Goal: Information Seeking & Learning: Learn about a topic

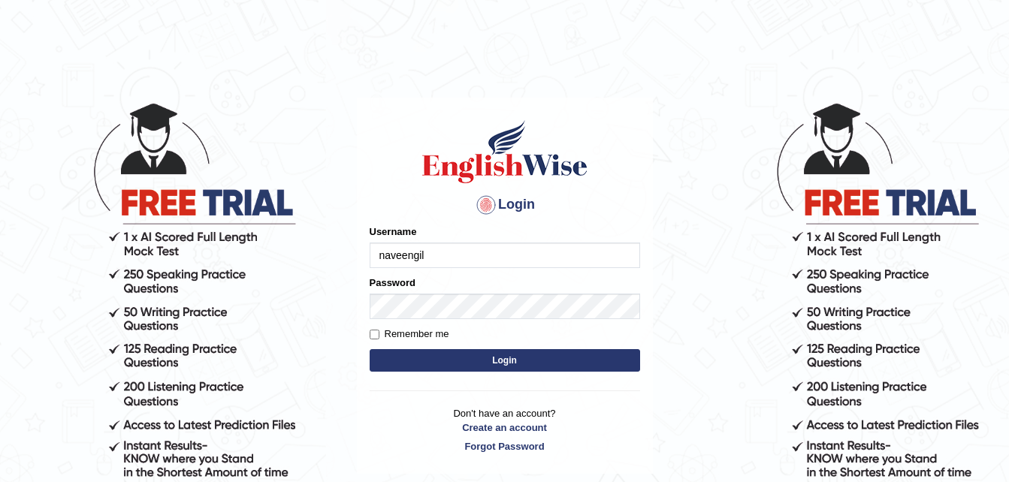
click at [439, 258] on input "naveengil" at bounding box center [504, 256] width 270 height 26
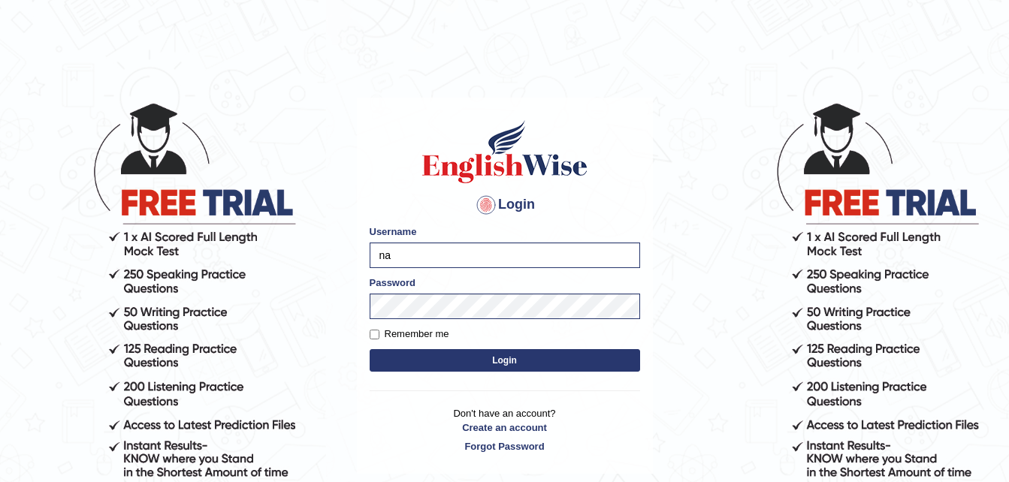
type input "n"
type input "bhawnagilhotra_parramatta"
click at [369, 349] on button "Login" at bounding box center [504, 360] width 270 height 23
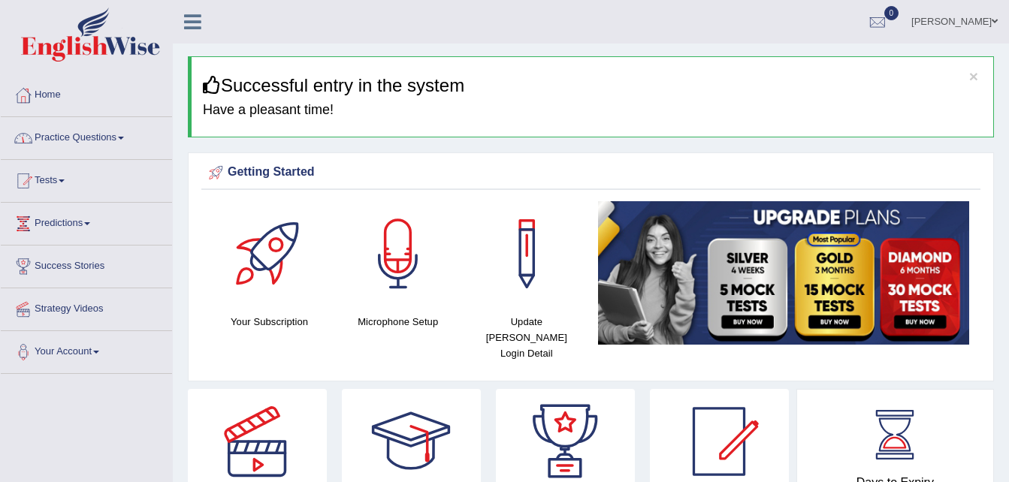
click at [123, 137] on span at bounding box center [121, 138] width 6 height 3
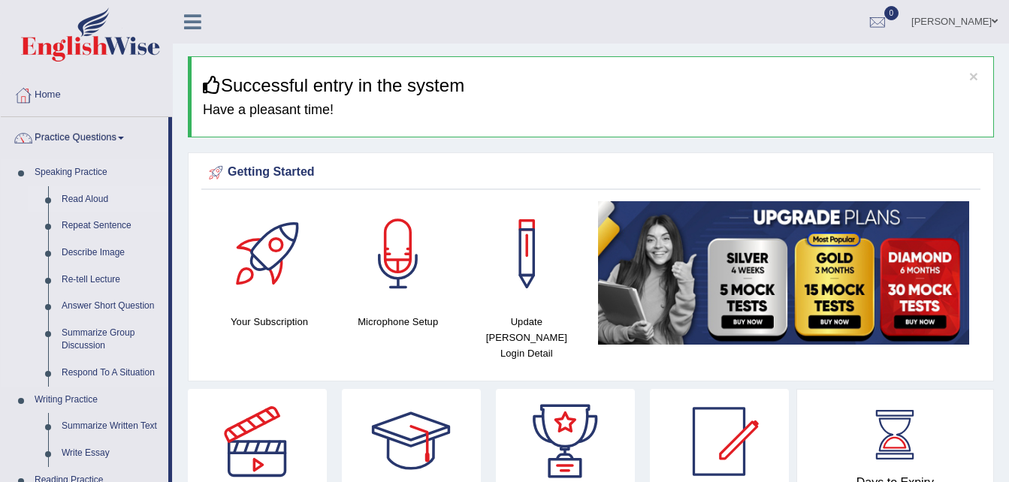
click at [88, 198] on link "Read Aloud" at bounding box center [111, 199] width 113 height 27
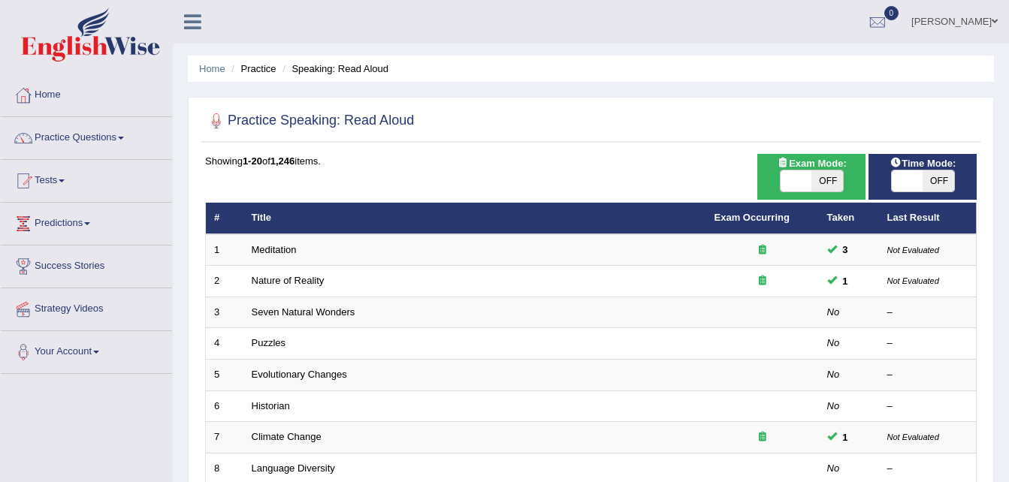
click at [829, 183] on span "OFF" at bounding box center [827, 180] width 32 height 21
checkbox input "true"
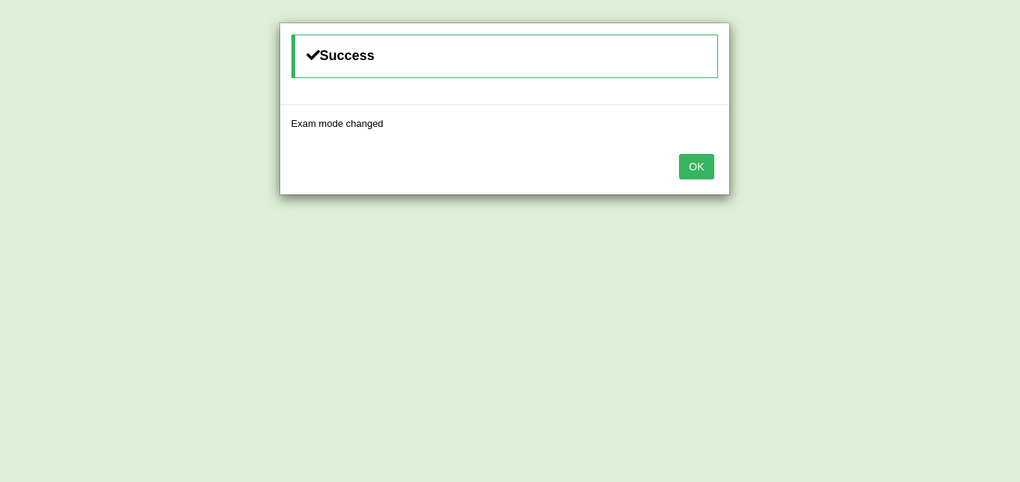
click at [703, 165] on button "OK" at bounding box center [696, 167] width 35 height 26
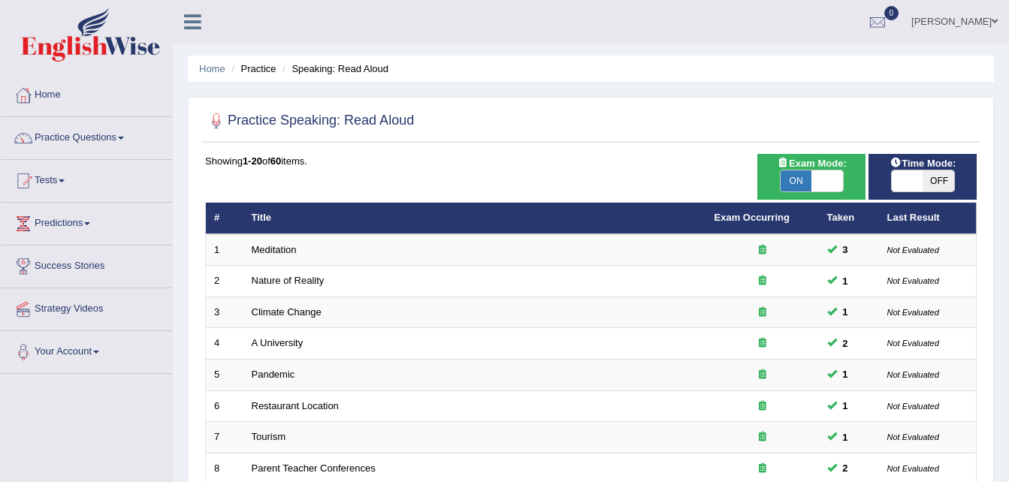
click at [926, 175] on span "OFF" at bounding box center [938, 180] width 32 height 21
checkbox input "true"
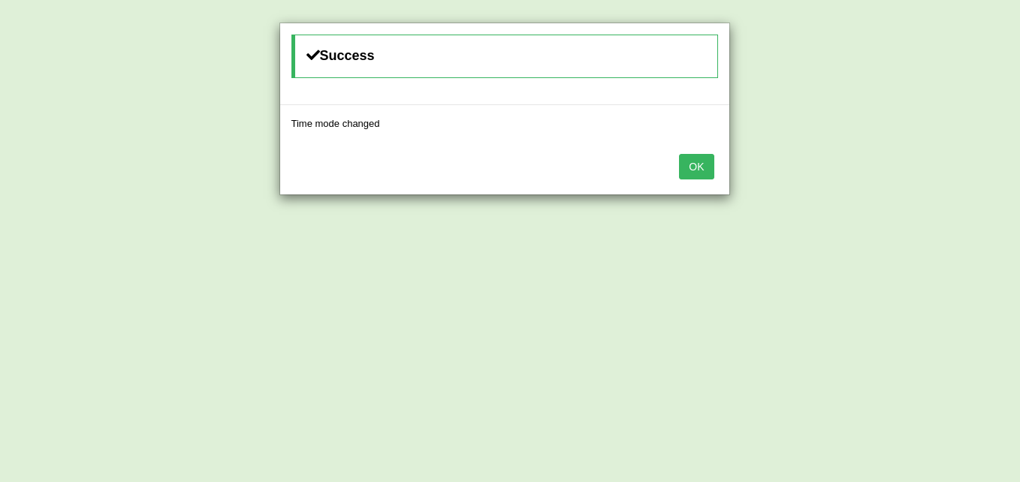
click at [703, 170] on button "OK" at bounding box center [696, 167] width 35 height 26
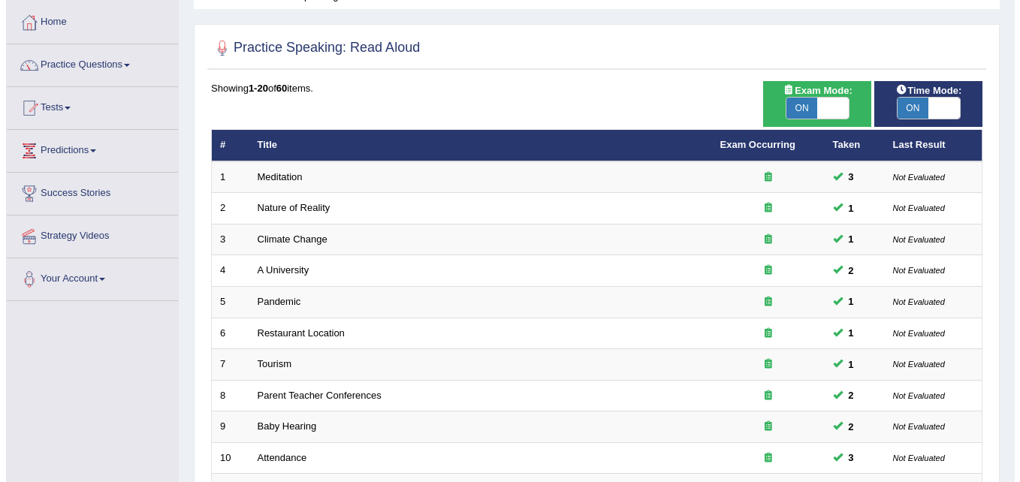
scroll to position [90, 0]
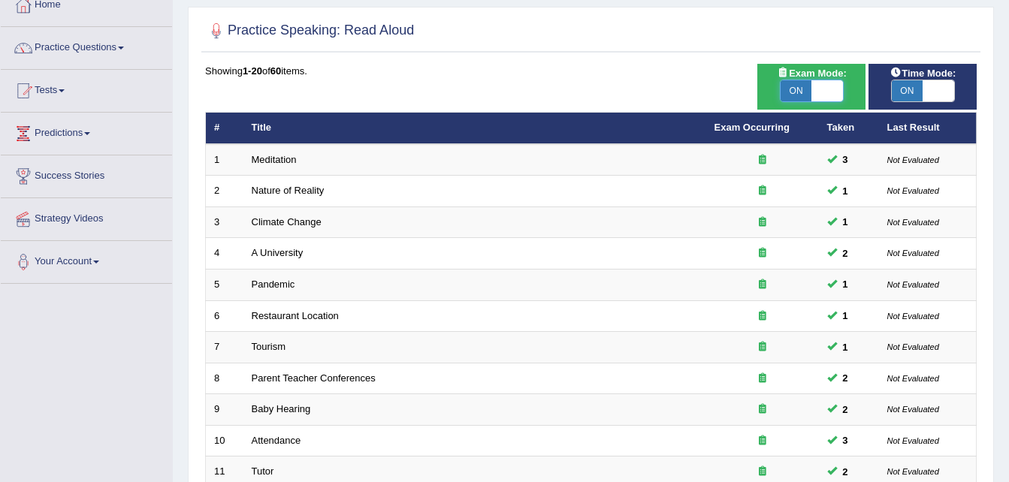
click at [828, 92] on span at bounding box center [827, 90] width 32 height 21
checkbox input "false"
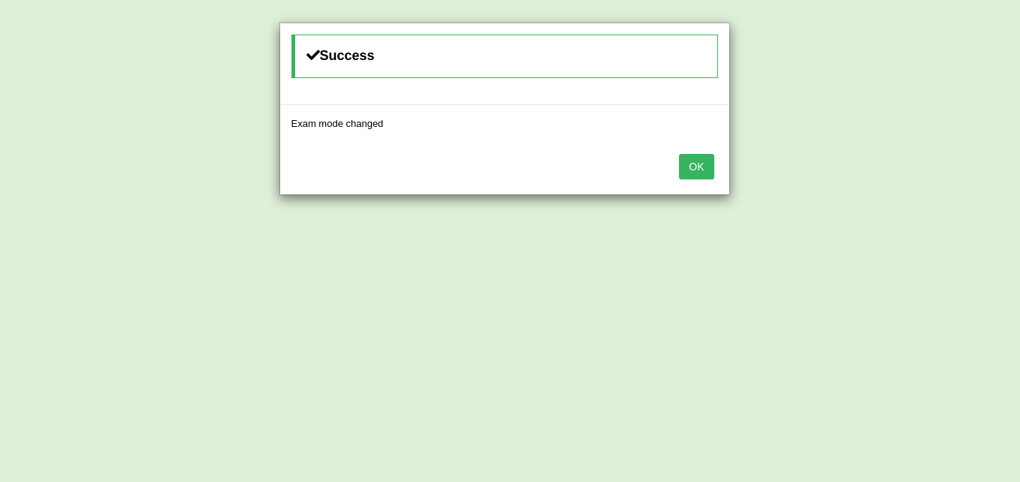
click at [689, 167] on button "OK" at bounding box center [696, 167] width 35 height 26
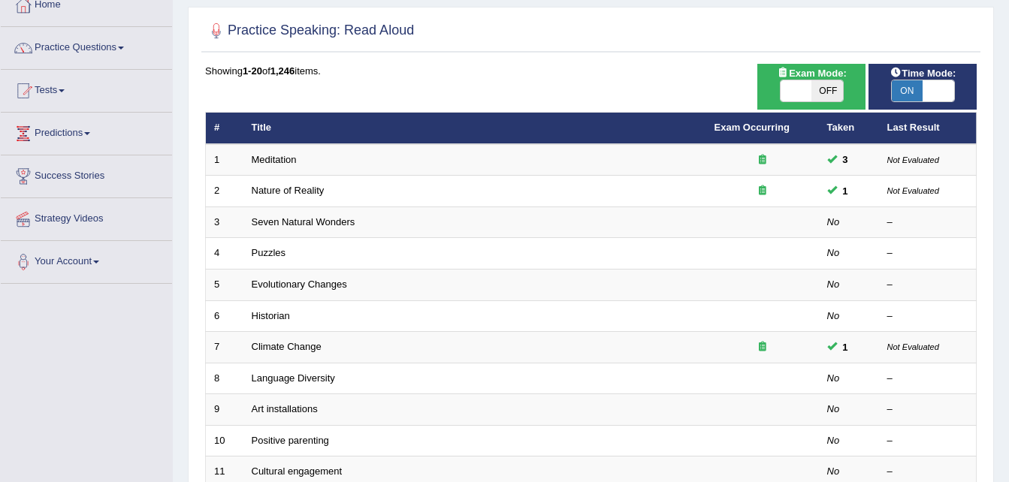
click at [819, 94] on span "OFF" at bounding box center [827, 90] width 32 height 21
checkbox input "true"
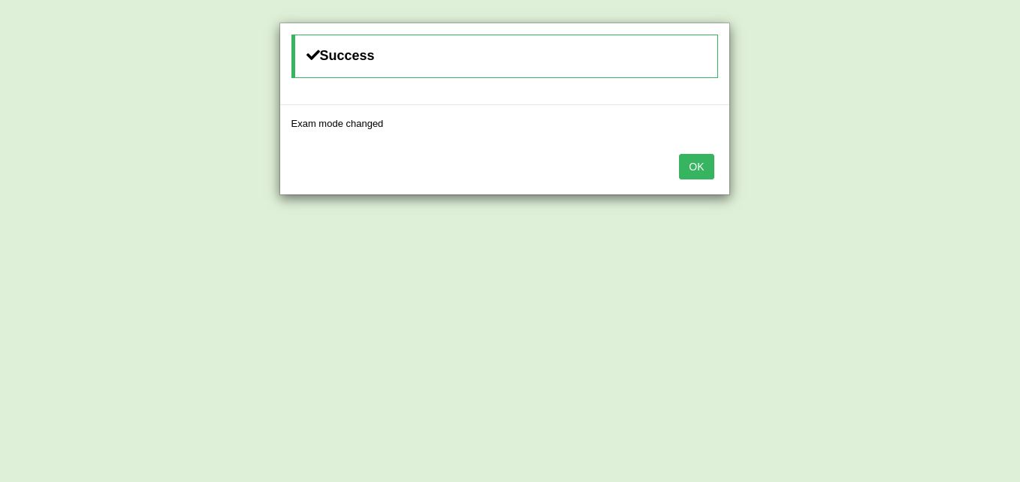
click at [704, 161] on button "OK" at bounding box center [696, 167] width 35 height 26
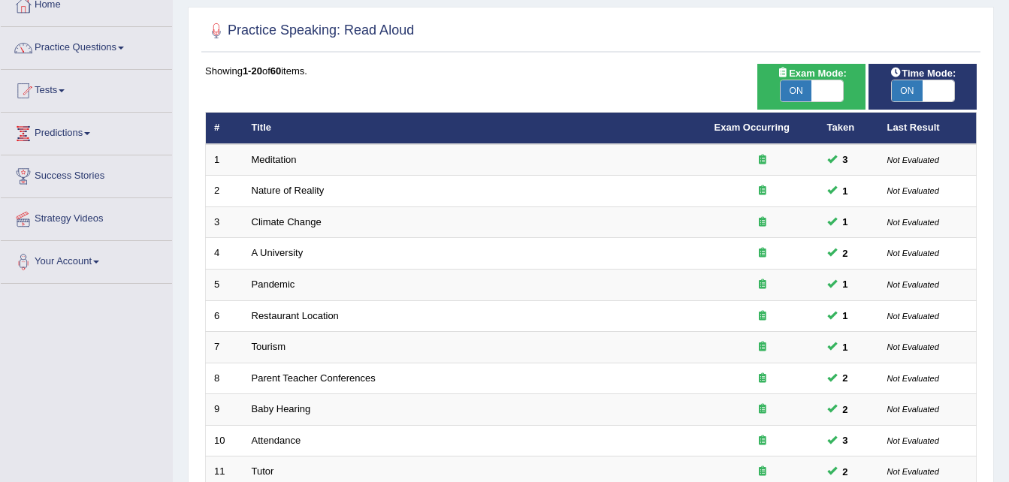
click at [919, 88] on span "ON" at bounding box center [907, 90] width 32 height 21
checkbox input "false"
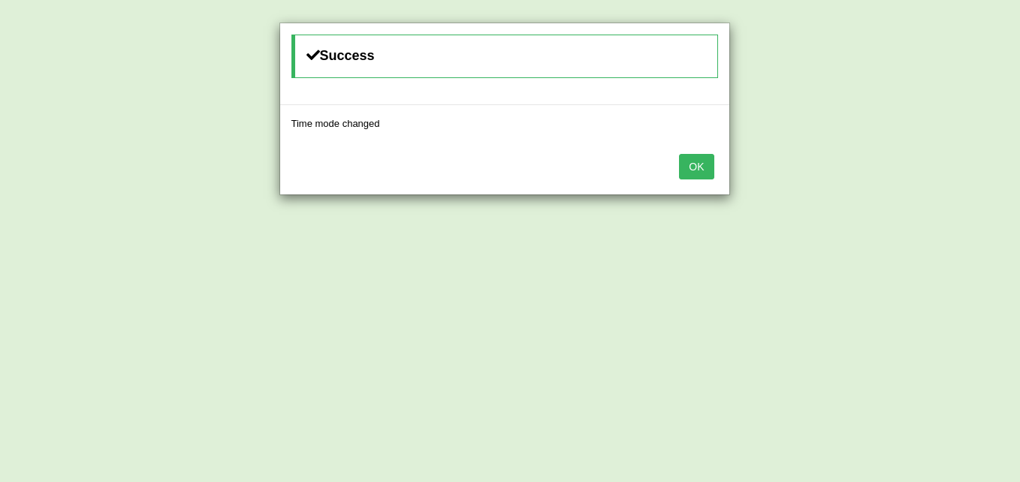
click at [704, 175] on button "OK" at bounding box center [696, 167] width 35 height 26
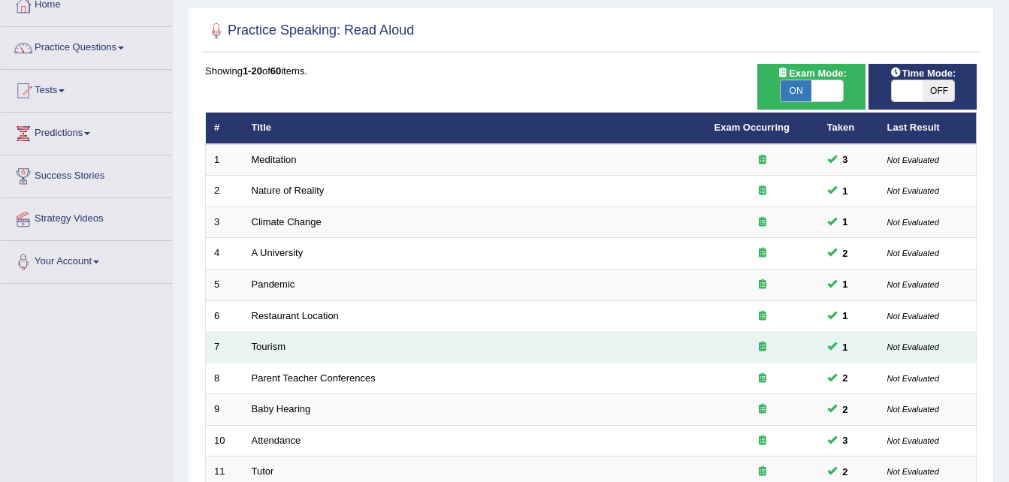
click at [460, 350] on td "Tourism" at bounding box center [474, 348] width 463 height 32
click at [264, 346] on link "Tourism" at bounding box center [269, 346] width 35 height 11
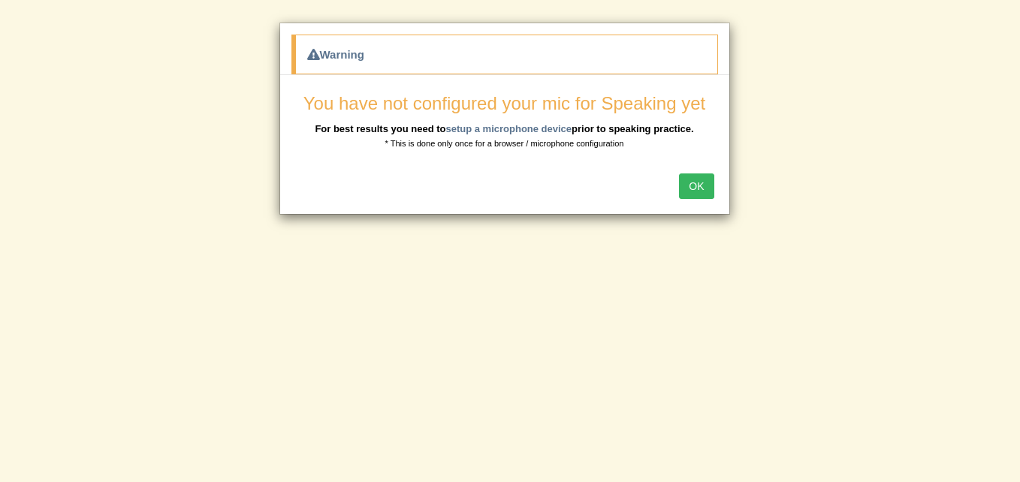
click at [698, 188] on button "OK" at bounding box center [696, 186] width 35 height 26
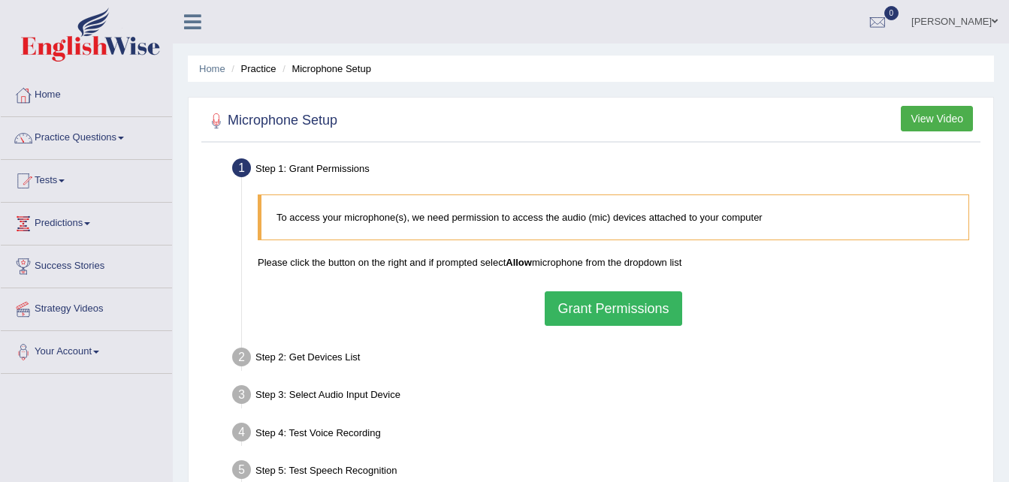
click at [608, 312] on button "Grant Permissions" at bounding box center [612, 308] width 137 height 35
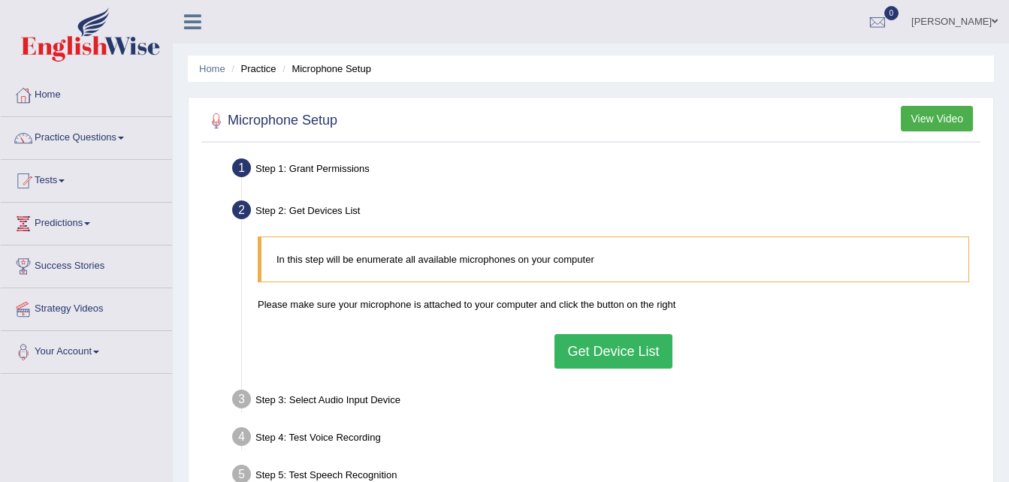
click at [599, 350] on button "Get Device List" at bounding box center [612, 351] width 117 height 35
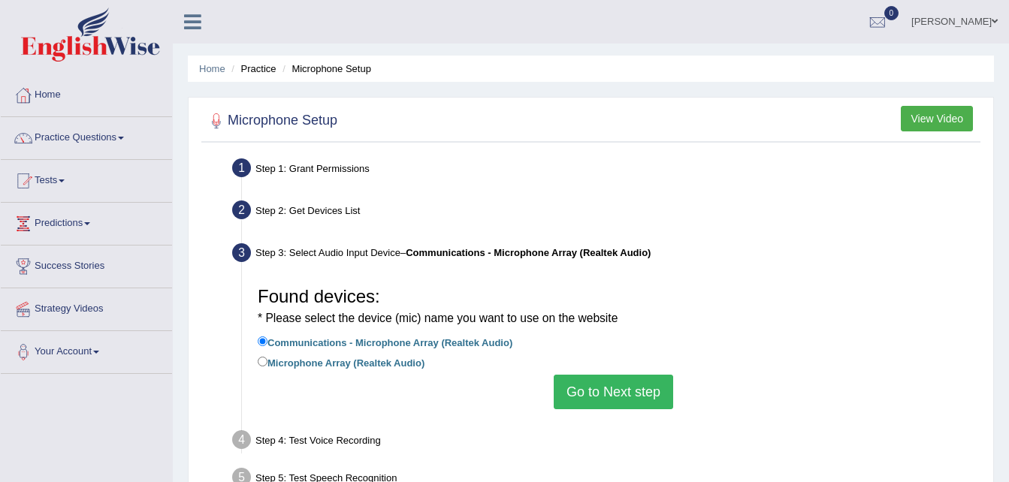
click at [585, 394] on button "Go to Next step" at bounding box center [612, 392] width 119 height 35
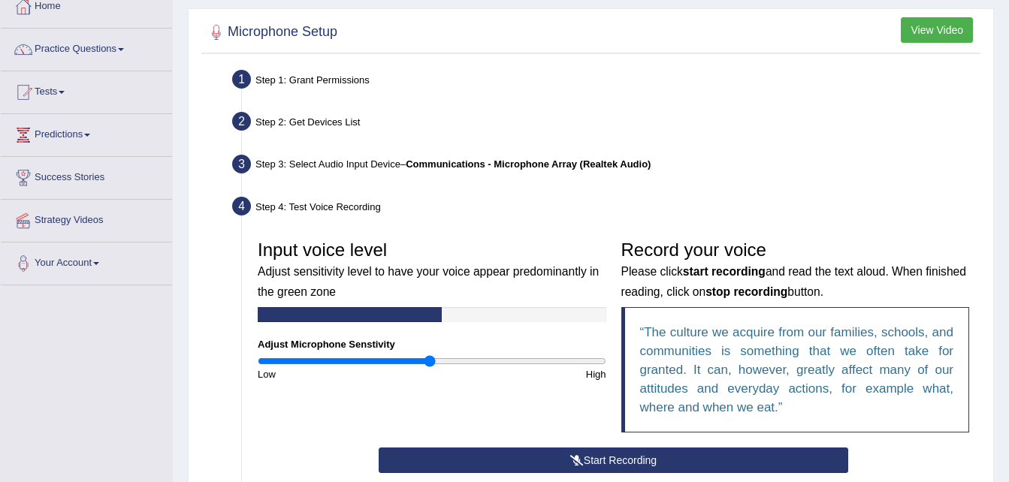
scroll to position [90, 0]
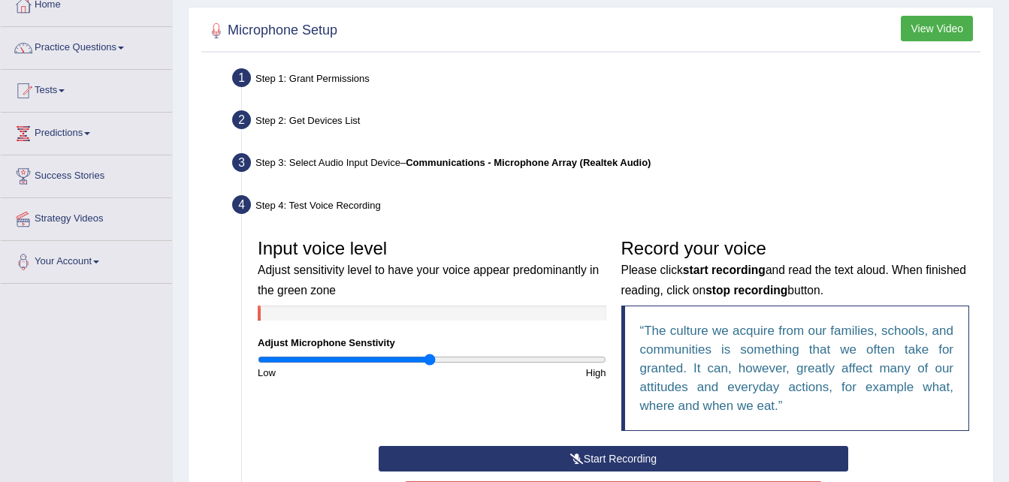
click at [954, 147] on ul "Step 1: Grant Permissions To access your microphone(s), we need permission to a…" at bounding box center [590, 351] width 771 height 574
click at [611, 458] on button "Start Recording" at bounding box center [612, 459] width 469 height 26
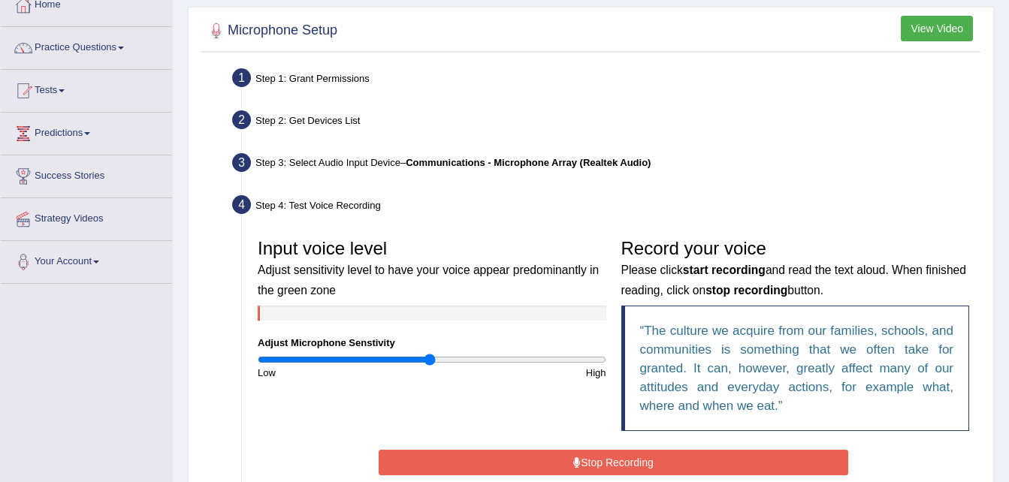
click at [672, 464] on button "Stop Recording" at bounding box center [612, 463] width 469 height 26
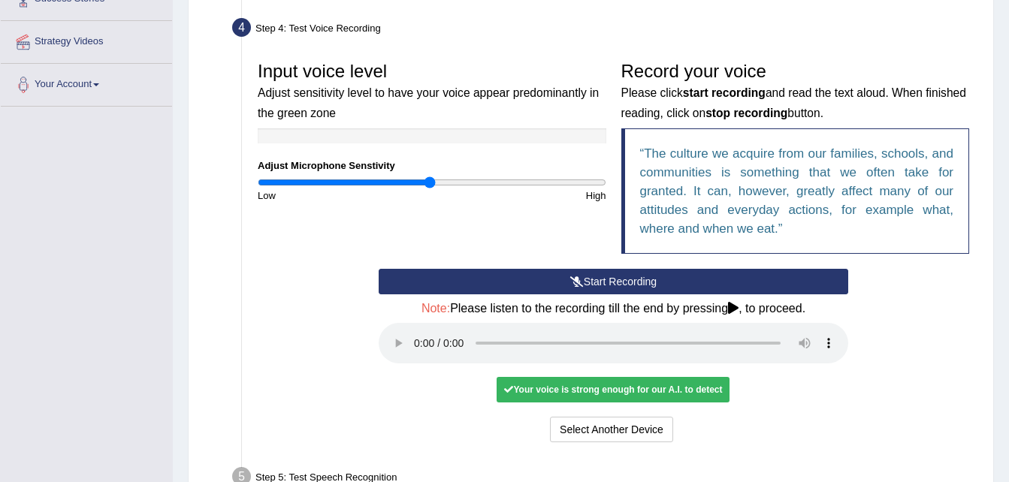
scroll to position [270, 0]
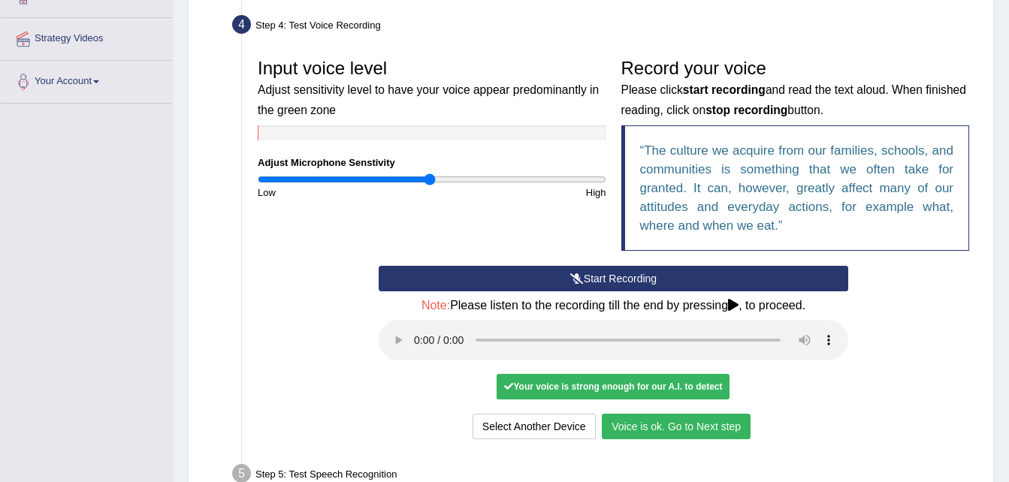
click at [650, 426] on button "Voice is ok. Go to Next step" at bounding box center [676, 427] width 149 height 26
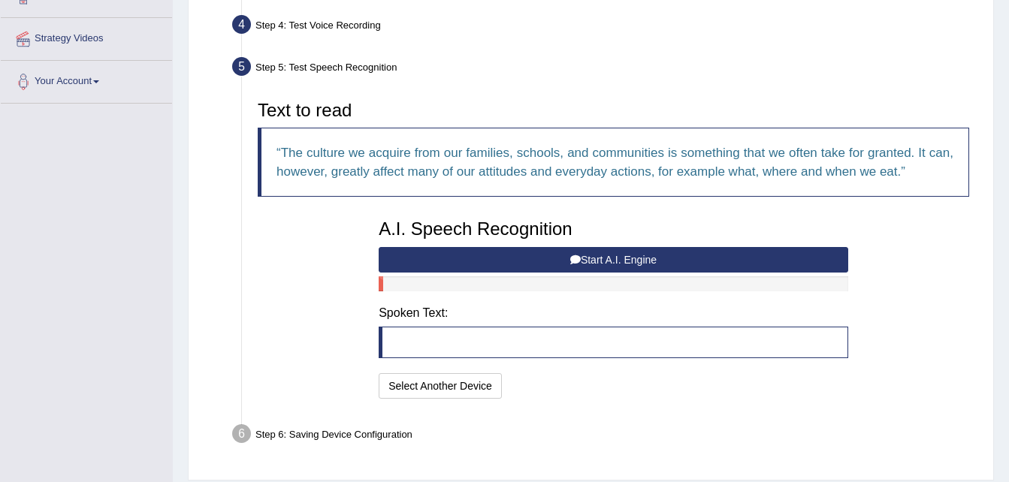
click at [626, 255] on button "Start A.I. Engine" at bounding box center [612, 260] width 469 height 26
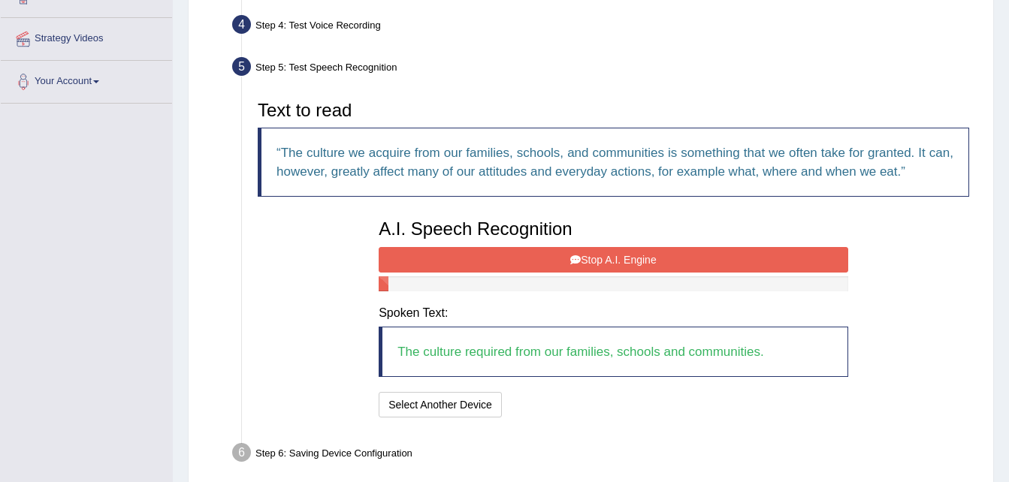
click at [608, 267] on button "Stop A.I. Engine" at bounding box center [612, 260] width 469 height 26
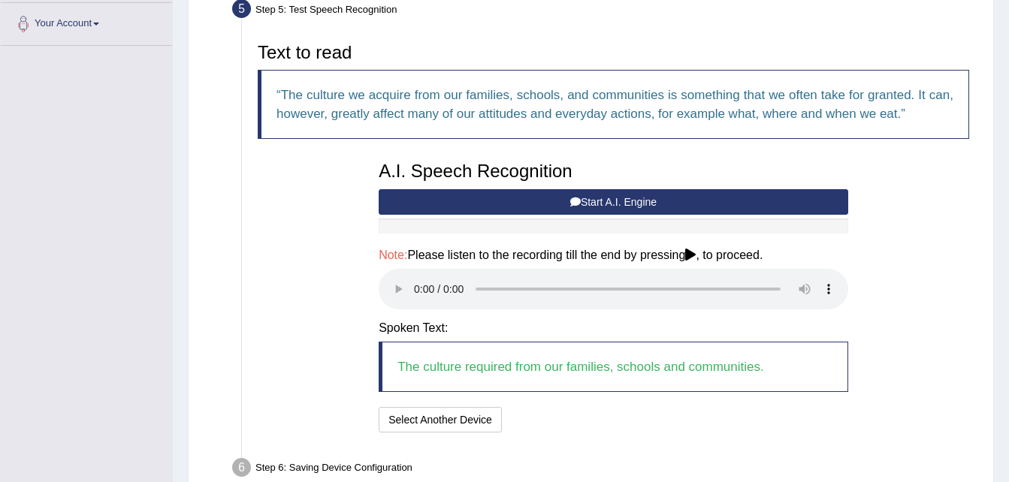
scroll to position [330, 0]
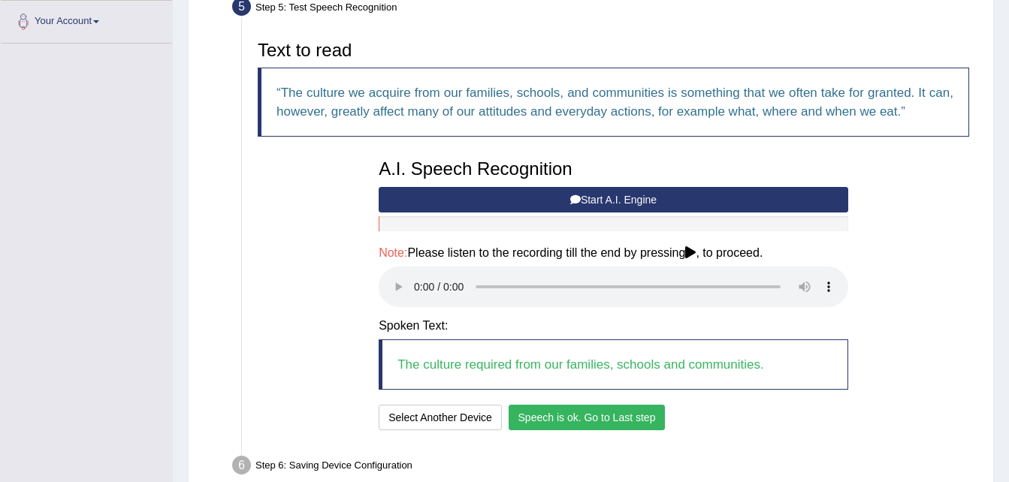
click at [550, 415] on button "Speech is ok. Go to Last step" at bounding box center [586, 418] width 157 height 26
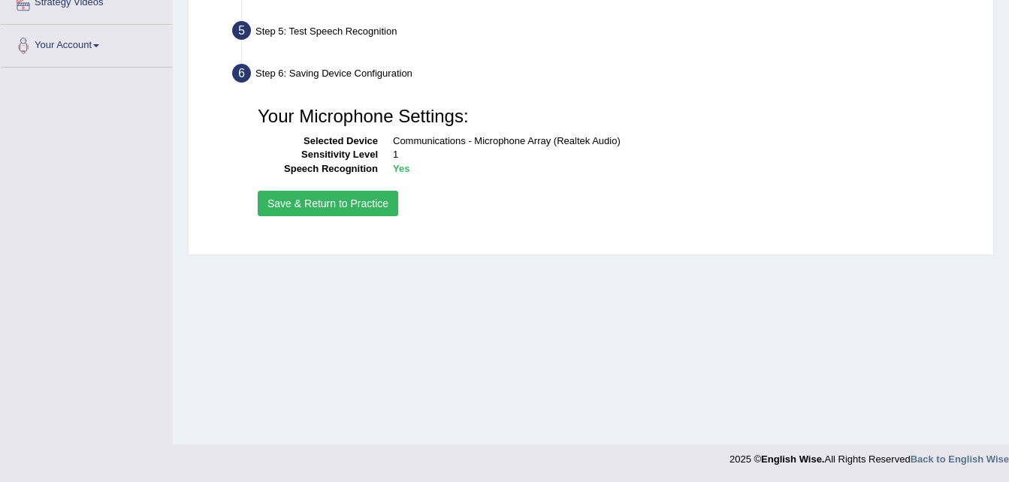
click at [370, 198] on button "Save & Return to Practice" at bounding box center [328, 204] width 140 height 26
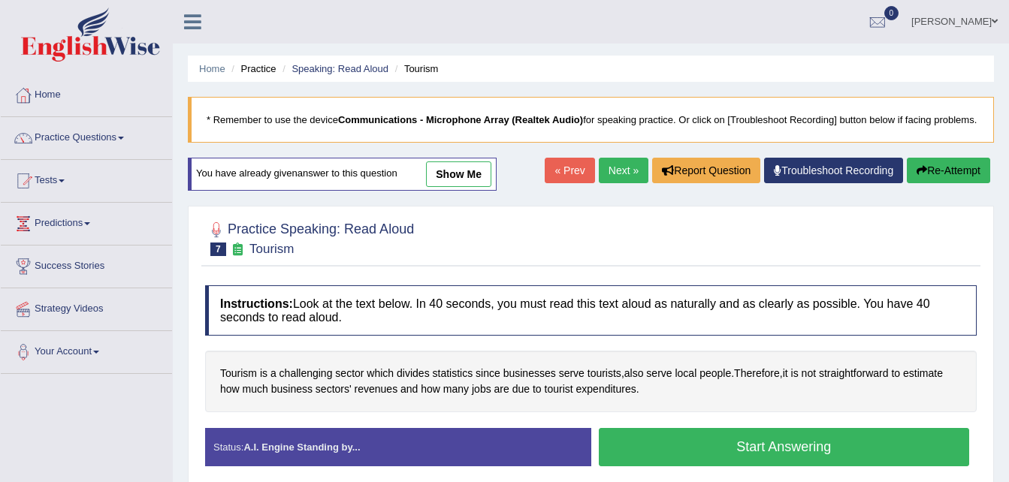
click at [457, 176] on link "show me" at bounding box center [458, 174] width 65 height 26
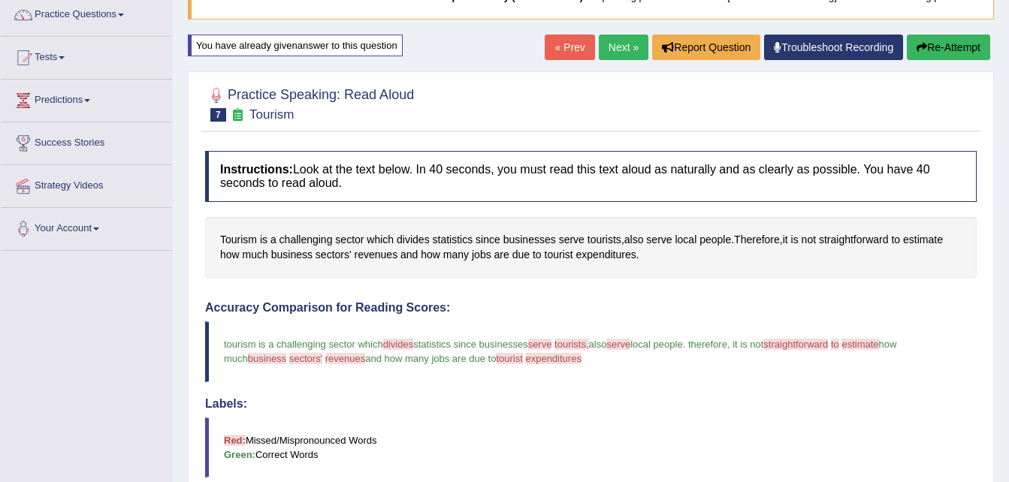
scroll to position [120, 0]
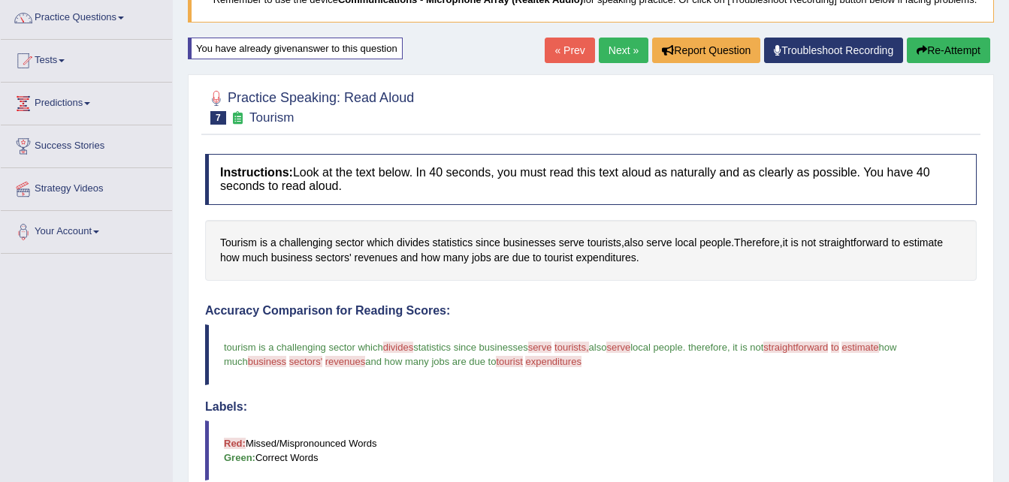
click at [961, 46] on button "Re-Attempt" at bounding box center [947, 51] width 83 height 26
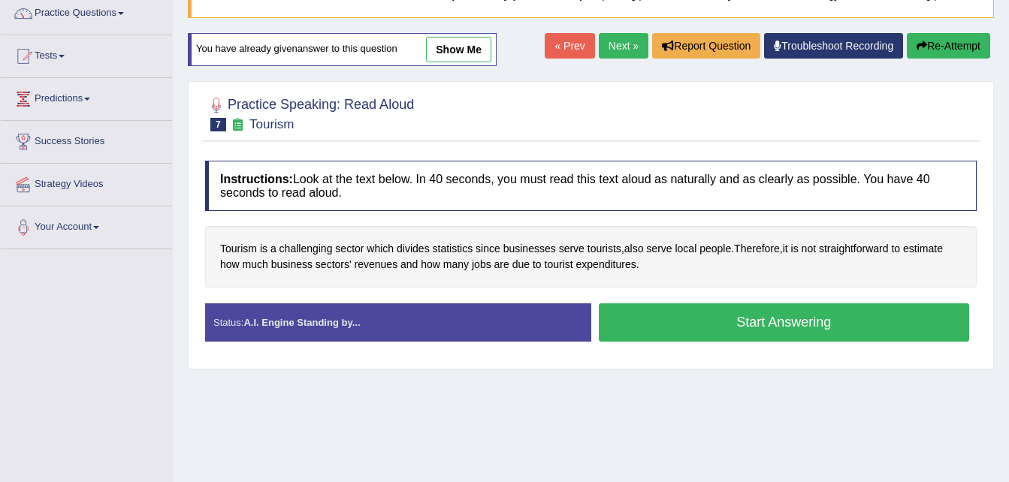
click at [708, 324] on button "Start Answering" at bounding box center [784, 322] width 371 height 38
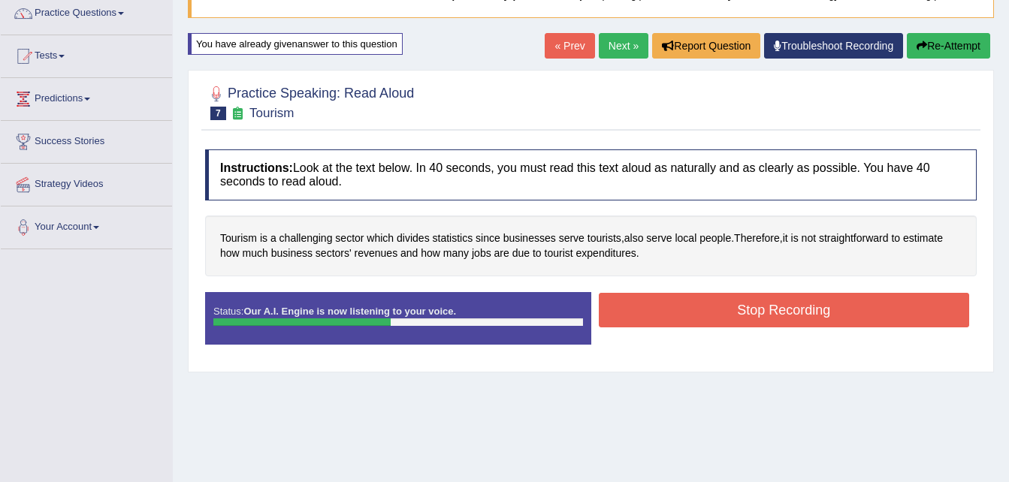
click at [726, 308] on button "Stop Recording" at bounding box center [784, 310] width 371 height 35
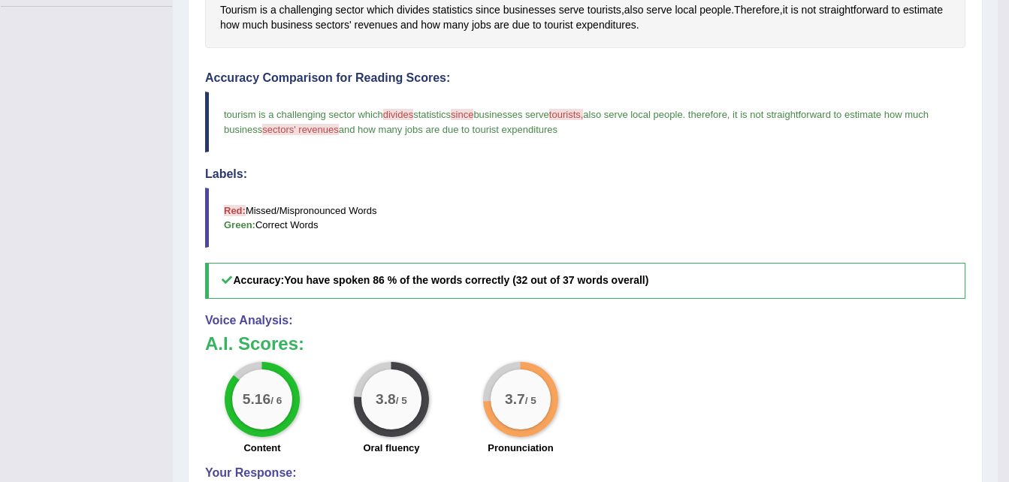
scroll to position [365, 0]
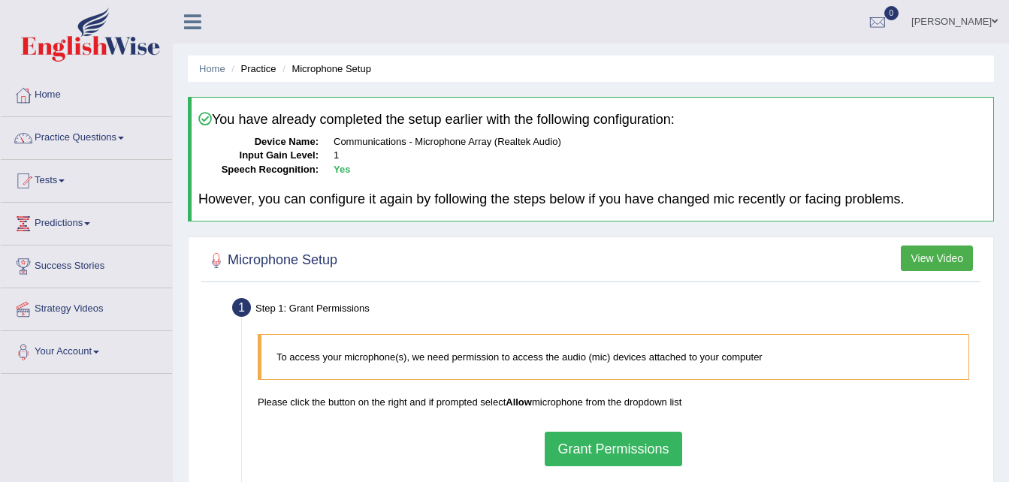
click at [124, 137] on span at bounding box center [121, 138] width 6 height 3
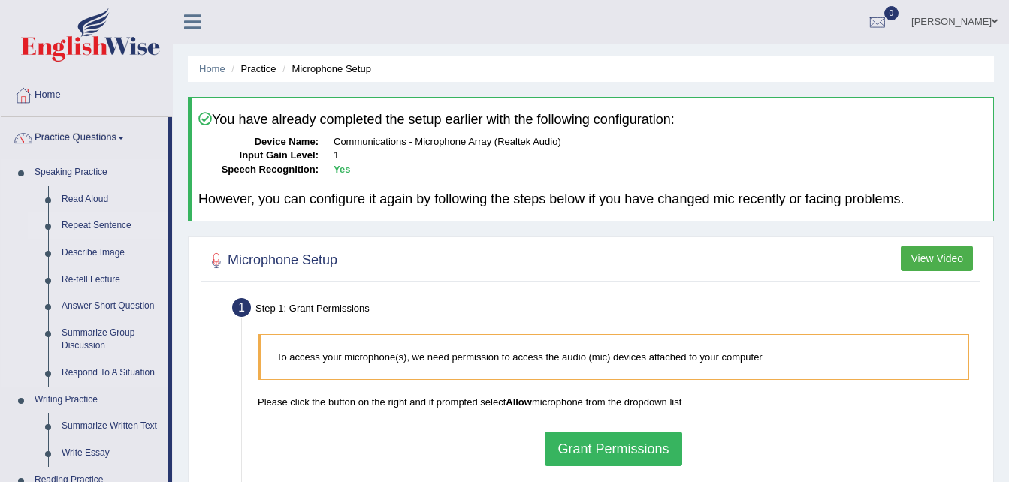
click at [94, 224] on link "Repeat Sentence" at bounding box center [111, 226] width 113 height 27
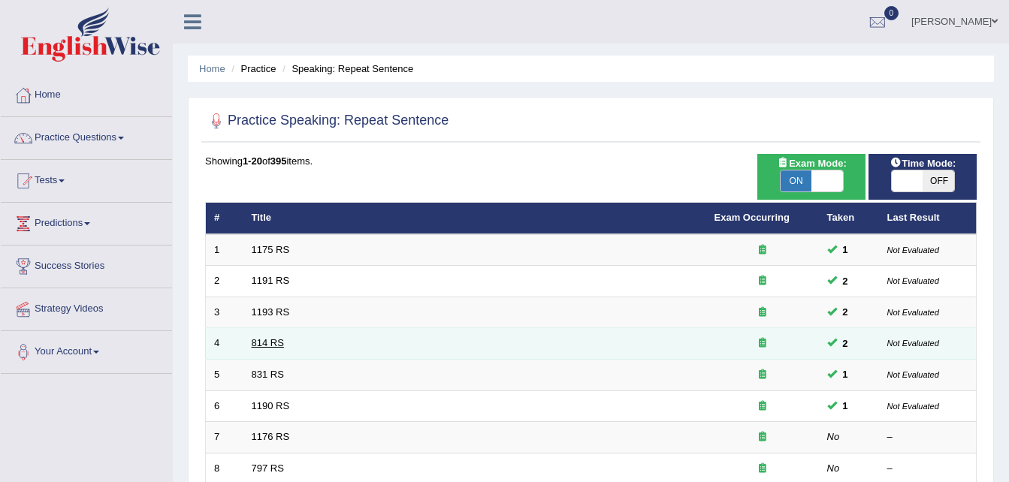
click at [270, 340] on link "814 RS" at bounding box center [268, 342] width 32 height 11
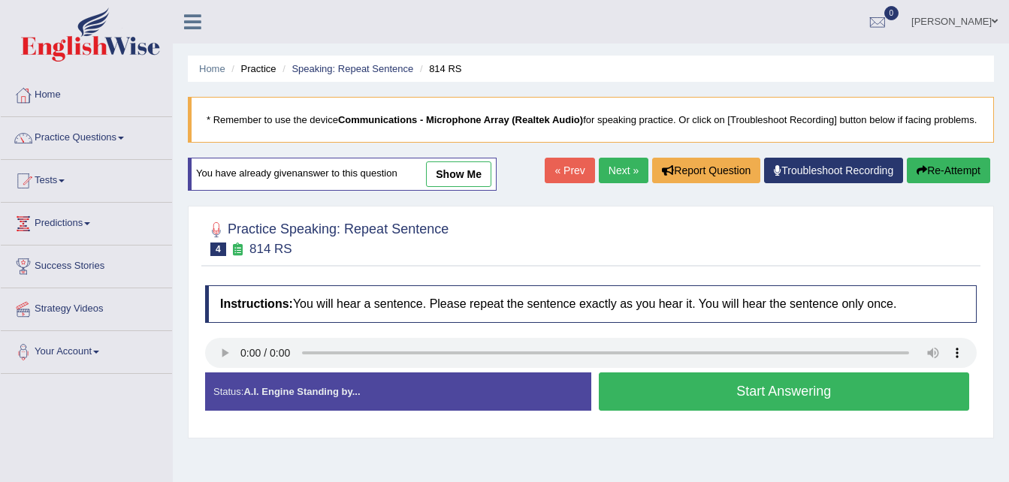
click at [454, 171] on link "show me" at bounding box center [458, 174] width 65 height 26
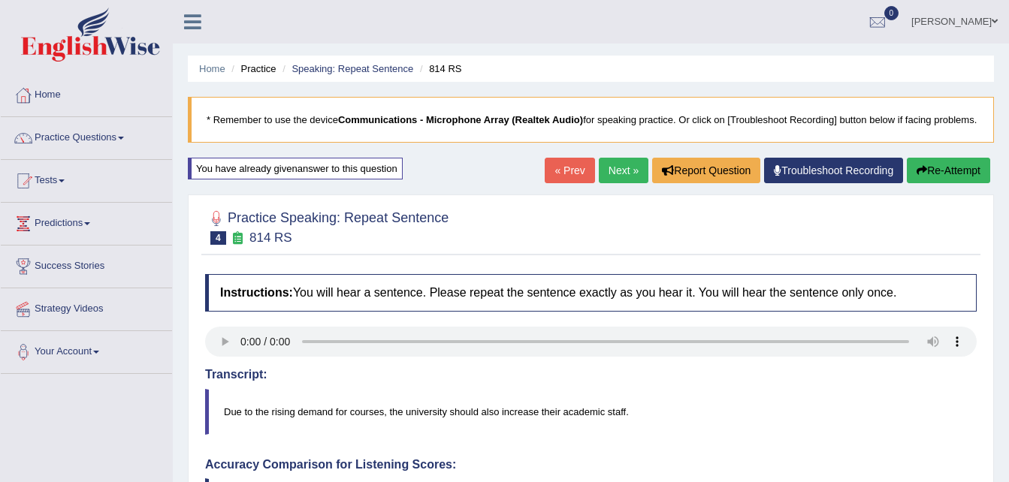
click at [613, 169] on link "Next »" at bounding box center [624, 171] width 50 height 26
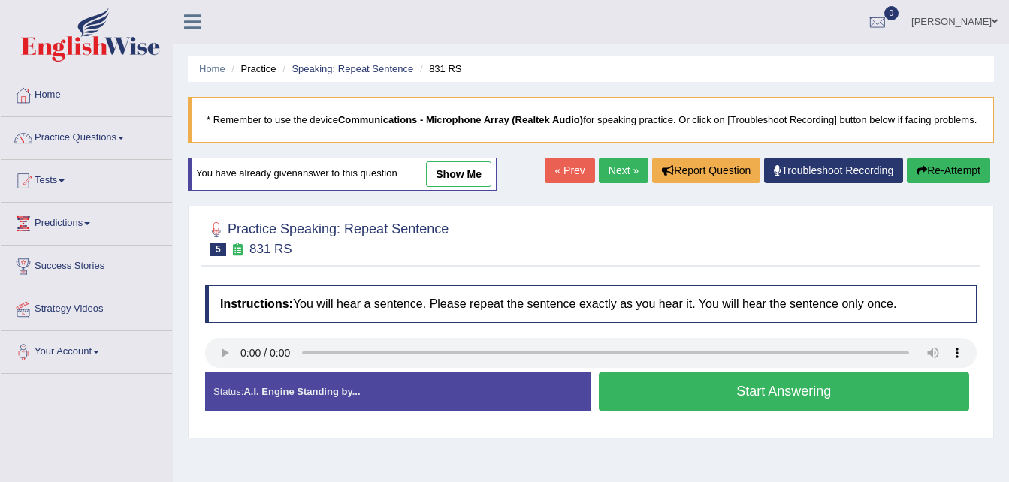
click at [469, 173] on link "show me" at bounding box center [458, 174] width 65 height 26
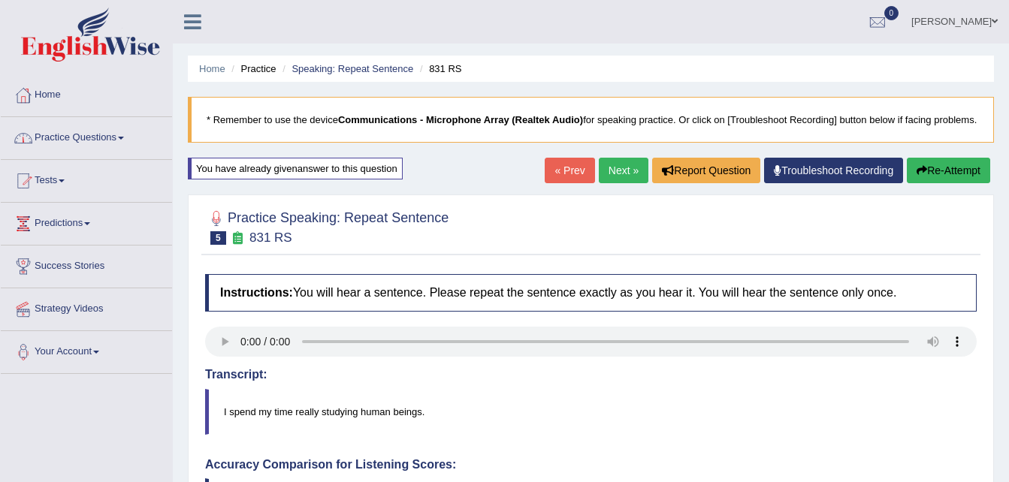
click at [124, 139] on span at bounding box center [121, 138] width 6 height 3
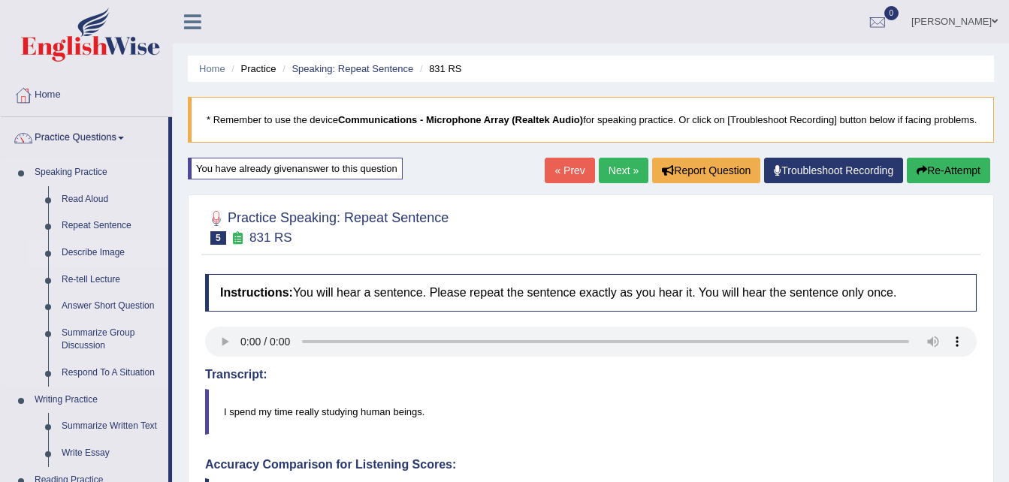
click at [77, 253] on link "Describe Image" at bounding box center [111, 253] width 113 height 27
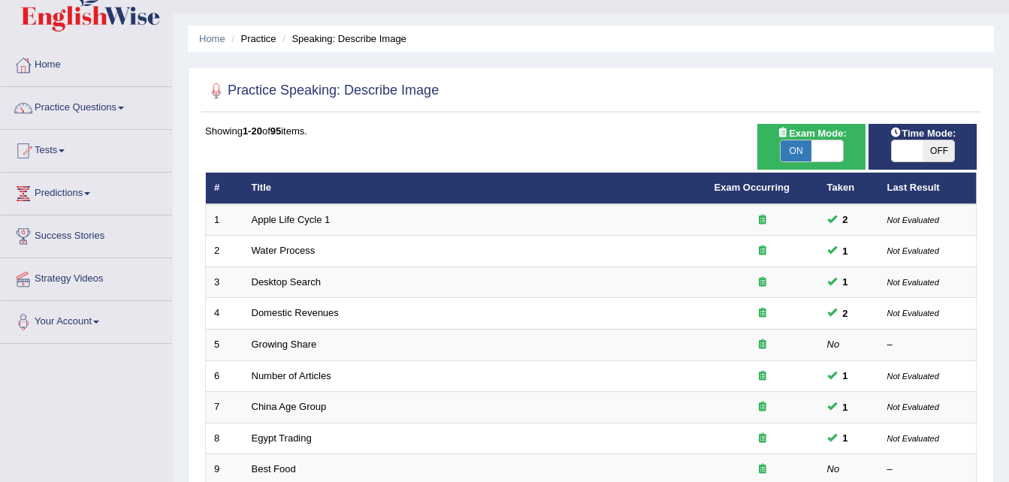
scroll to position [120, 0]
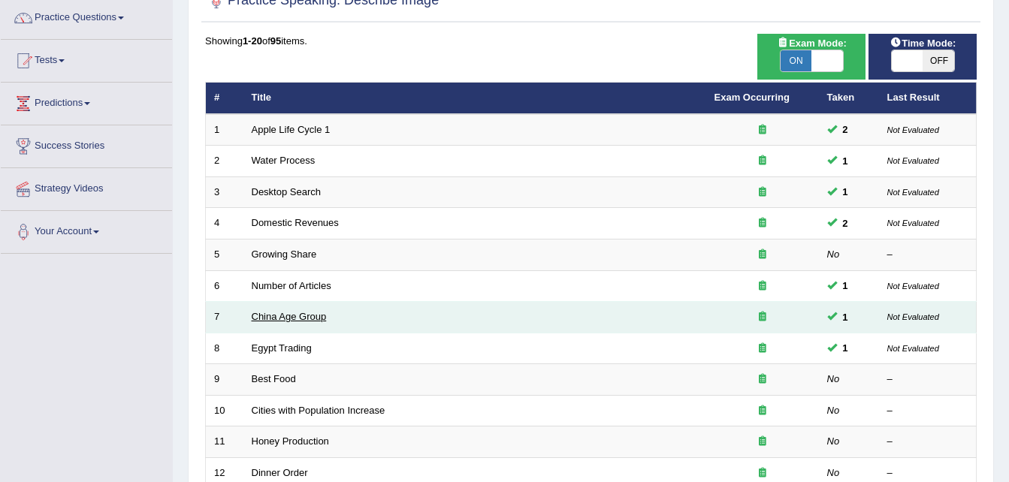
click at [300, 321] on link "China Age Group" at bounding box center [289, 316] width 75 height 11
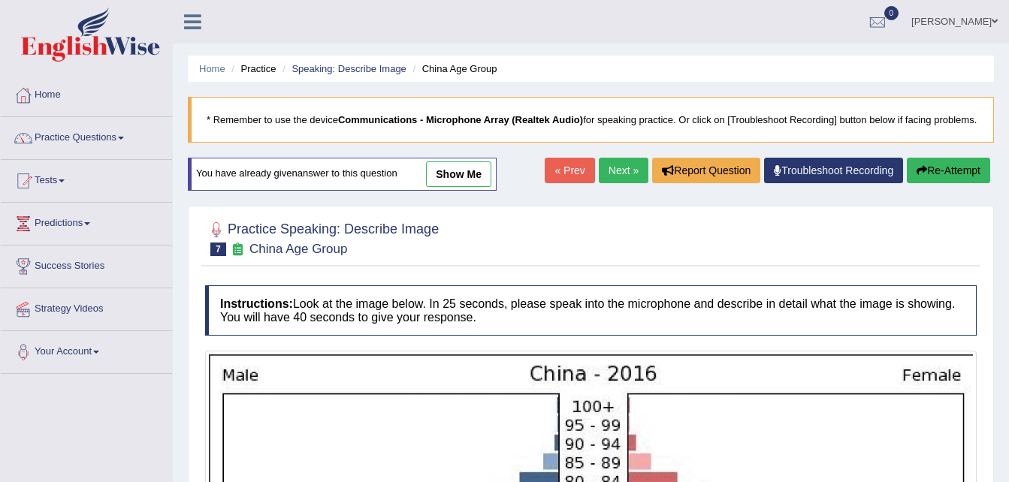
click at [470, 173] on link "show me" at bounding box center [458, 174] width 65 height 26
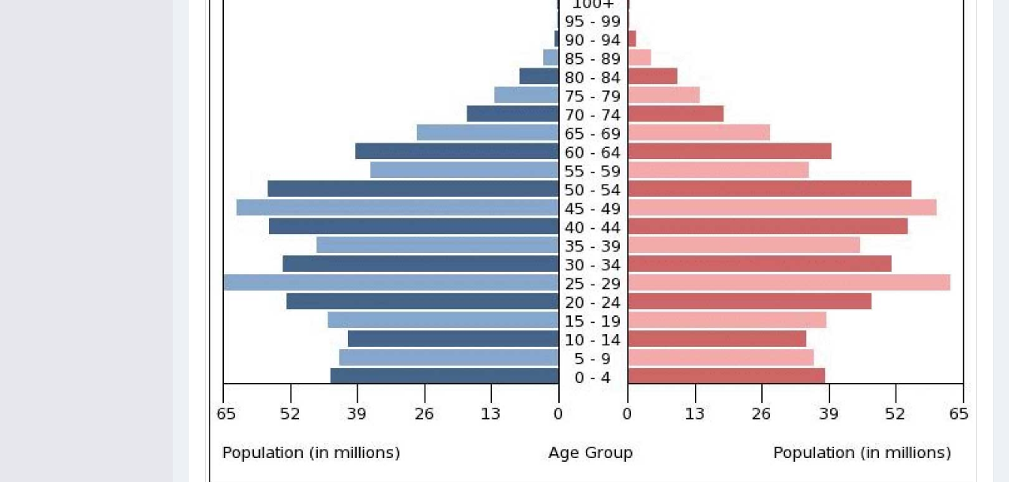
scroll to position [391, 0]
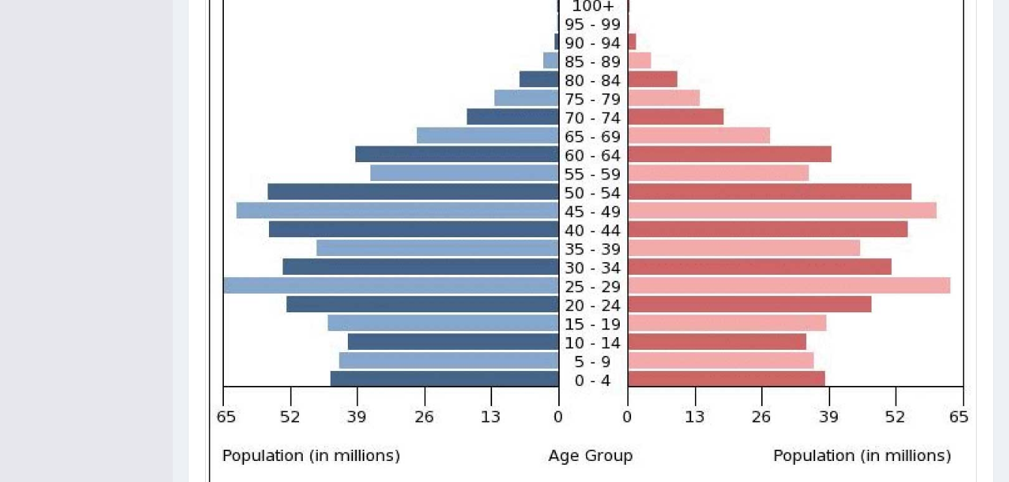
click at [182, 396] on div "Home Practice Speaking: Describe Image China Age Group * Remember to use the de…" at bounding box center [591, 241] width 836 height 1264
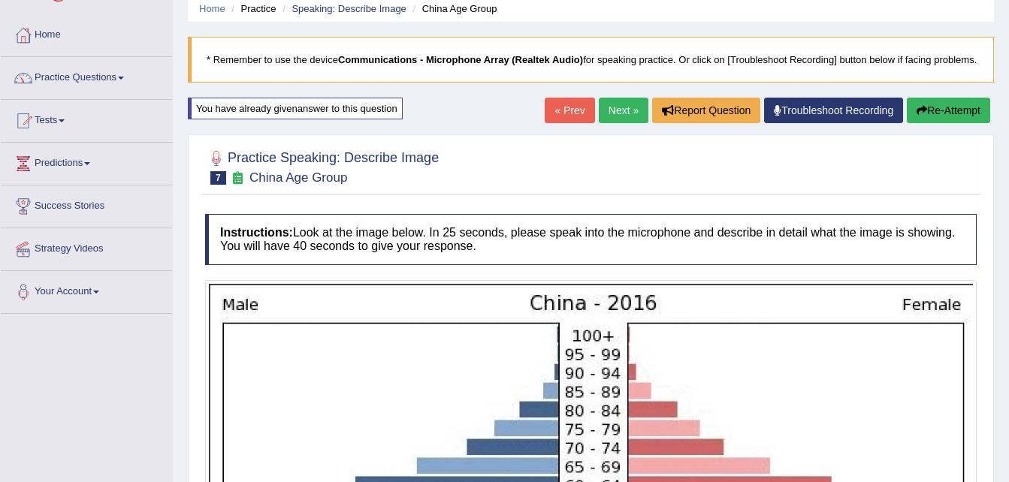
scroll to position [30, 0]
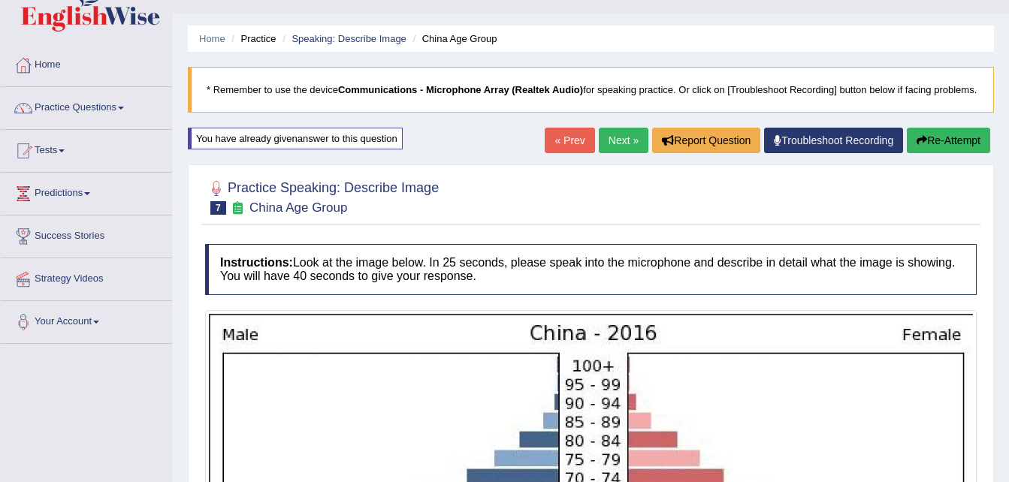
click at [125, 106] on link "Practice Questions" at bounding box center [86, 106] width 171 height 38
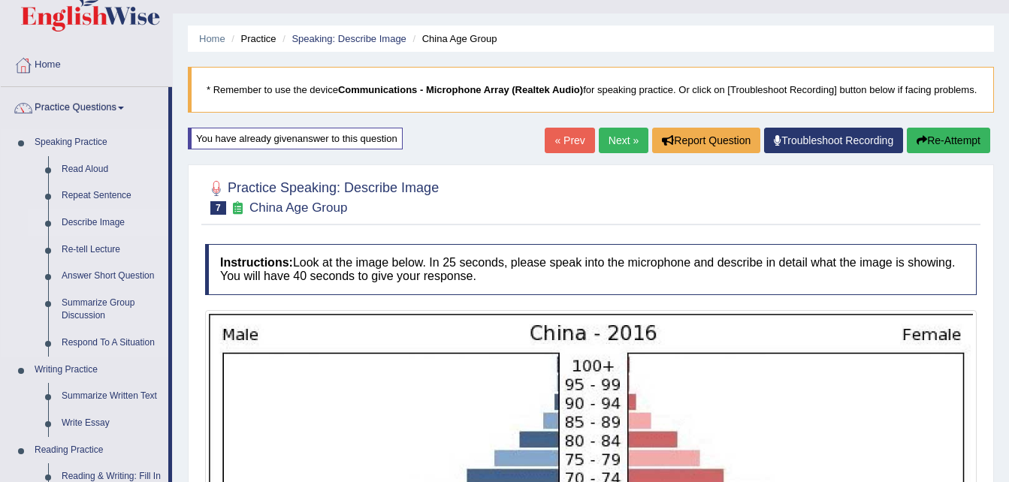
click at [95, 230] on link "Describe Image" at bounding box center [111, 223] width 113 height 27
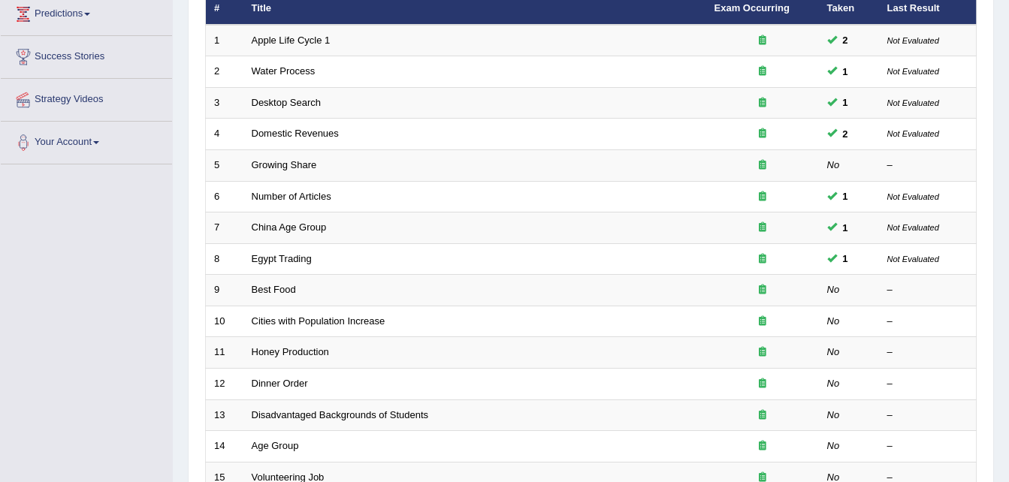
scroll to position [240, 0]
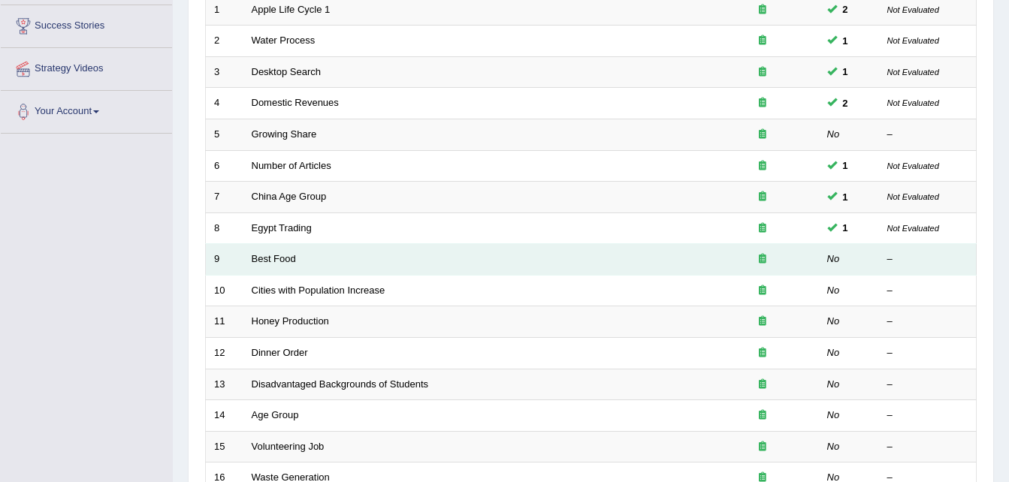
click at [376, 253] on td "Best Food" at bounding box center [474, 260] width 463 height 32
click at [264, 257] on link "Best Food" at bounding box center [274, 258] width 44 height 11
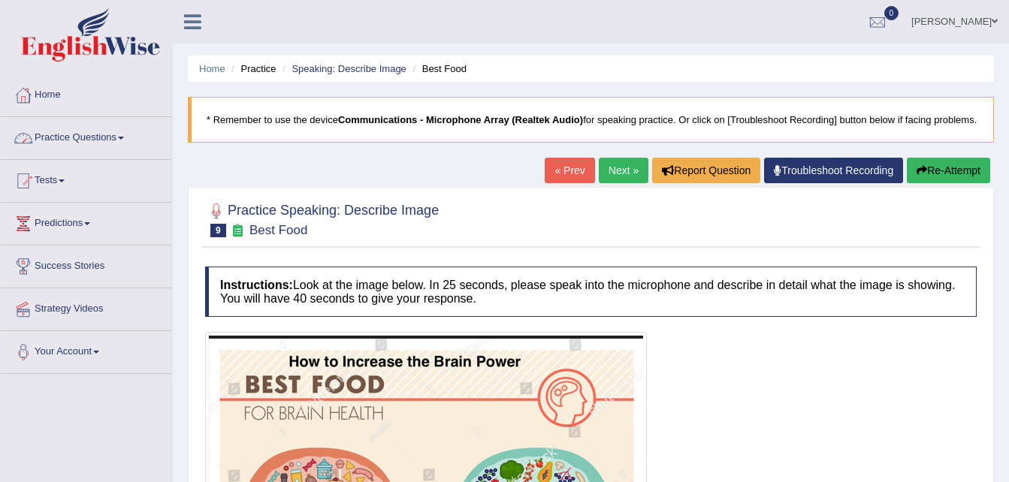
click at [124, 137] on span at bounding box center [121, 138] width 6 height 3
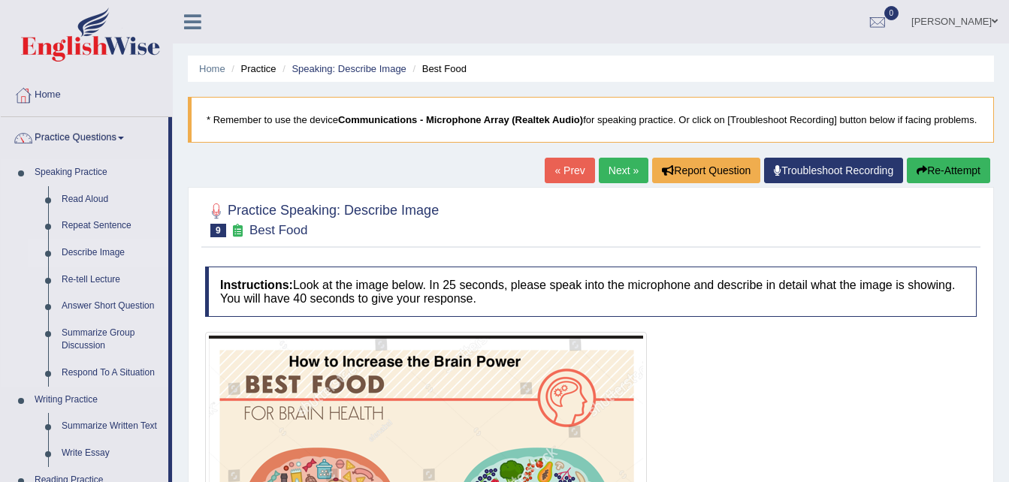
click at [102, 255] on link "Describe Image" at bounding box center [111, 253] width 113 height 27
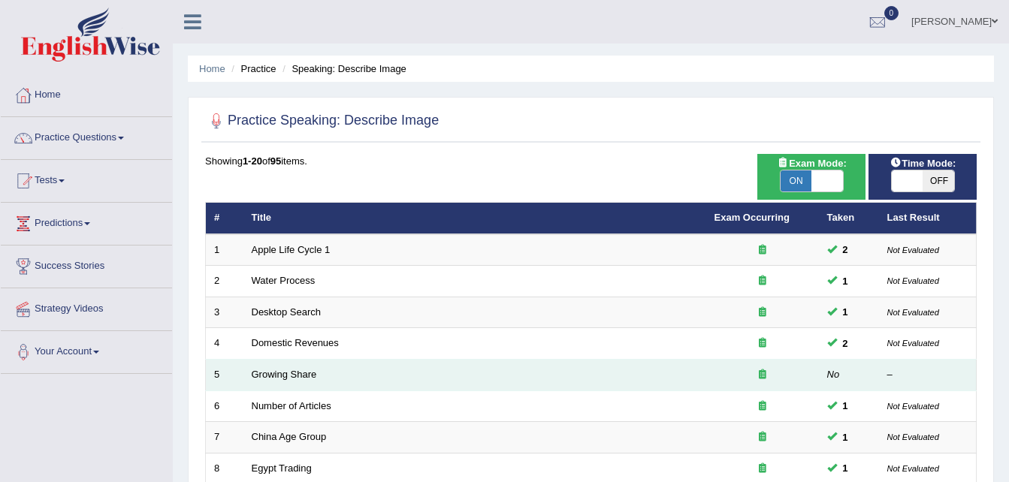
click at [317, 375] on td "Growing Share" at bounding box center [474, 376] width 463 height 32
click at [300, 376] on link "Growing Share" at bounding box center [284, 374] width 65 height 11
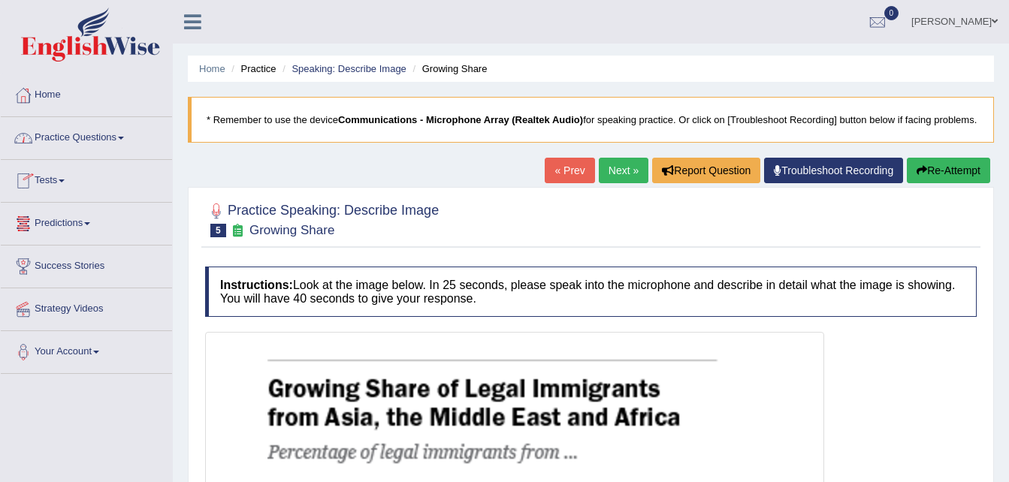
click at [122, 137] on span at bounding box center [121, 138] width 6 height 3
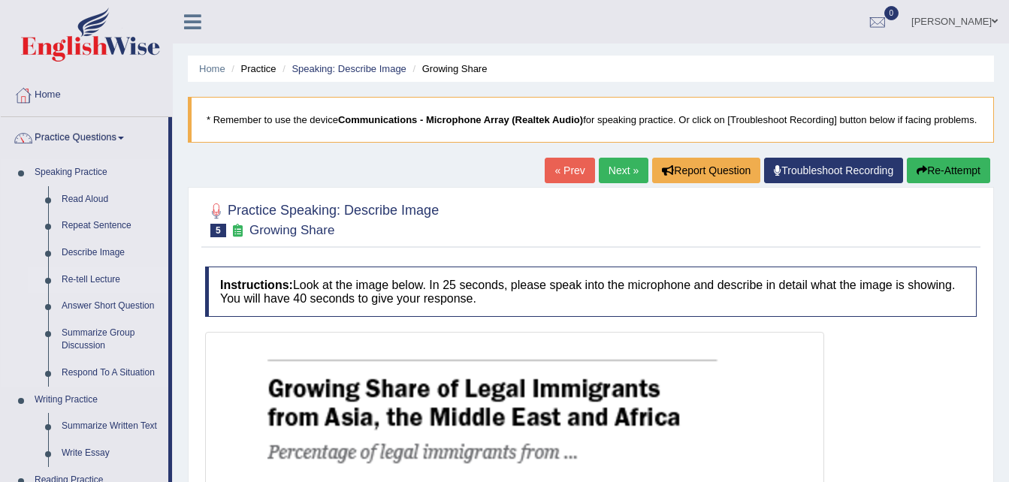
click at [77, 281] on link "Re-tell Lecture" at bounding box center [111, 280] width 113 height 27
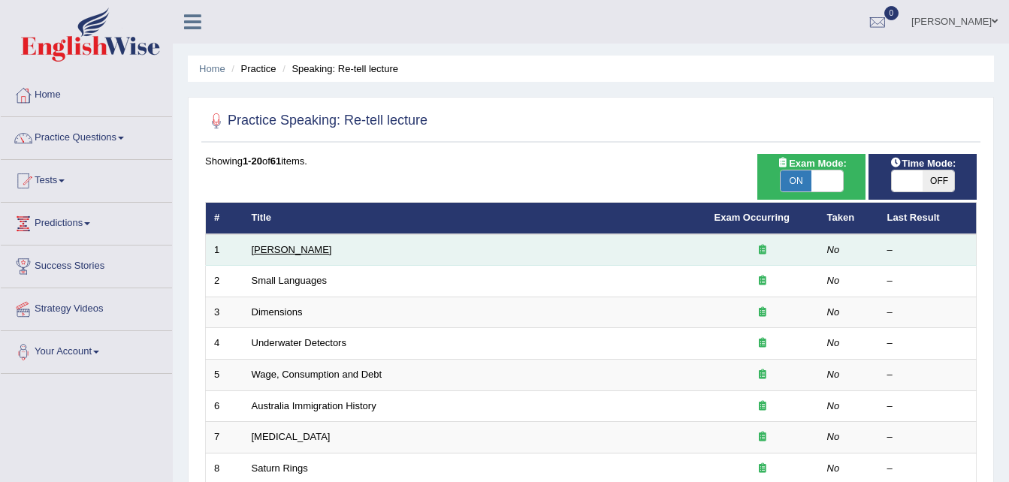
click at [270, 251] on link "Amory Lovins" at bounding box center [292, 249] width 80 height 11
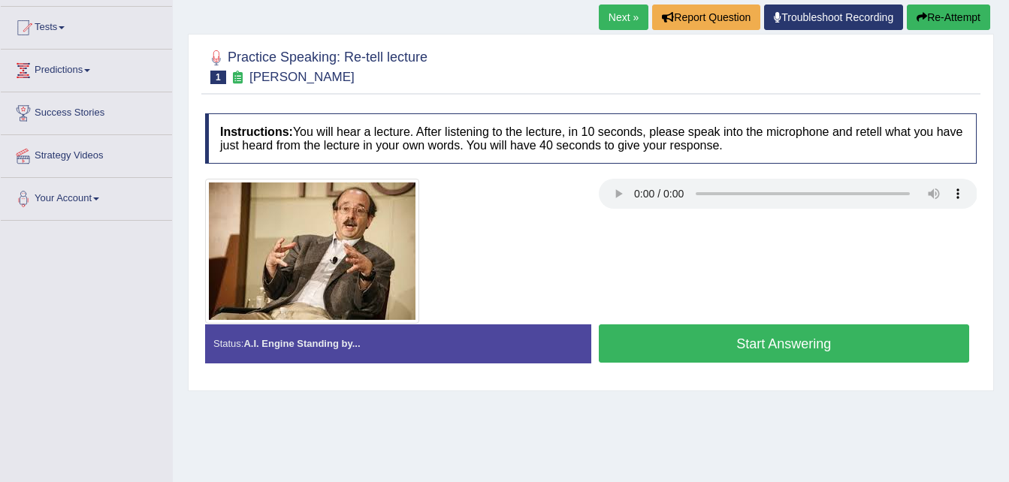
scroll to position [150, 0]
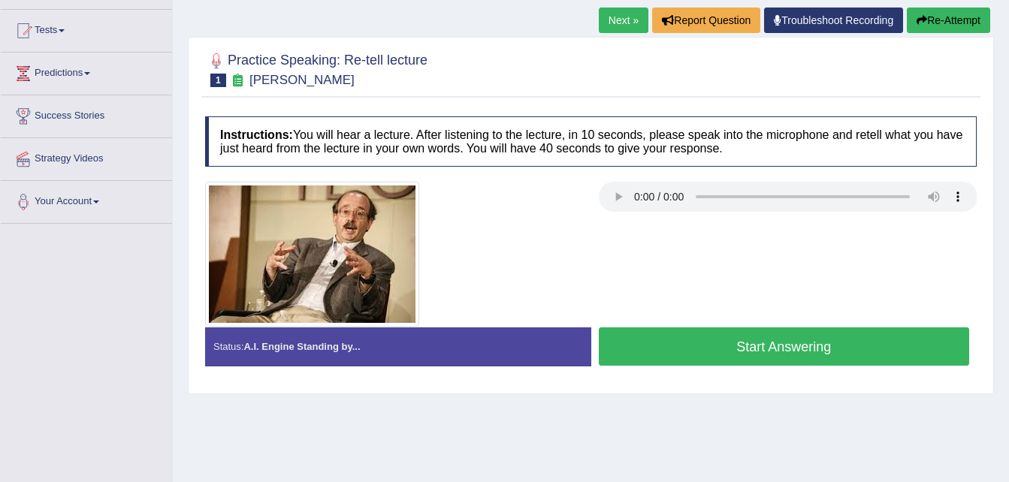
click at [763, 341] on button "Start Answering" at bounding box center [784, 346] width 371 height 38
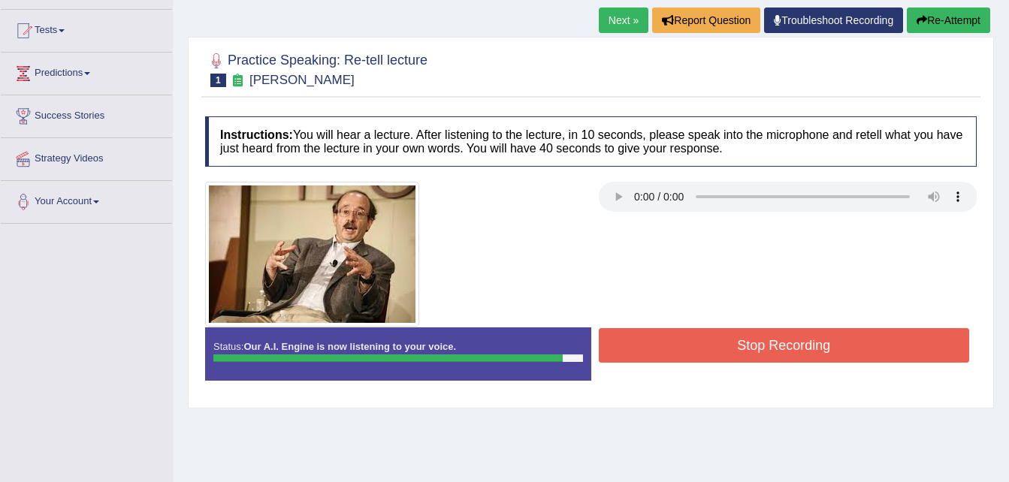
click at [763, 341] on button "Stop Recording" at bounding box center [784, 345] width 371 height 35
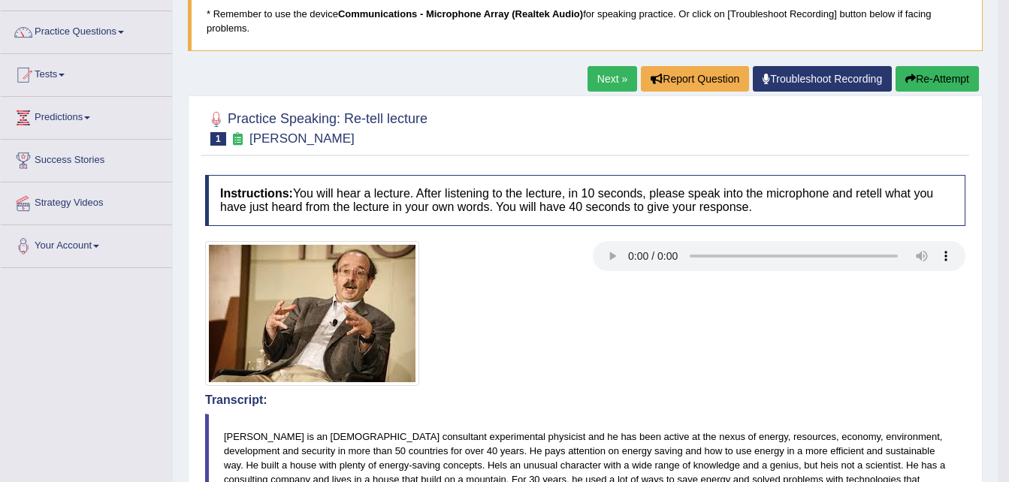
scroll to position [90, 0]
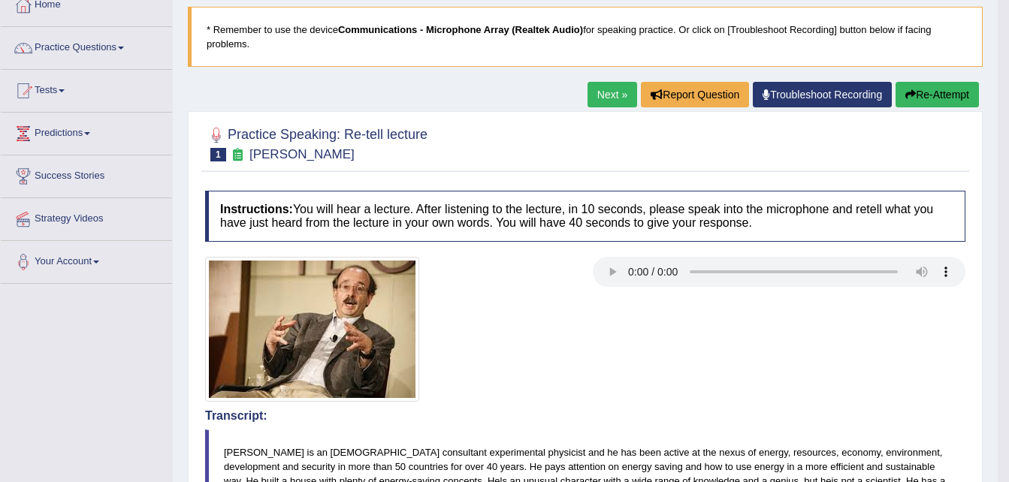
click at [610, 98] on link "Next »" at bounding box center [612, 95] width 50 height 26
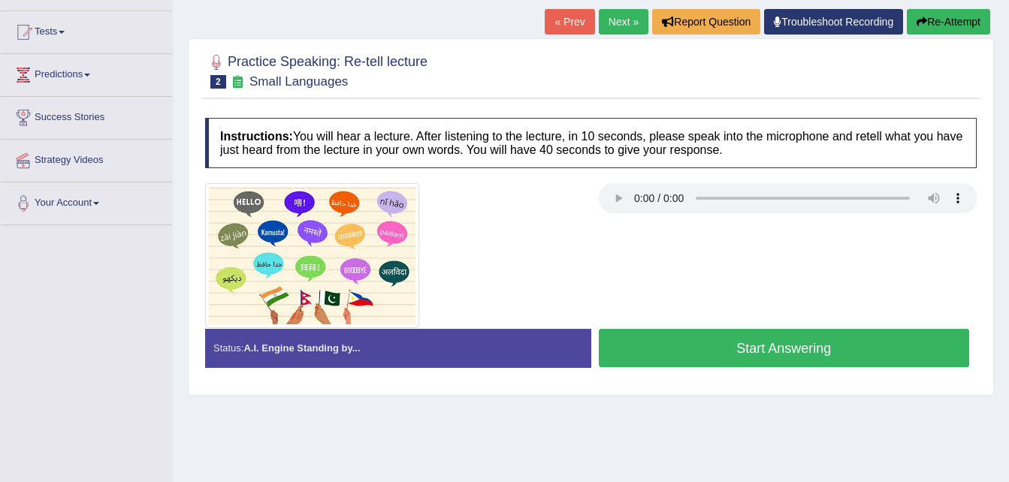
scroll to position [150, 0]
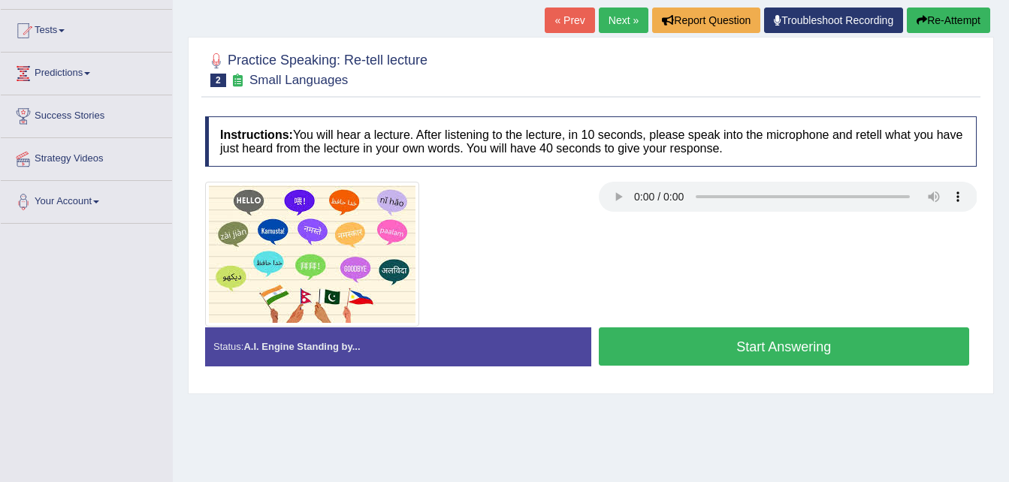
click at [728, 344] on button "Start Answering" at bounding box center [784, 346] width 371 height 38
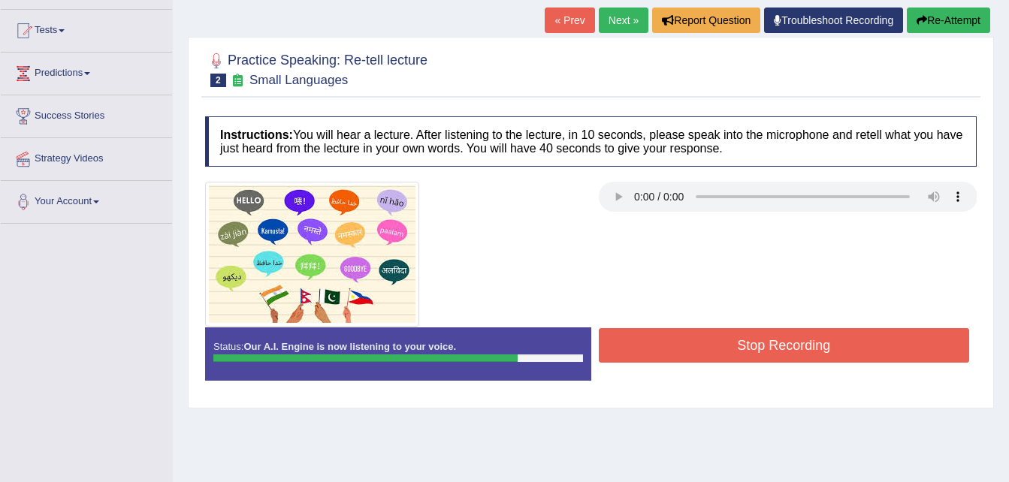
click at [728, 344] on button "Stop Recording" at bounding box center [784, 345] width 371 height 35
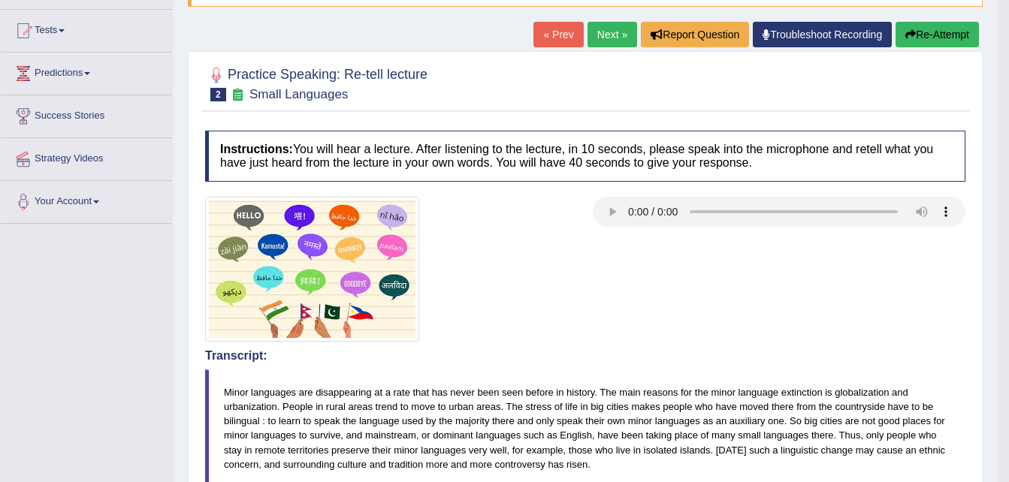
click at [604, 38] on link "Next »" at bounding box center [612, 35] width 50 height 26
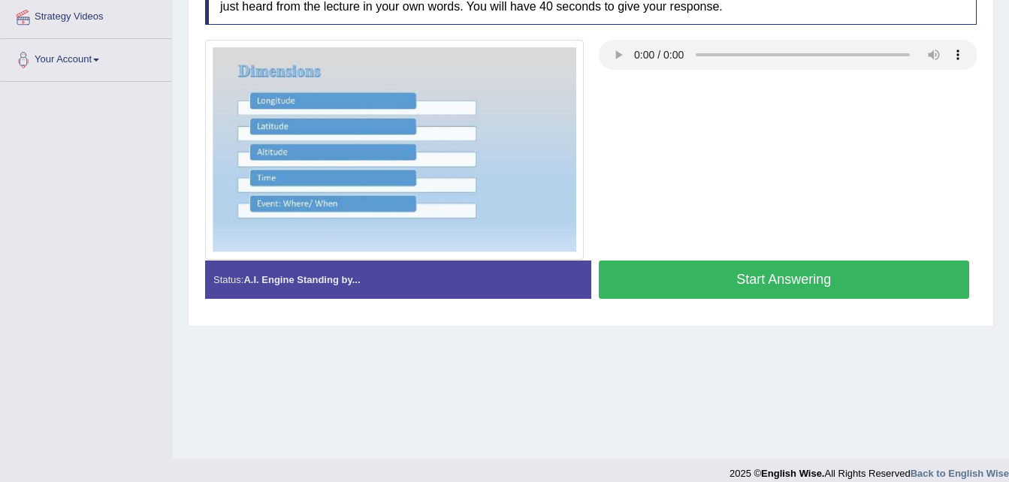
scroll to position [300, 0]
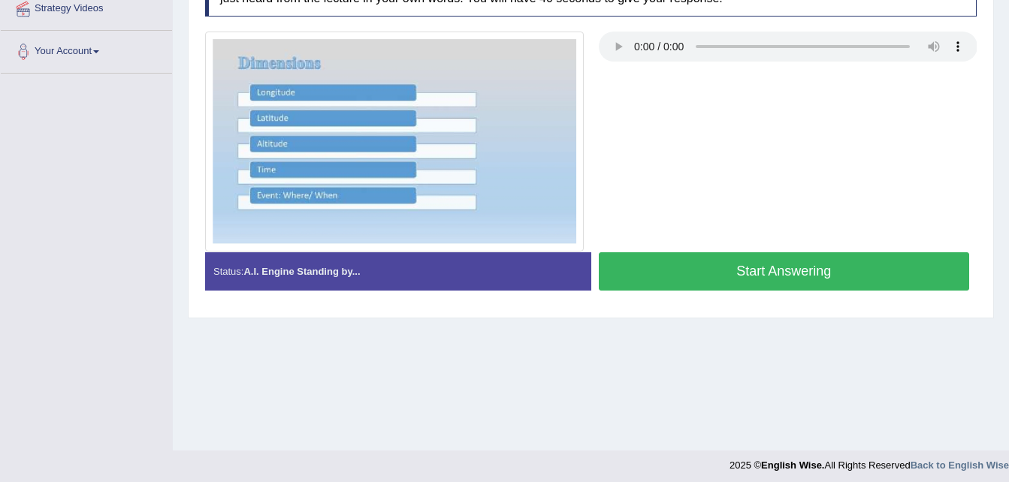
click at [712, 266] on button "Start Answering" at bounding box center [784, 271] width 371 height 38
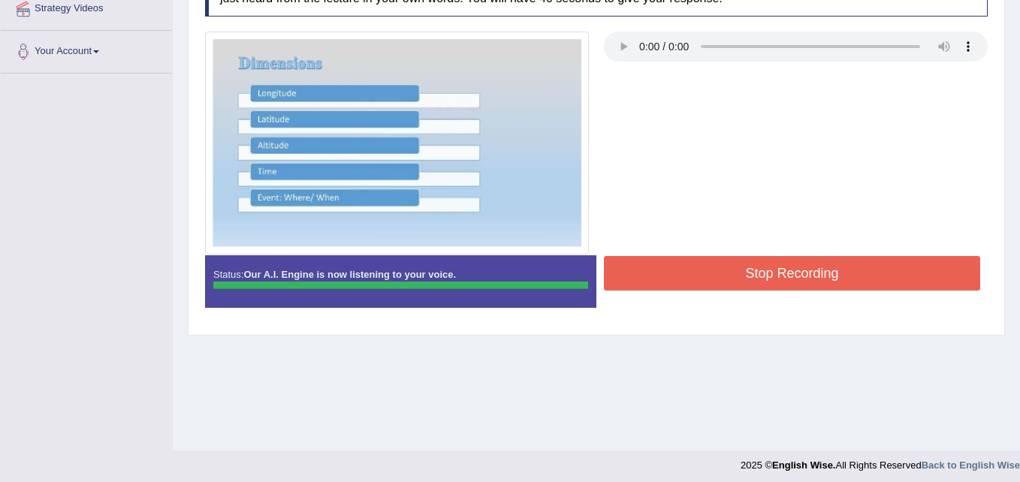
click at [712, 266] on div "Instructions: You will hear a lecture. After listening to the lecture, in 10 se…" at bounding box center [596, 143] width 790 height 369
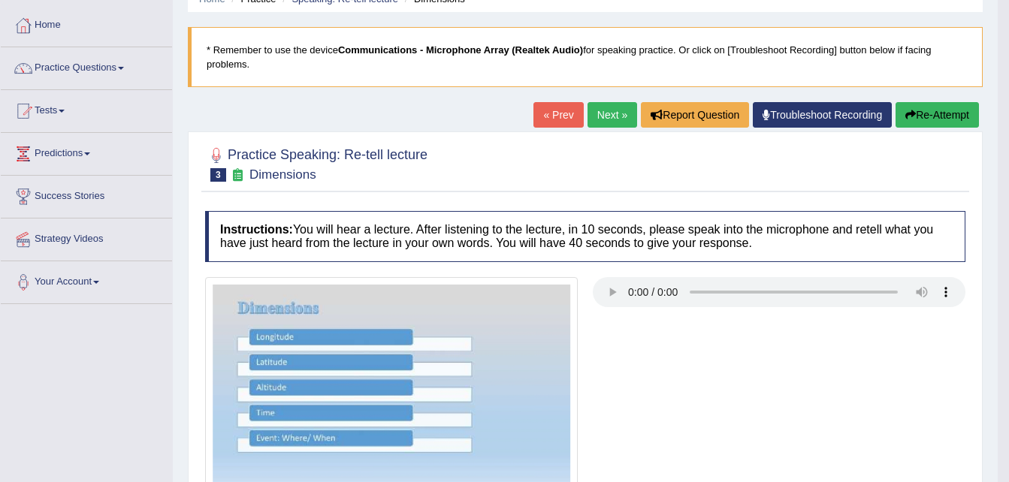
scroll to position [0, 0]
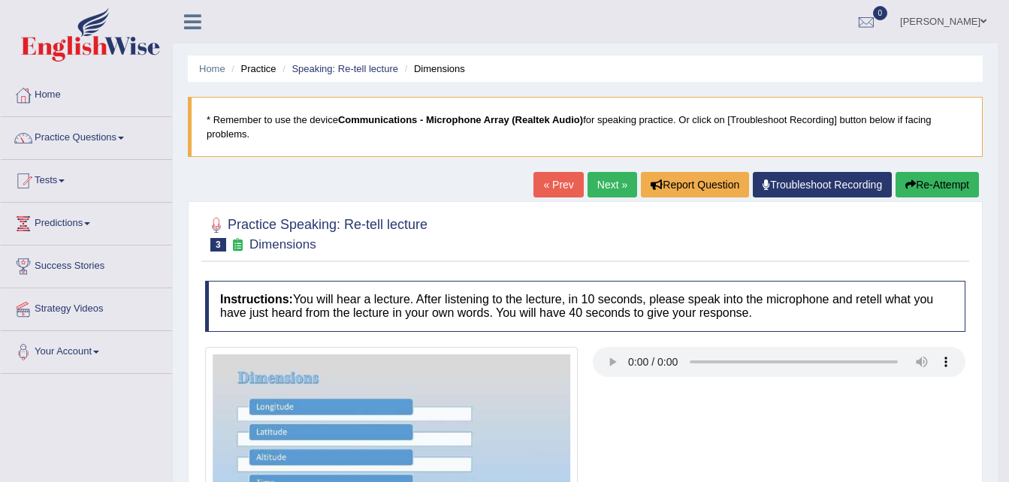
click at [604, 189] on link "Next »" at bounding box center [612, 185] width 50 height 26
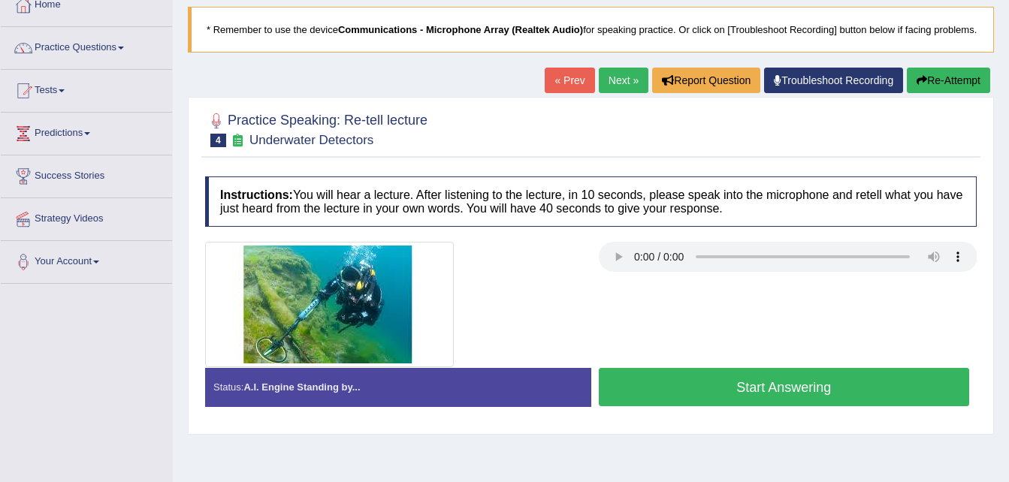
scroll to position [120, 0]
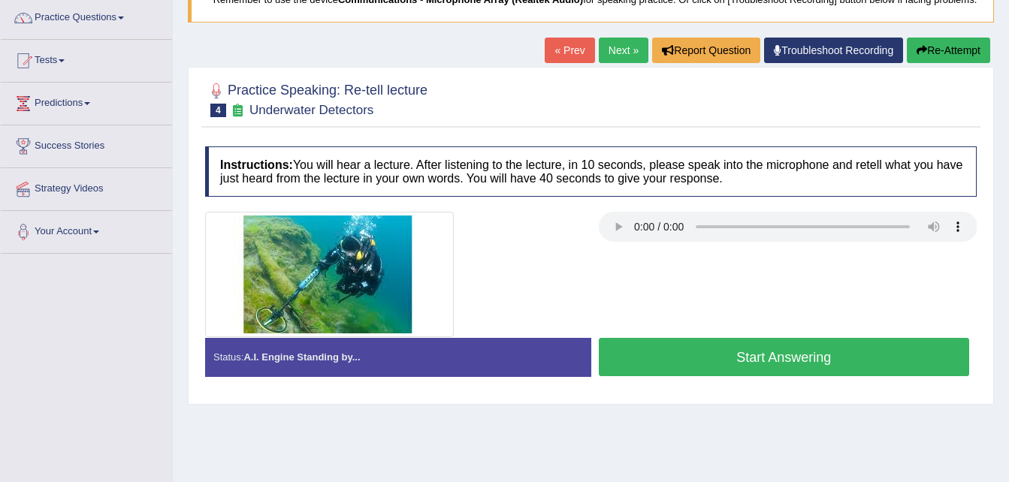
click at [722, 359] on button "Start Answering" at bounding box center [784, 357] width 371 height 38
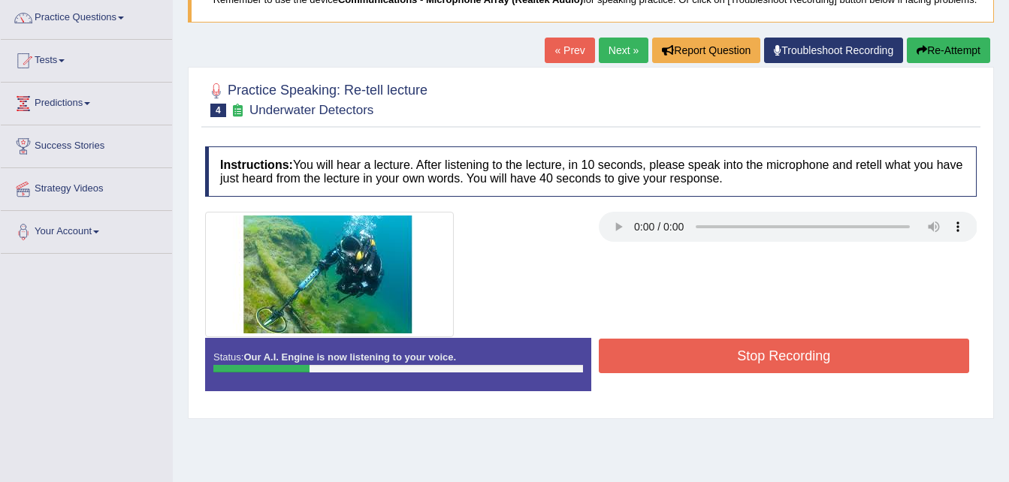
click at [944, 48] on button "Re-Attempt" at bounding box center [947, 51] width 83 height 26
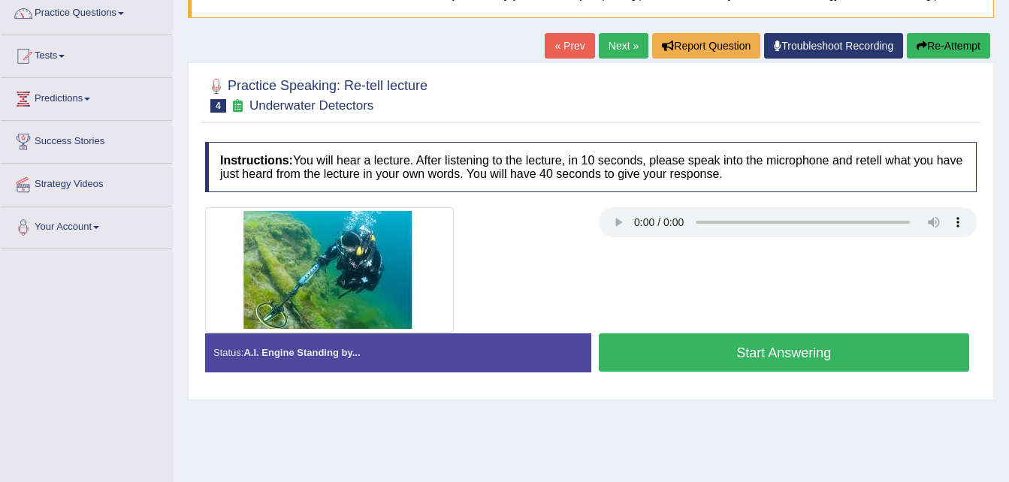
click at [961, 47] on button "Re-Attempt" at bounding box center [947, 46] width 83 height 26
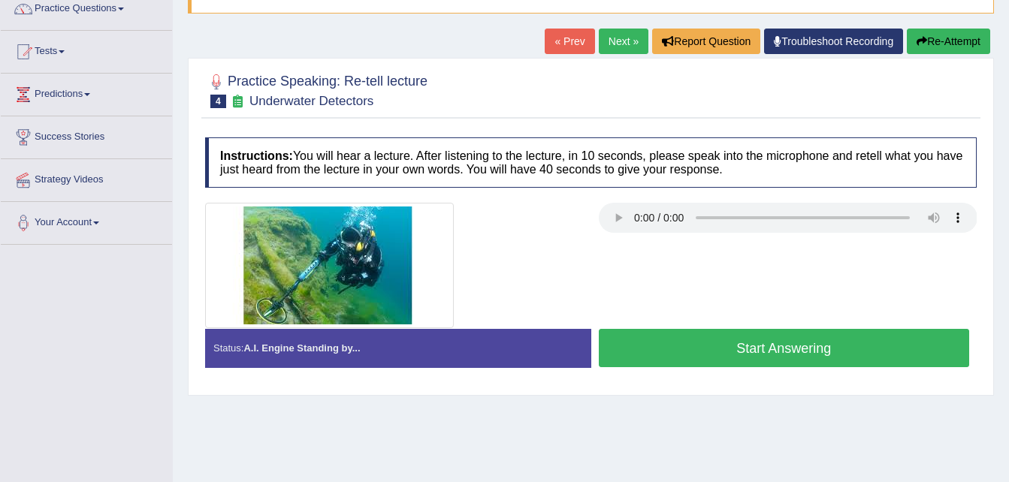
click at [746, 347] on button "Start Answering" at bounding box center [784, 348] width 371 height 38
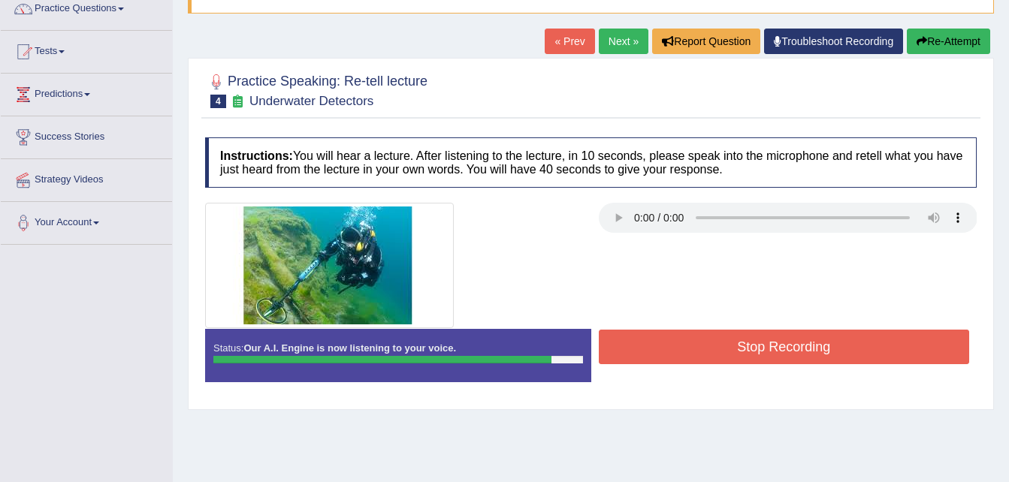
click at [746, 347] on button "Stop Recording" at bounding box center [784, 347] width 371 height 35
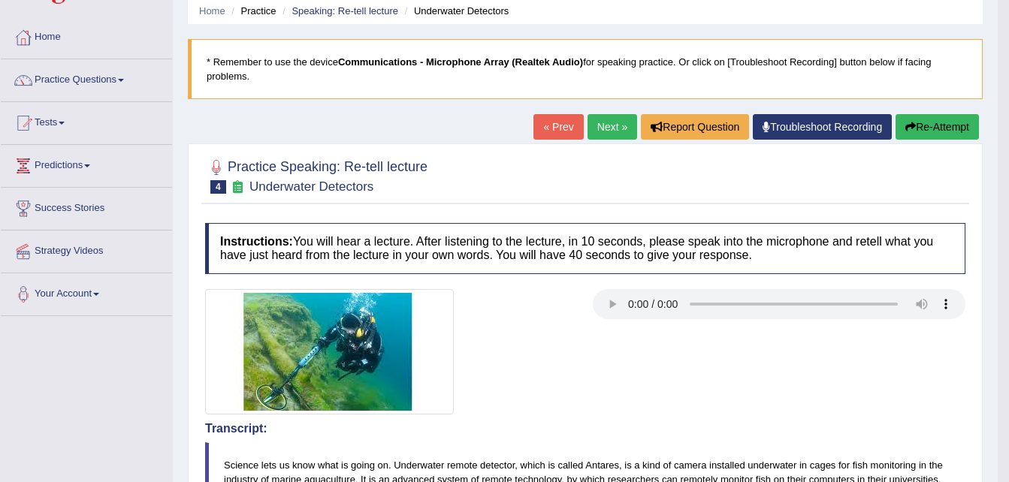
scroll to position [39, 0]
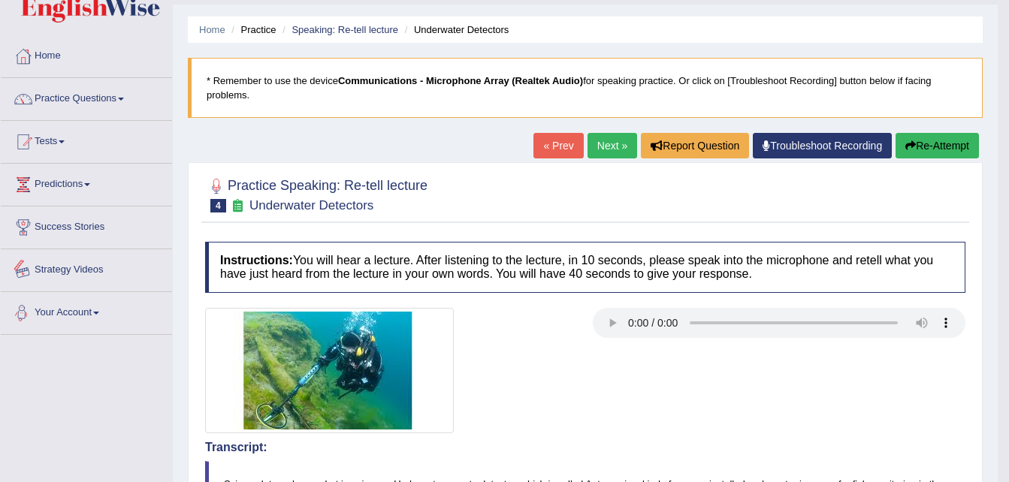
click at [121, 255] on link "Strategy Videos" at bounding box center [86, 268] width 171 height 38
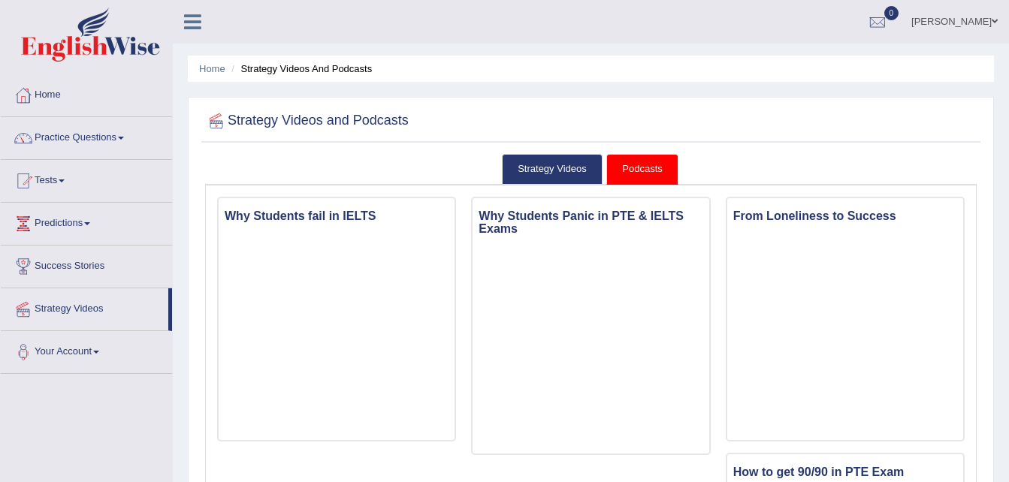
click at [101, 126] on link "Practice Questions" at bounding box center [86, 136] width 171 height 38
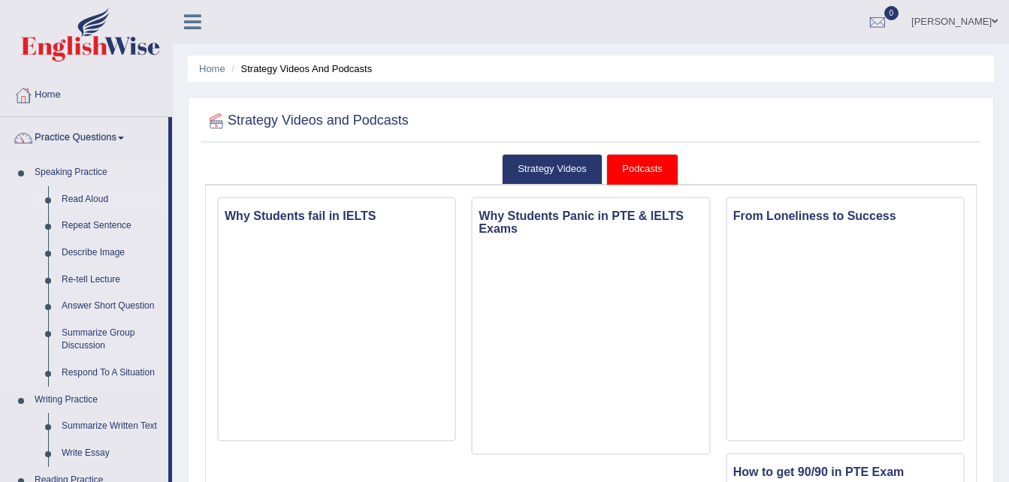
click at [90, 197] on link "Read Aloud" at bounding box center [111, 199] width 113 height 27
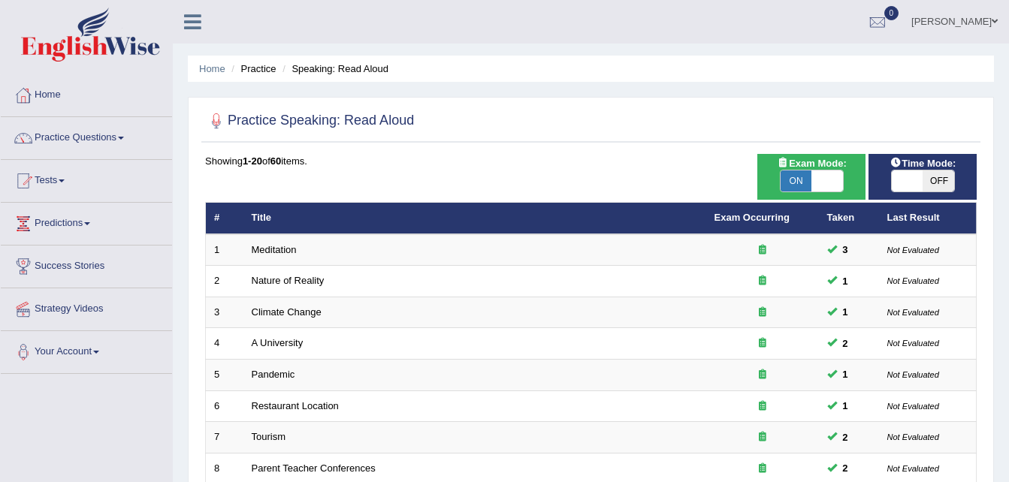
click at [933, 176] on span "OFF" at bounding box center [938, 180] width 32 height 21
checkbox input "true"
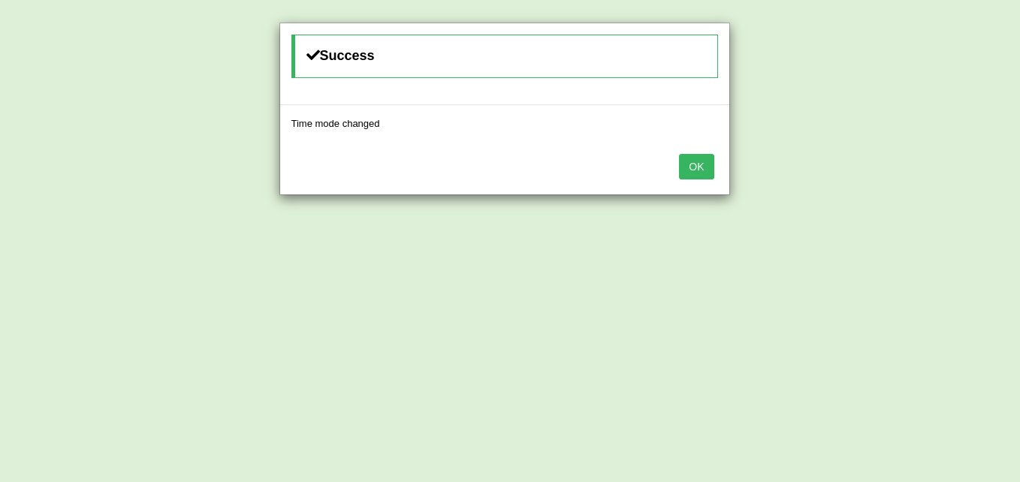
click at [703, 169] on button "OK" at bounding box center [696, 167] width 35 height 26
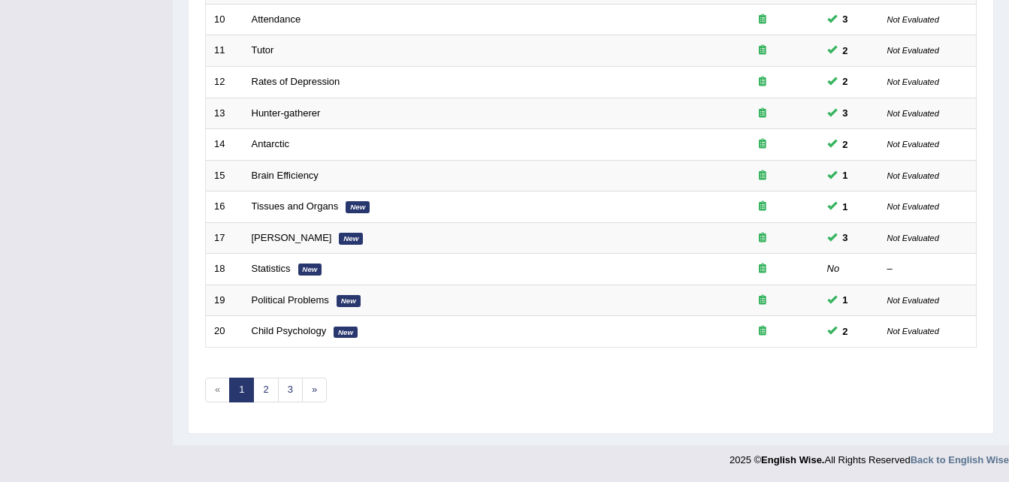
scroll to position [512, 0]
click at [261, 392] on link "2" at bounding box center [265, 389] width 25 height 25
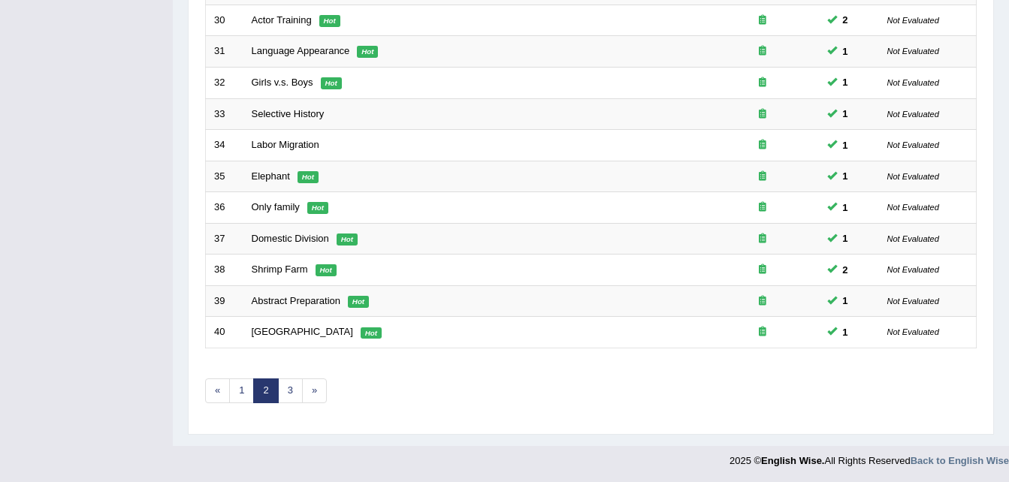
scroll to position [512, 0]
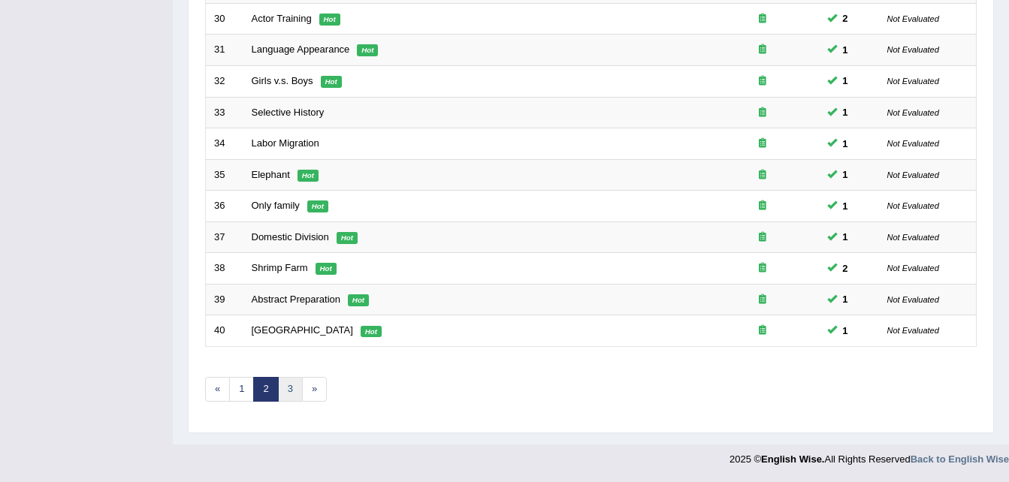
click at [291, 387] on link "3" at bounding box center [290, 389] width 25 height 25
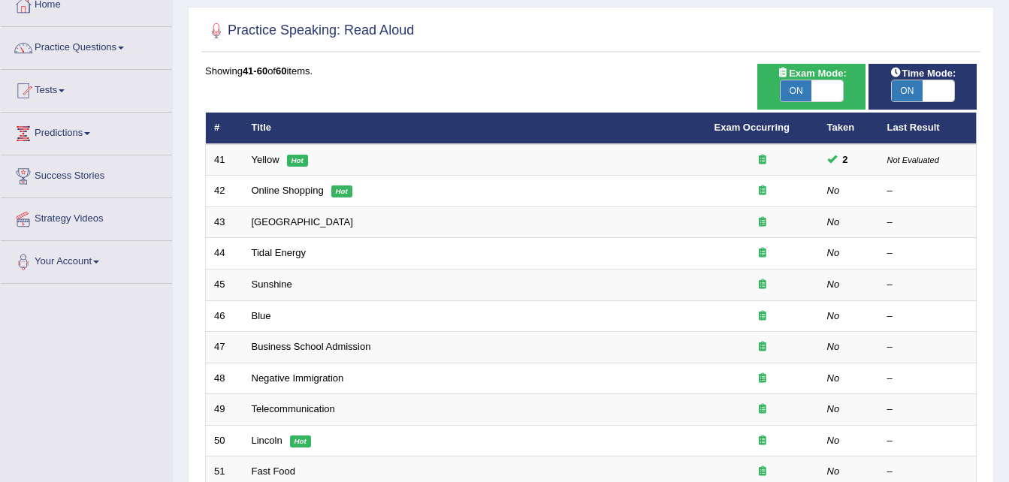
scroll to position [120, 0]
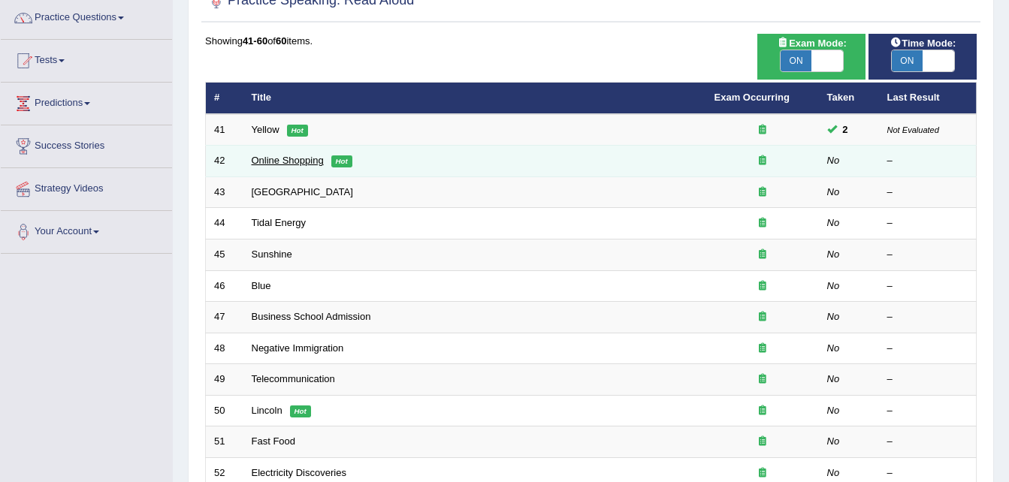
click at [300, 162] on link "Online Shopping" at bounding box center [288, 160] width 72 height 11
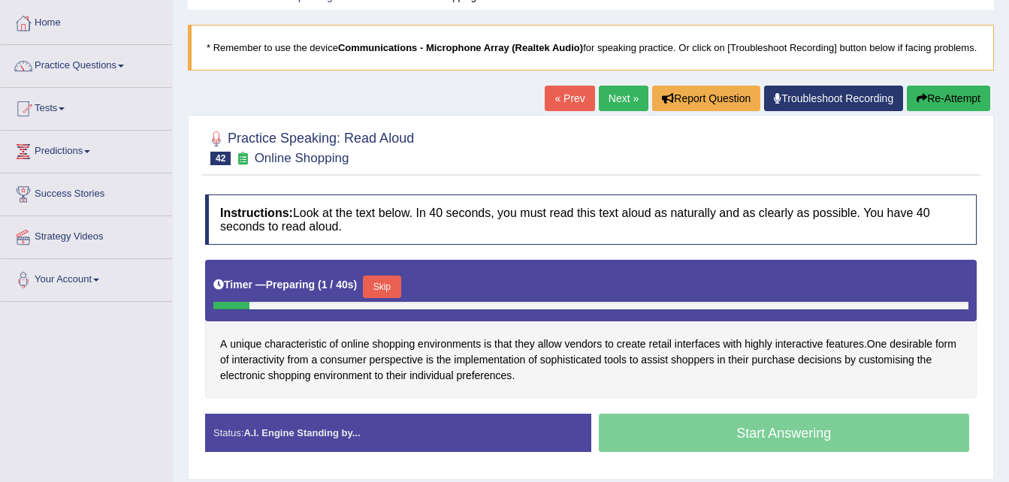
scroll to position [120, 0]
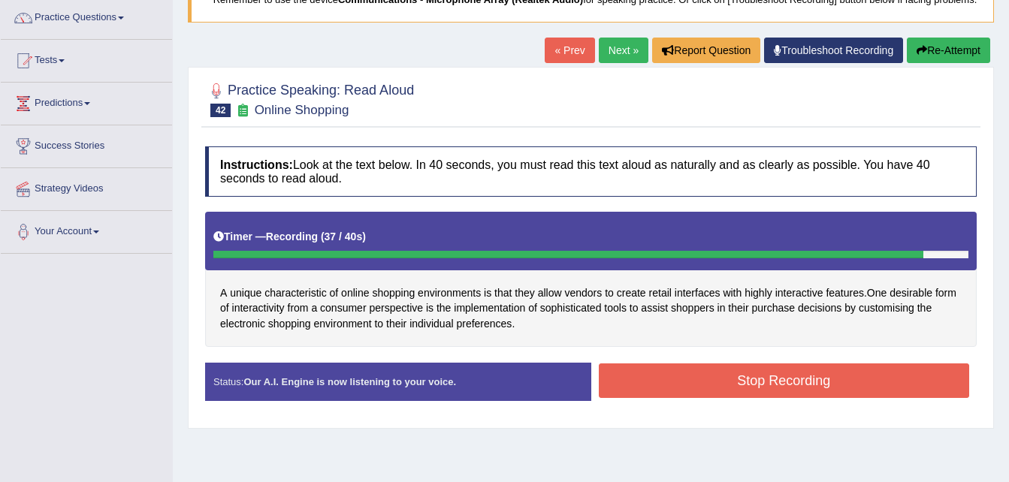
click at [694, 372] on button "Stop Recording" at bounding box center [784, 380] width 371 height 35
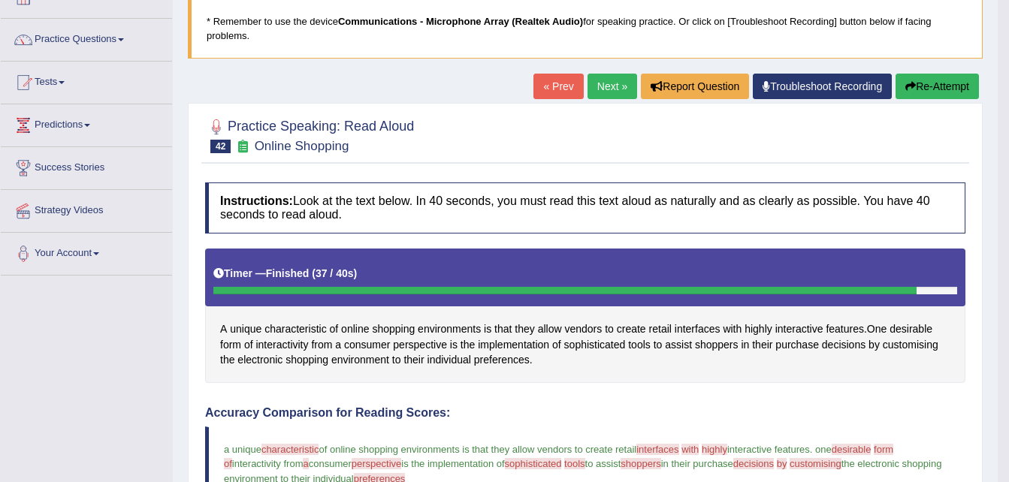
scroll to position [90, 0]
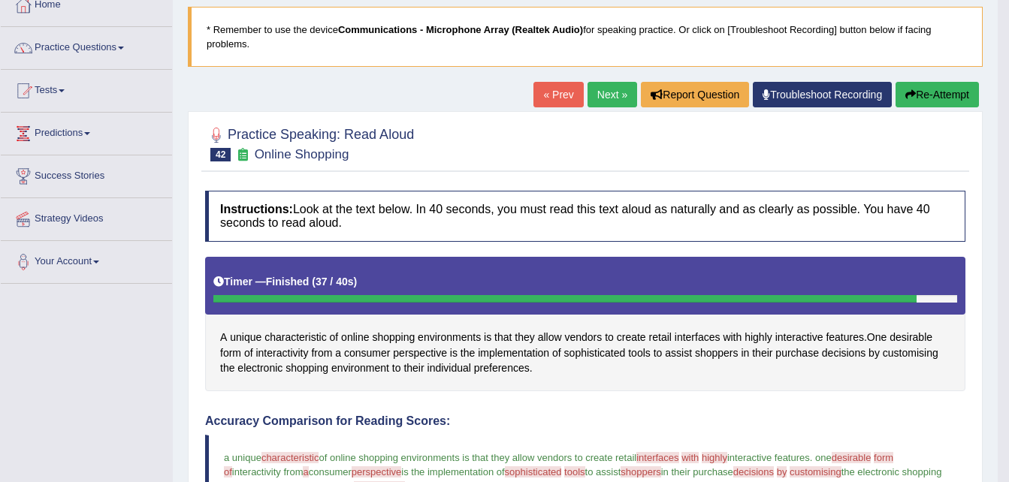
click at [599, 91] on link "Next »" at bounding box center [612, 95] width 50 height 26
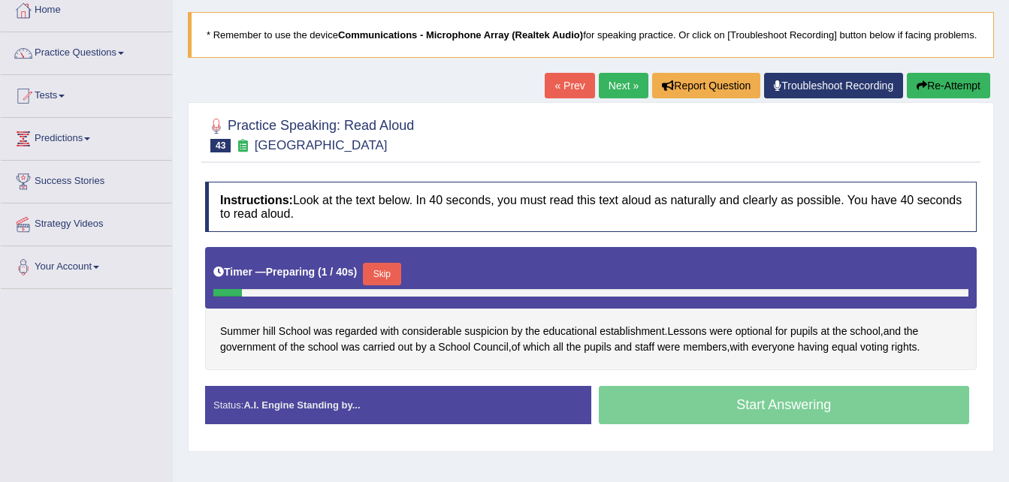
scroll to position [210, 0]
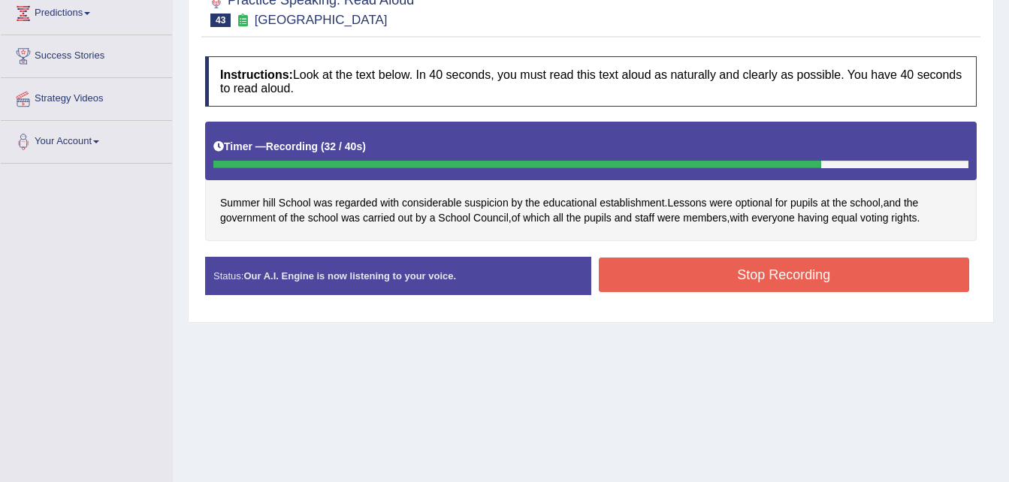
click at [761, 276] on button "Stop Recording" at bounding box center [784, 275] width 371 height 35
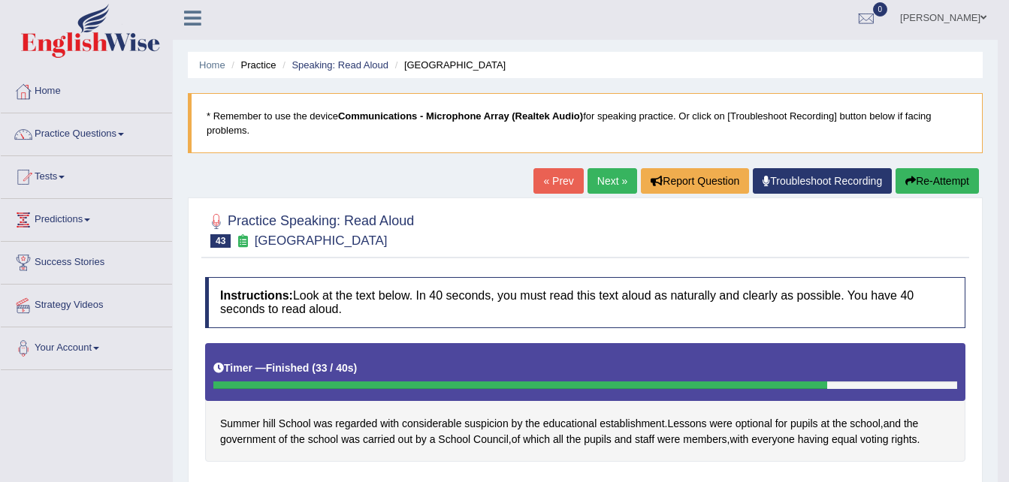
scroll to position [0, 0]
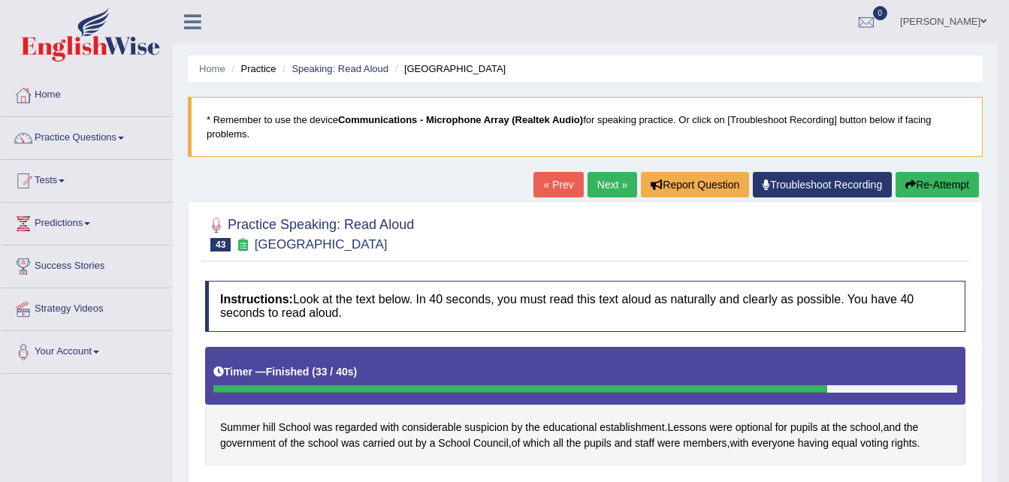
click at [609, 180] on link "Next »" at bounding box center [612, 185] width 50 height 26
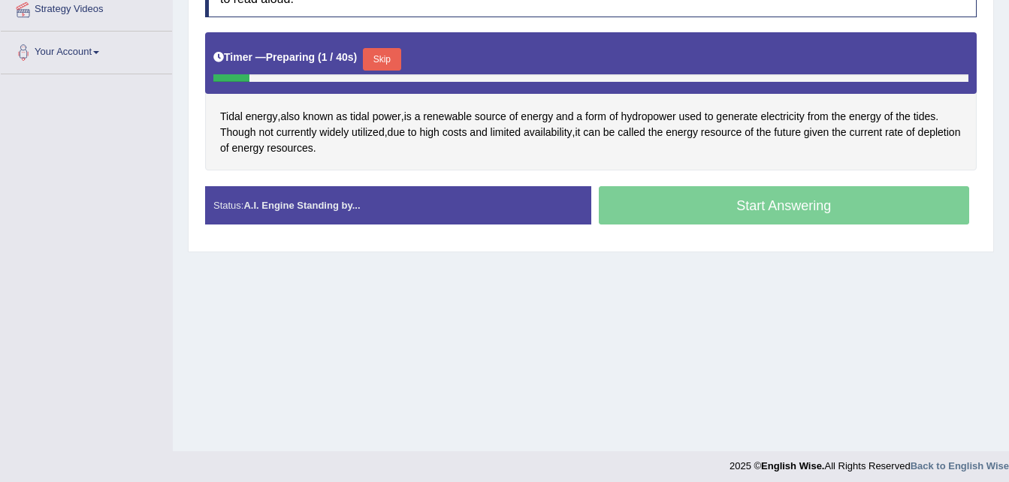
scroll to position [306, 0]
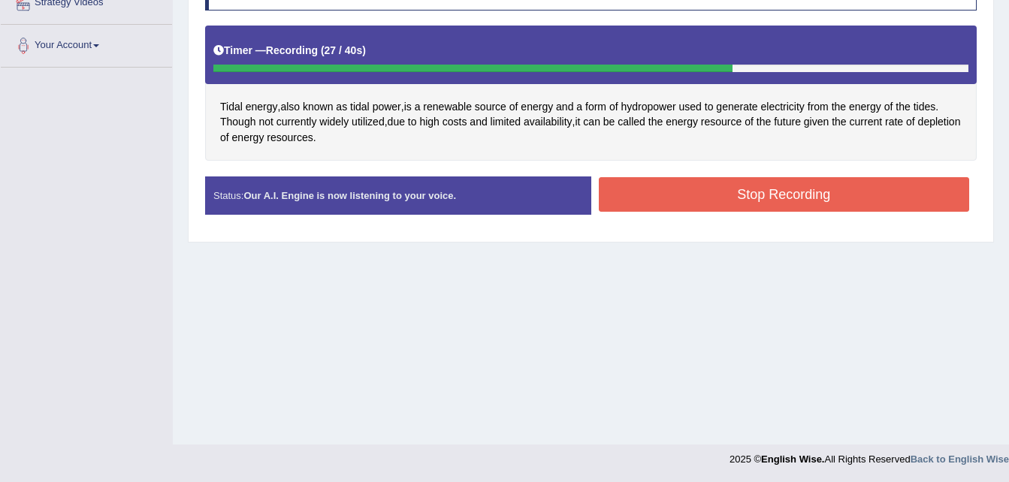
click at [690, 204] on button "Stop Recording" at bounding box center [784, 194] width 371 height 35
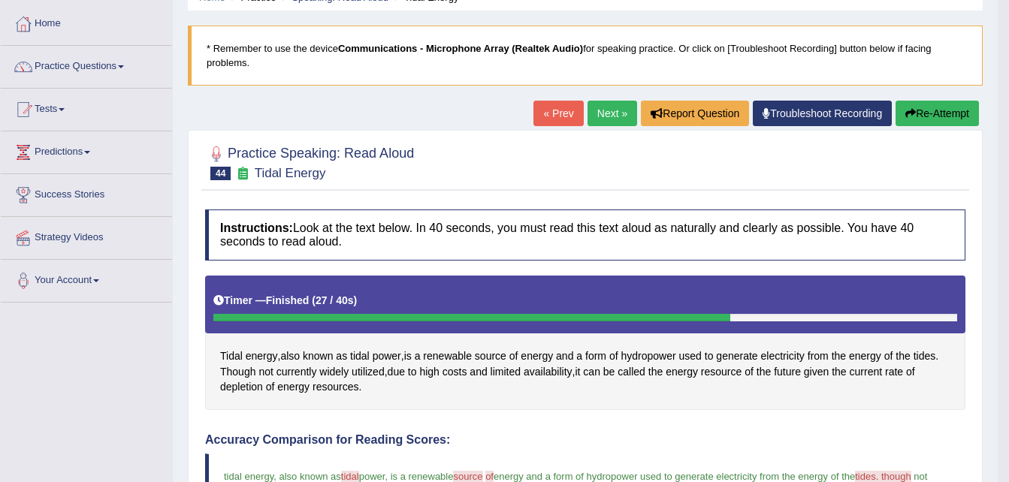
scroll to position [63, 0]
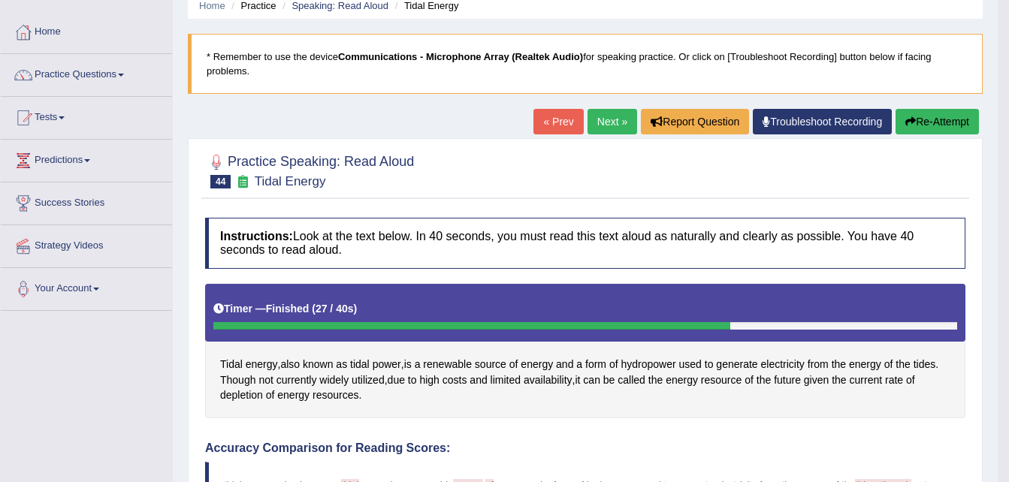
click at [614, 116] on link "Next »" at bounding box center [612, 122] width 50 height 26
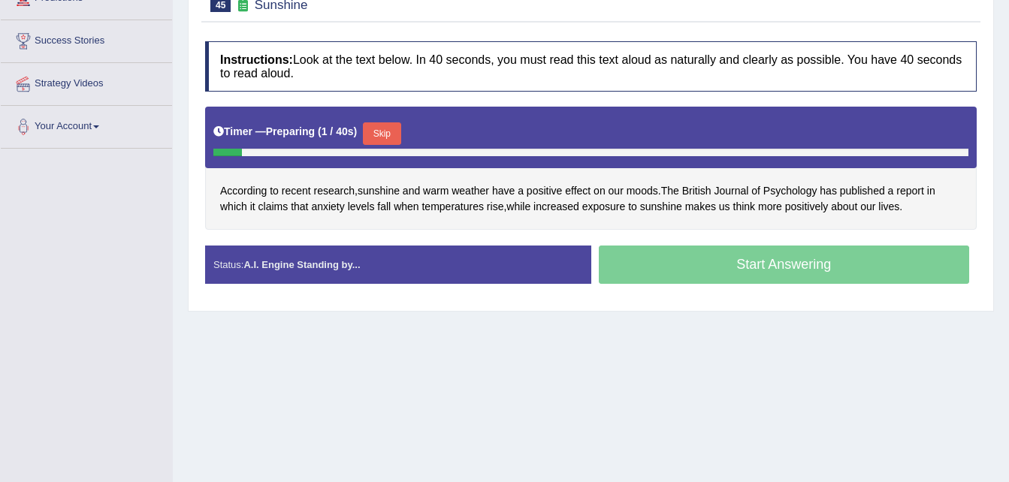
scroll to position [306, 0]
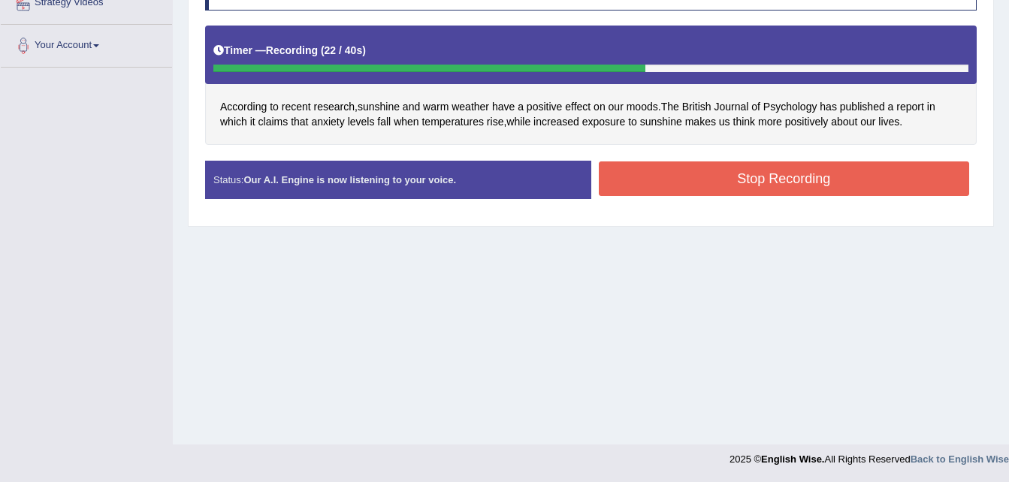
click at [725, 183] on button "Stop Recording" at bounding box center [784, 178] width 371 height 35
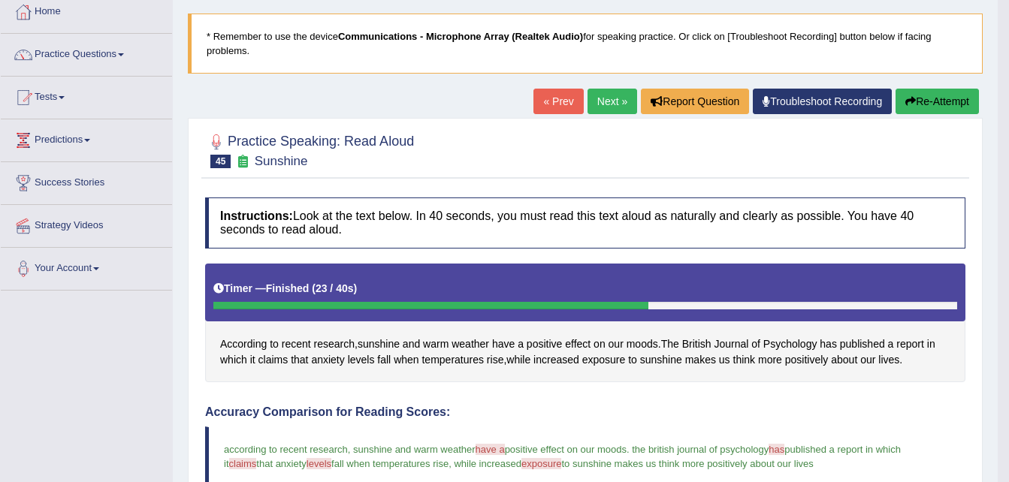
scroll to position [66, 0]
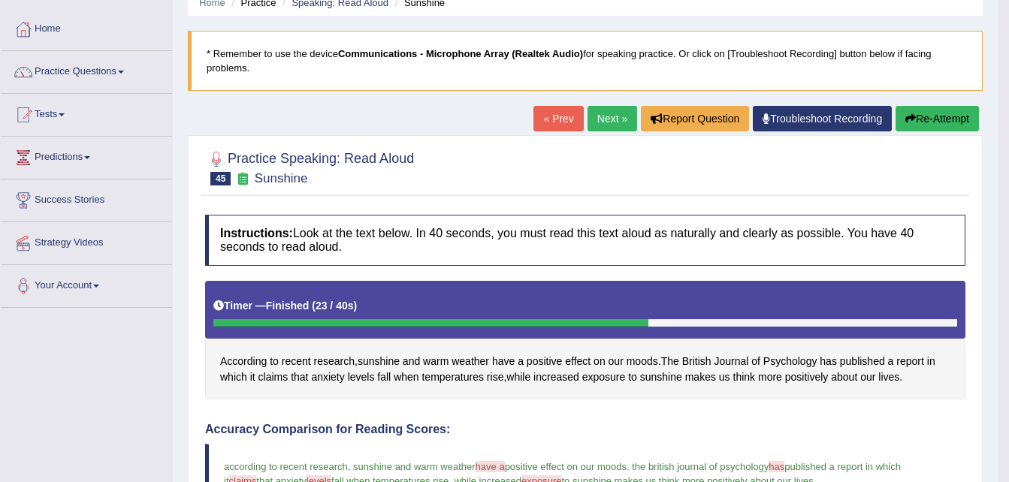
click at [617, 119] on link "Next »" at bounding box center [612, 119] width 50 height 26
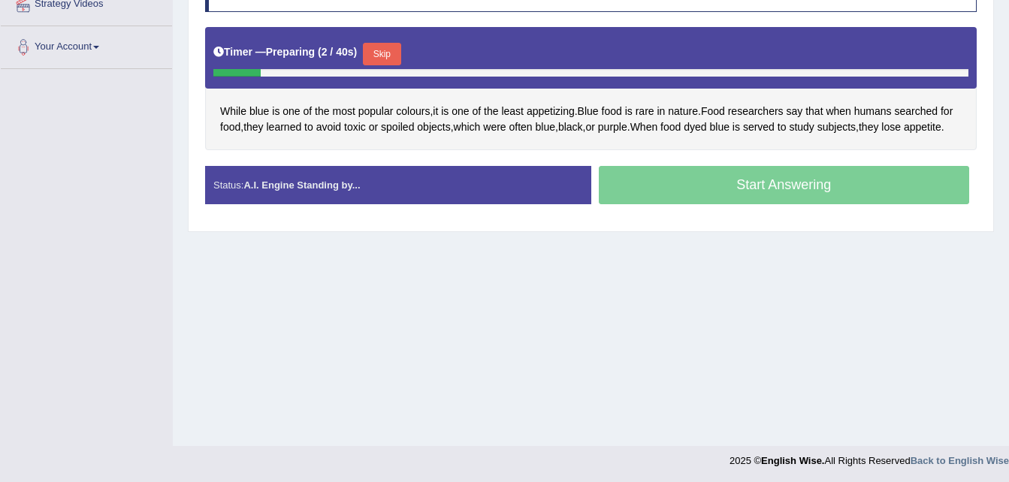
scroll to position [306, 0]
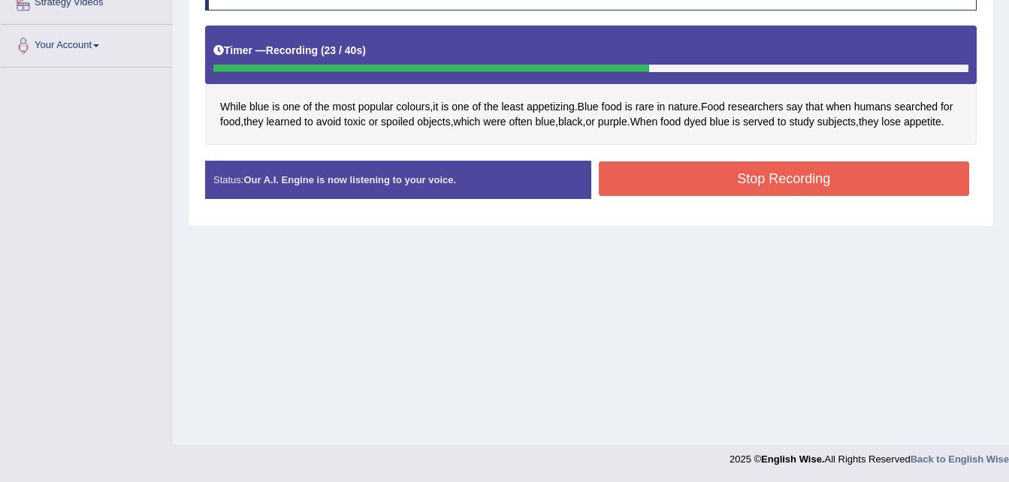
click at [739, 177] on button "Stop Recording" at bounding box center [784, 178] width 371 height 35
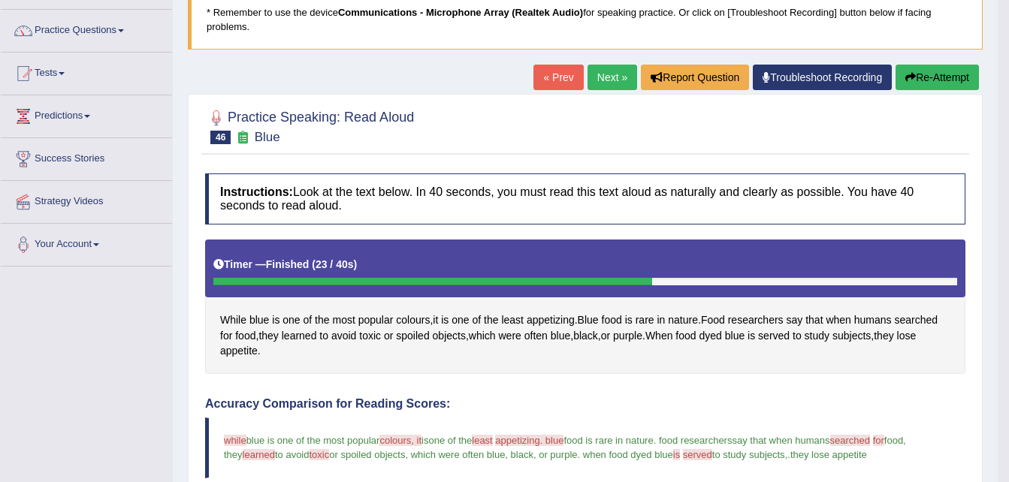
scroll to position [79, 0]
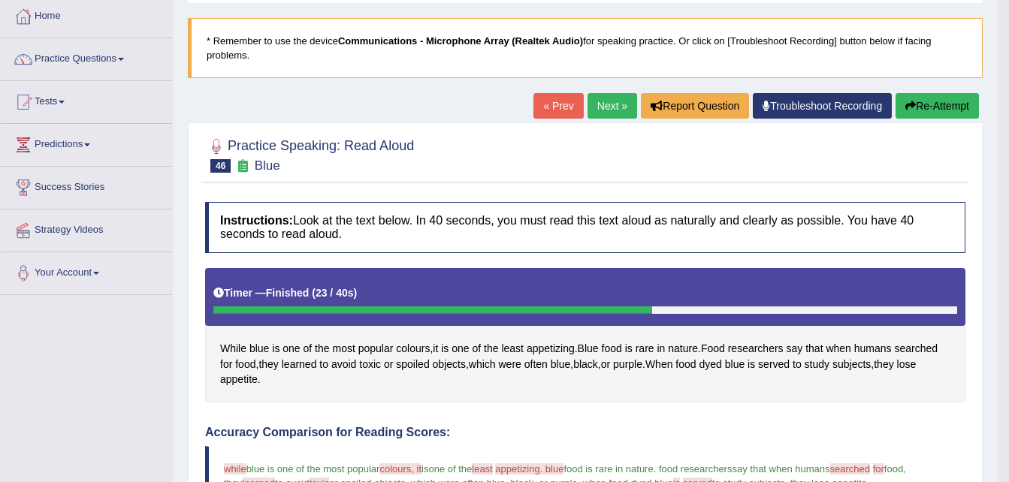
click at [611, 110] on link "Next »" at bounding box center [612, 106] width 50 height 26
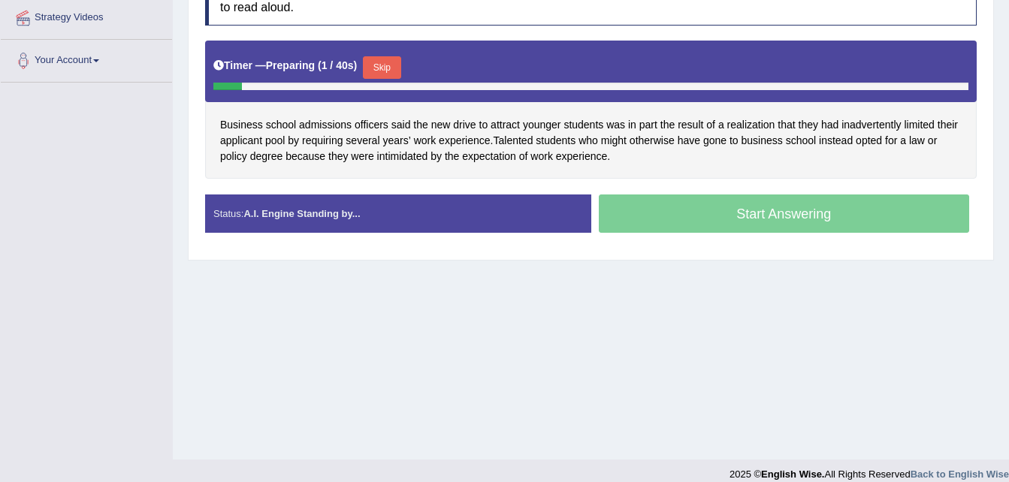
scroll to position [300, 0]
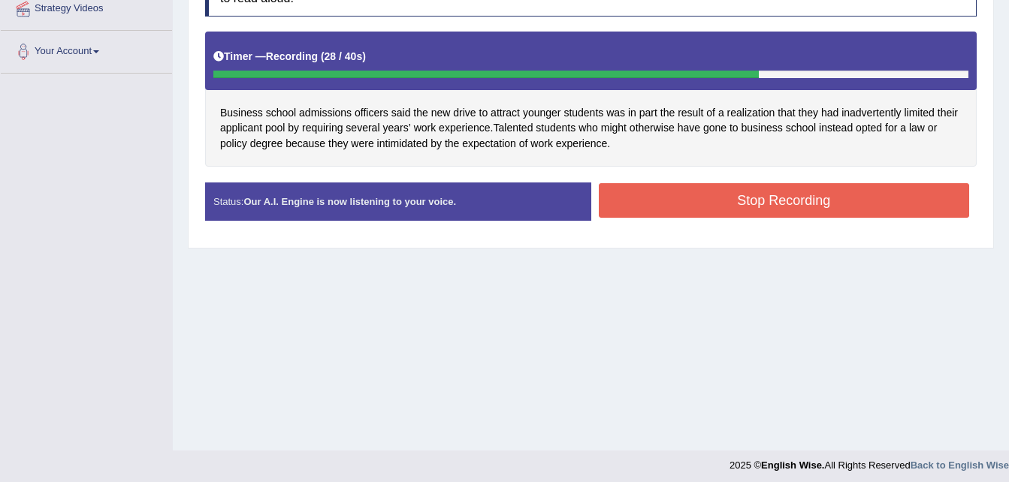
click at [669, 198] on button "Stop Recording" at bounding box center [784, 200] width 371 height 35
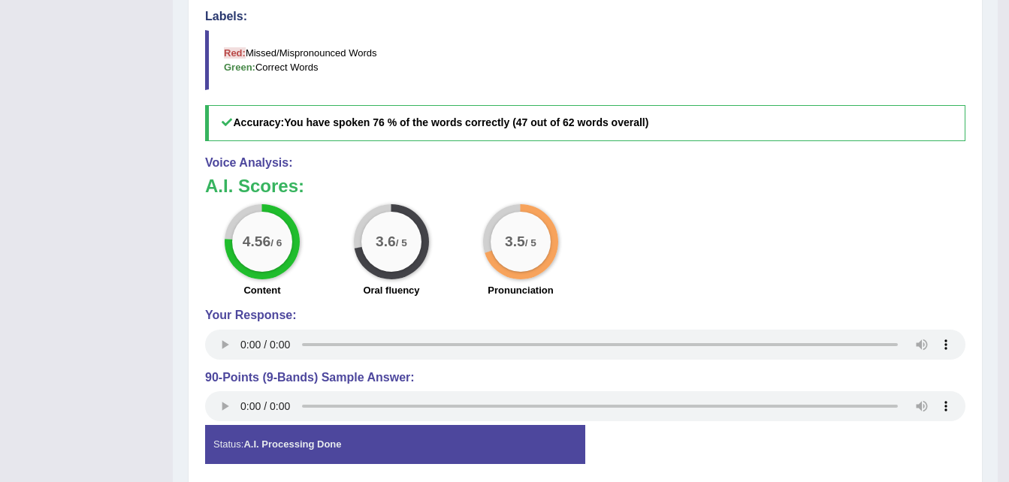
scroll to position [661, 0]
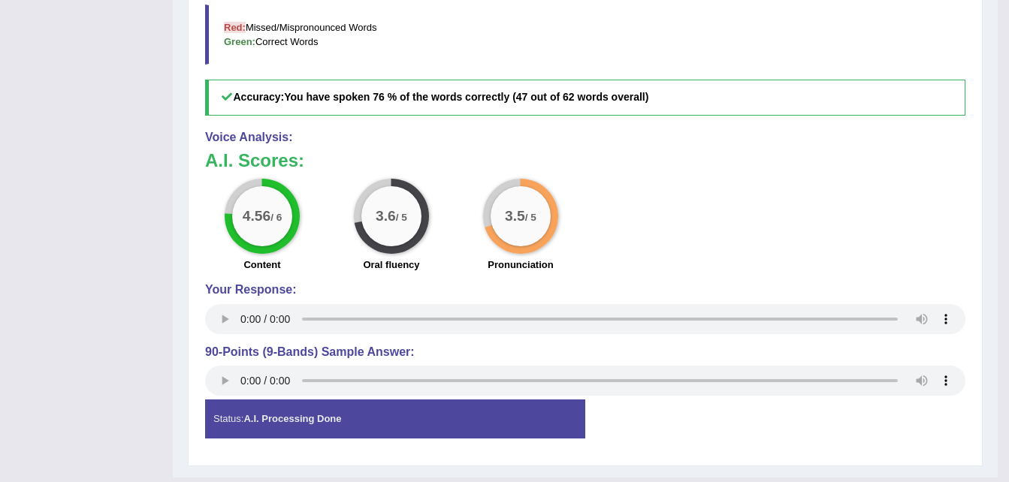
click at [667, 195] on div "4.56 / 6 Content 3.6 / 5 Oral fluency 3.5 / 5 Pronunciation" at bounding box center [585, 227] width 775 height 97
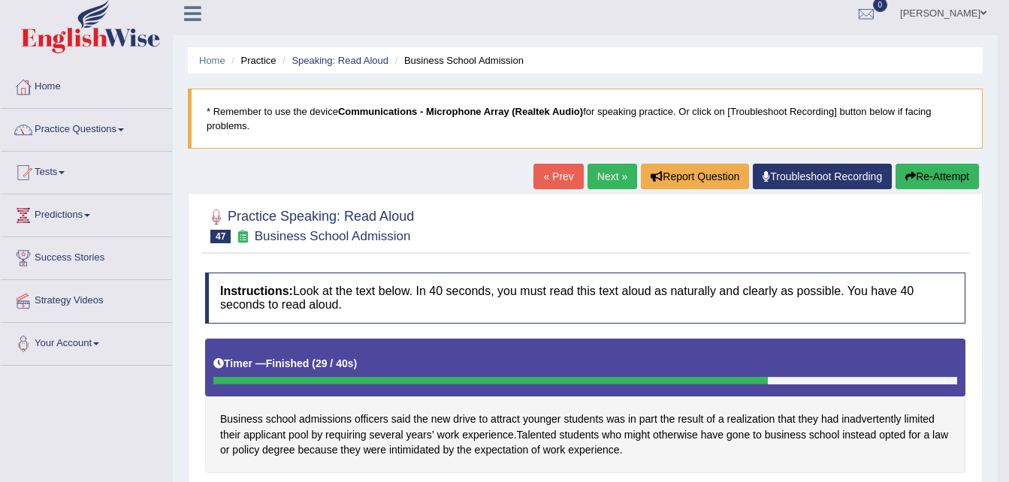
scroll to position [0, 0]
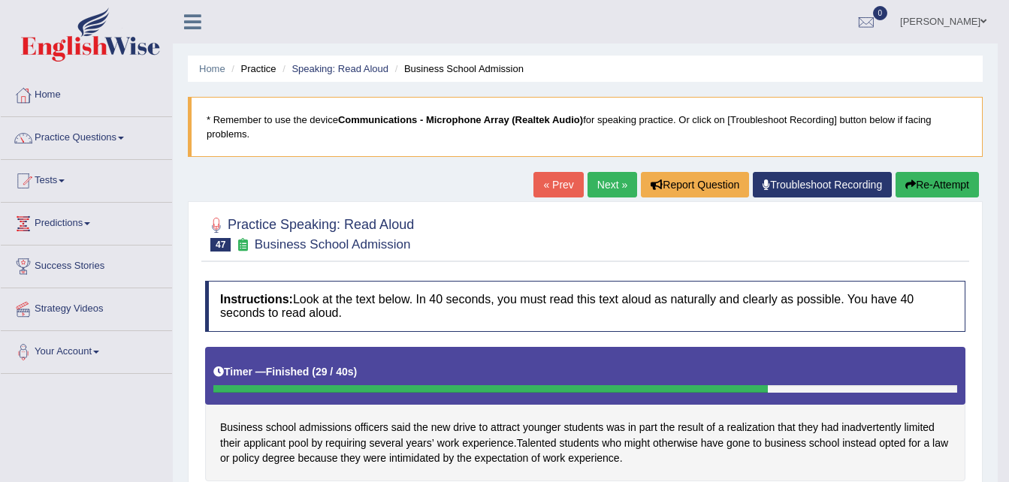
click at [611, 179] on link "Next »" at bounding box center [612, 185] width 50 height 26
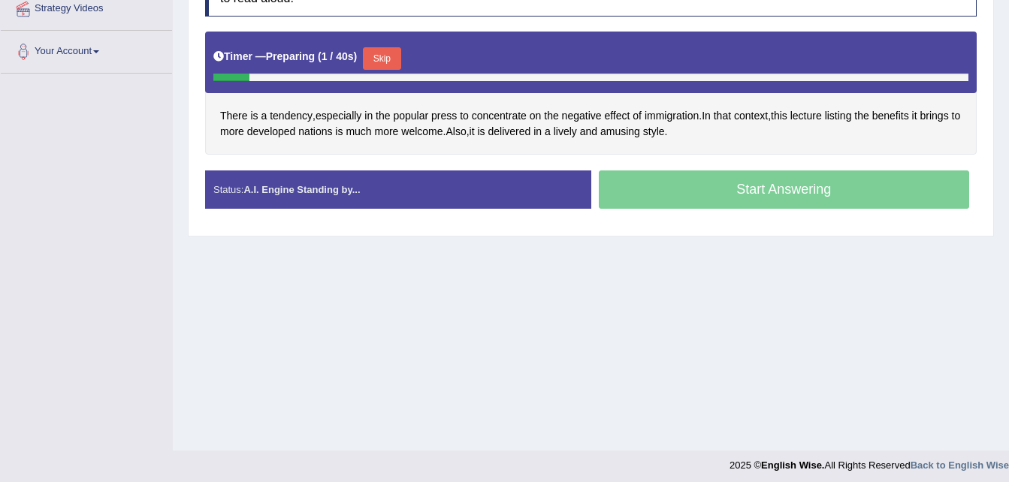
scroll to position [306, 0]
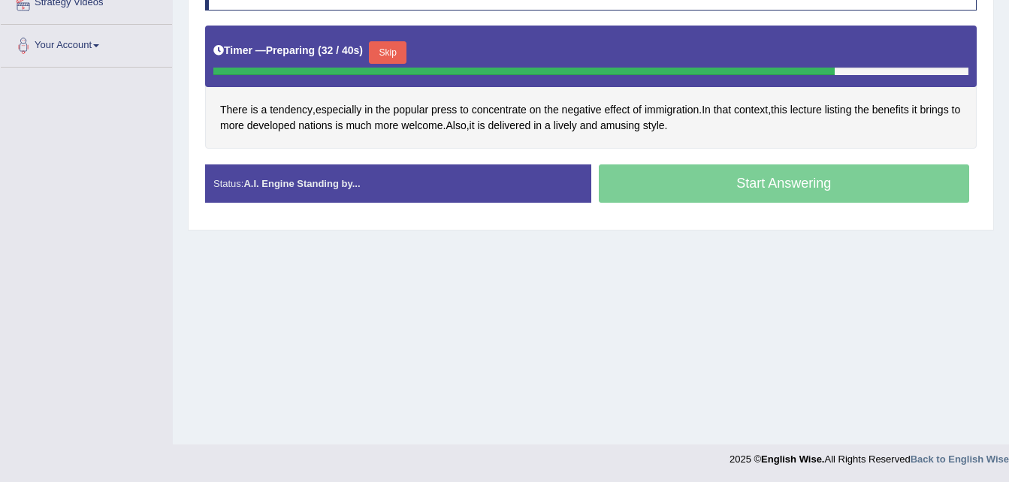
click at [388, 47] on button "Skip" at bounding box center [388, 52] width 38 height 23
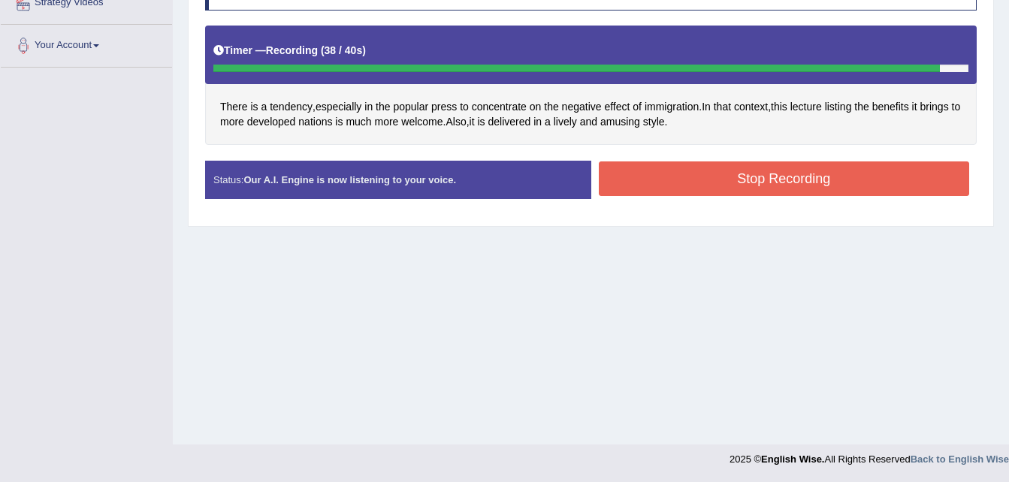
click at [710, 175] on button "Stop Recording" at bounding box center [784, 178] width 371 height 35
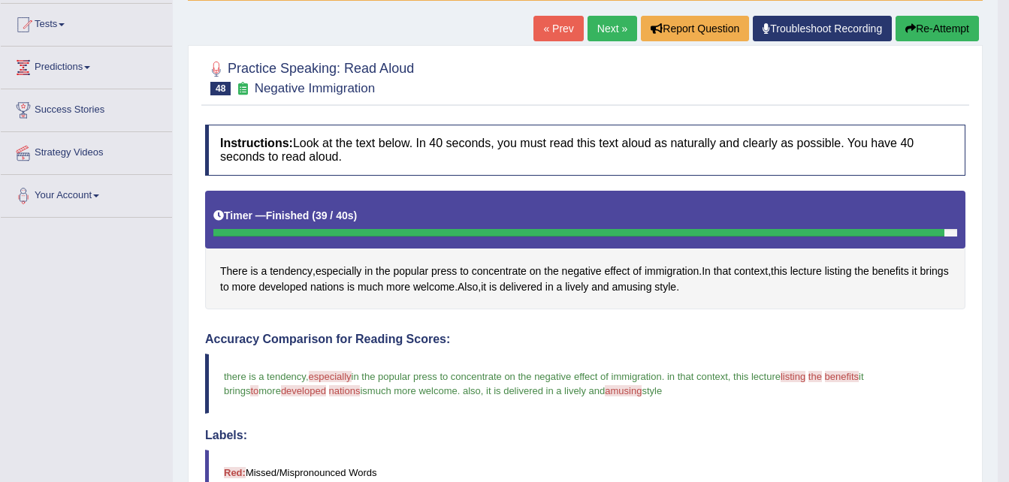
scroll to position [126, 0]
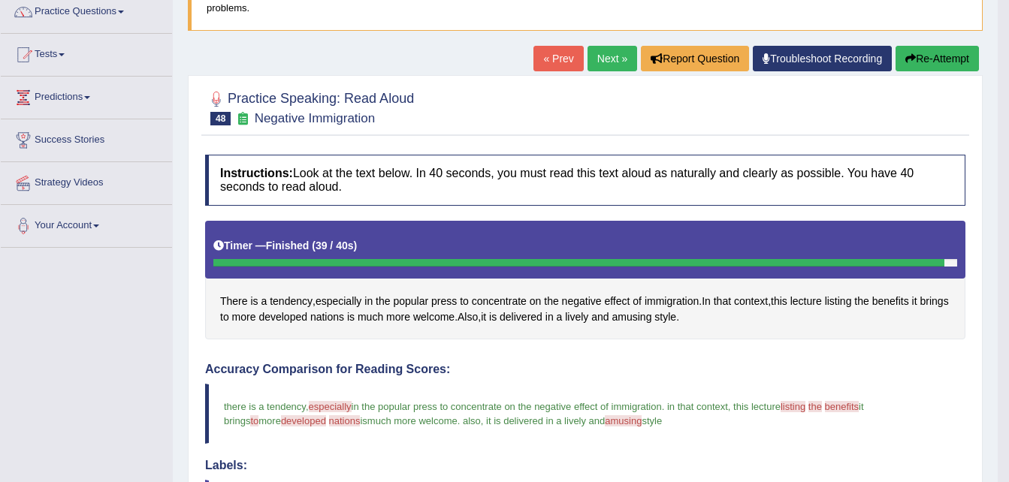
click at [602, 62] on link "Next »" at bounding box center [612, 59] width 50 height 26
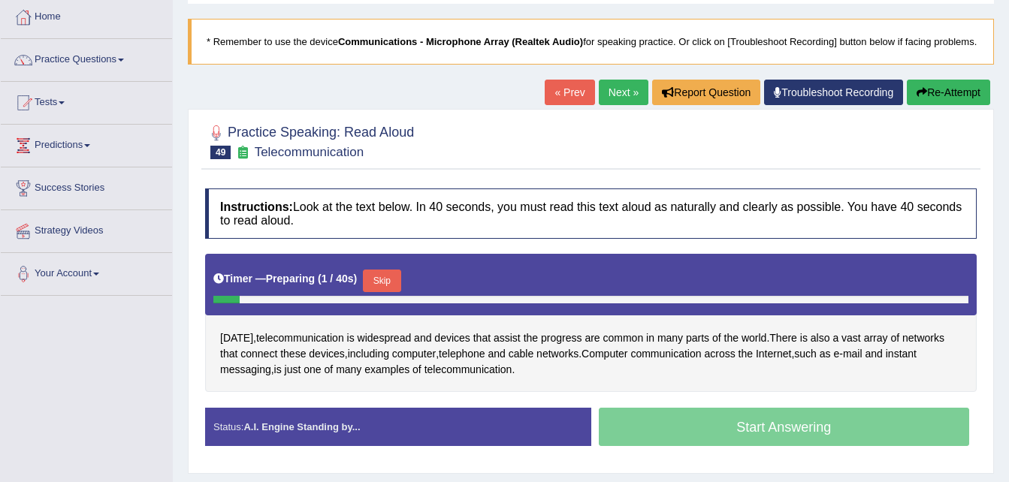
scroll to position [210, 0]
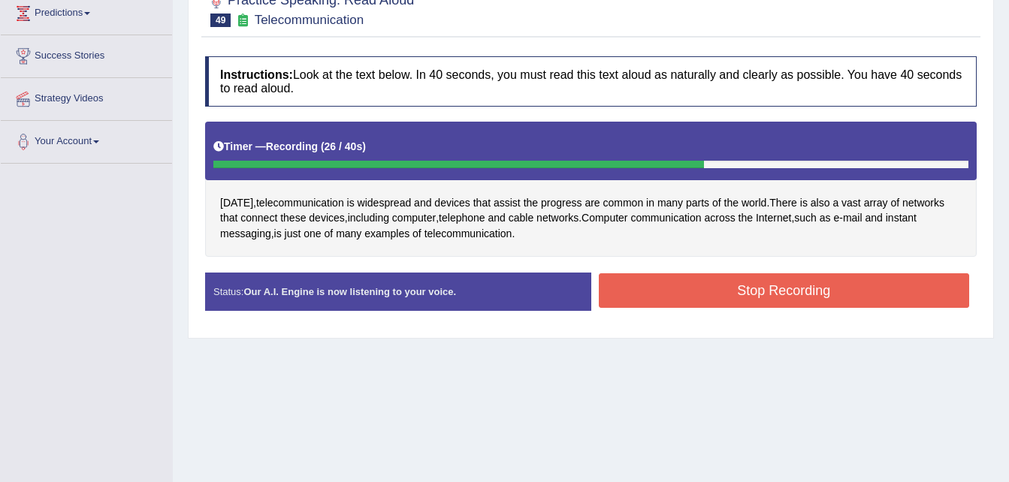
click at [713, 283] on button "Stop Recording" at bounding box center [784, 290] width 371 height 35
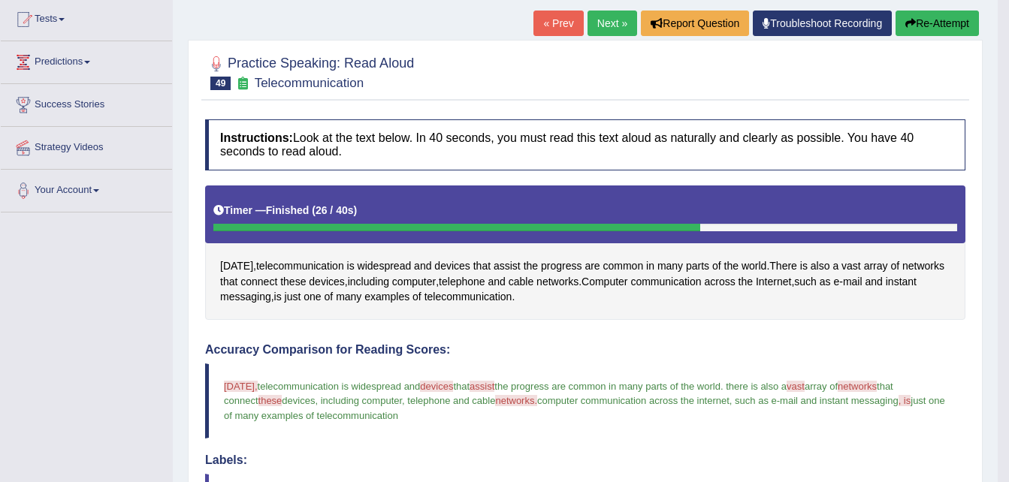
scroll to position [150, 0]
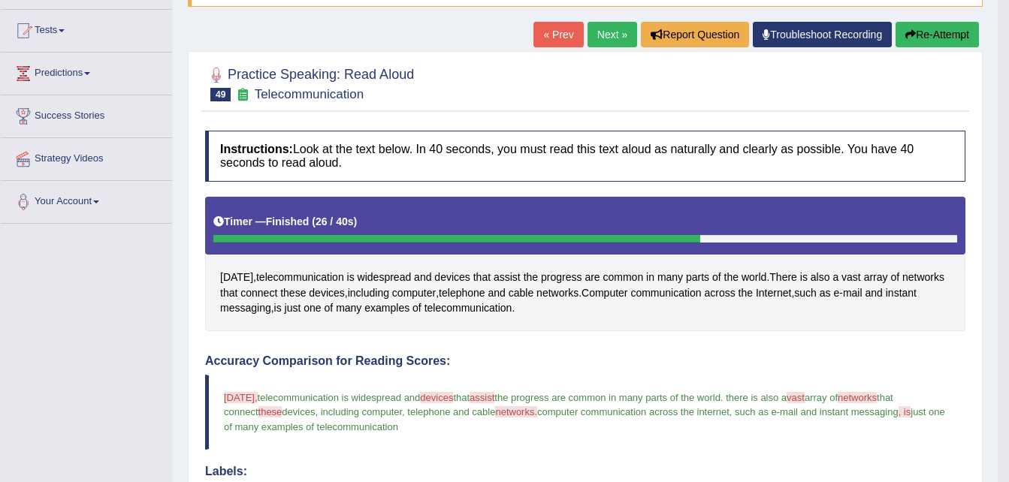
click at [924, 34] on button "Re-Attempt" at bounding box center [936, 35] width 83 height 26
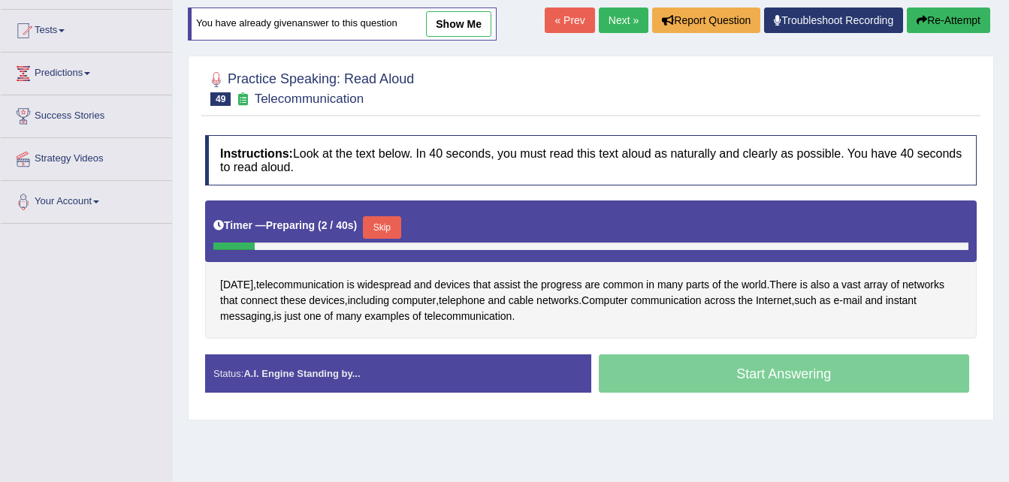
click at [380, 228] on button "Skip" at bounding box center [382, 227] width 38 height 23
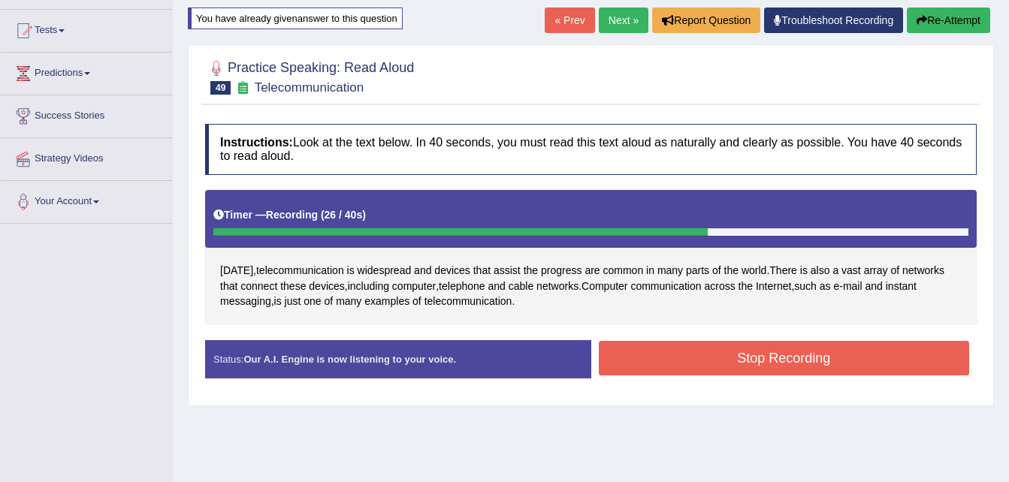
click at [695, 357] on button "Stop Recording" at bounding box center [784, 358] width 371 height 35
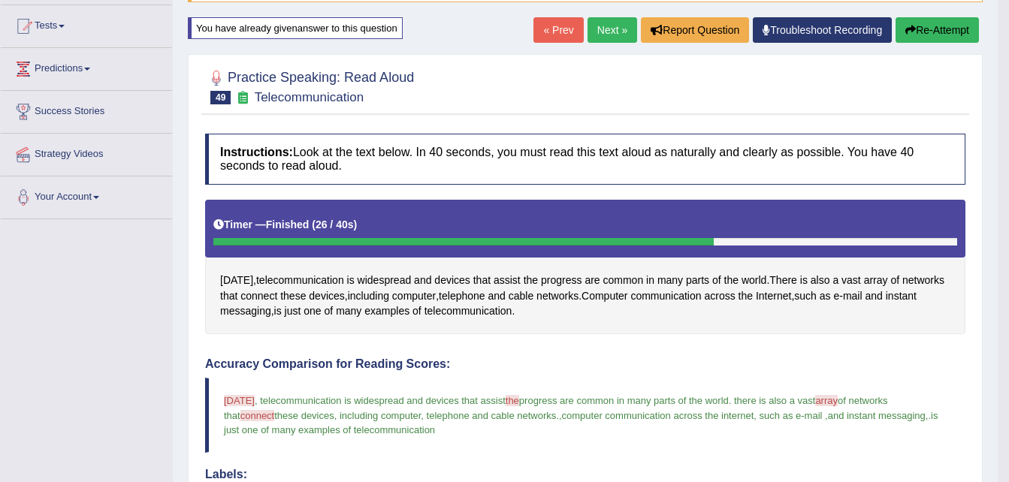
scroll to position [150, 0]
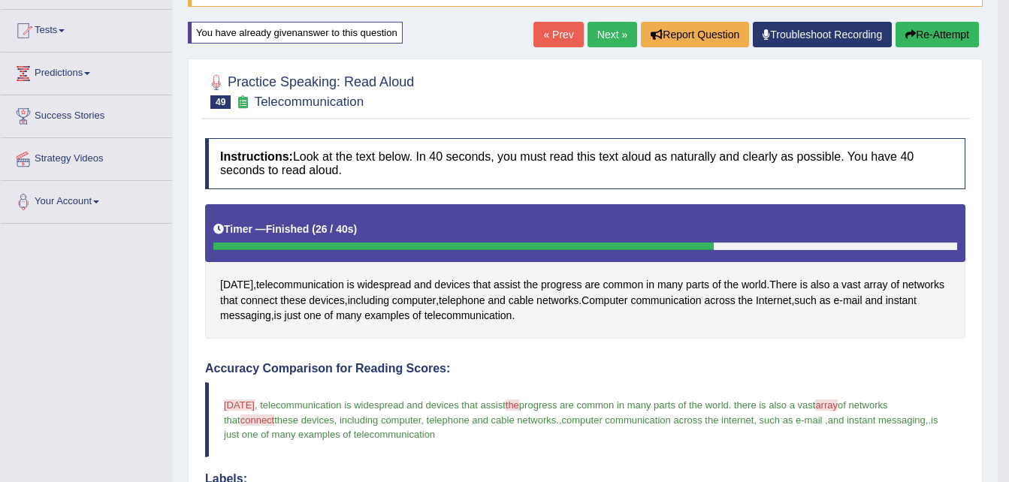
click at [608, 40] on link "Next »" at bounding box center [612, 35] width 50 height 26
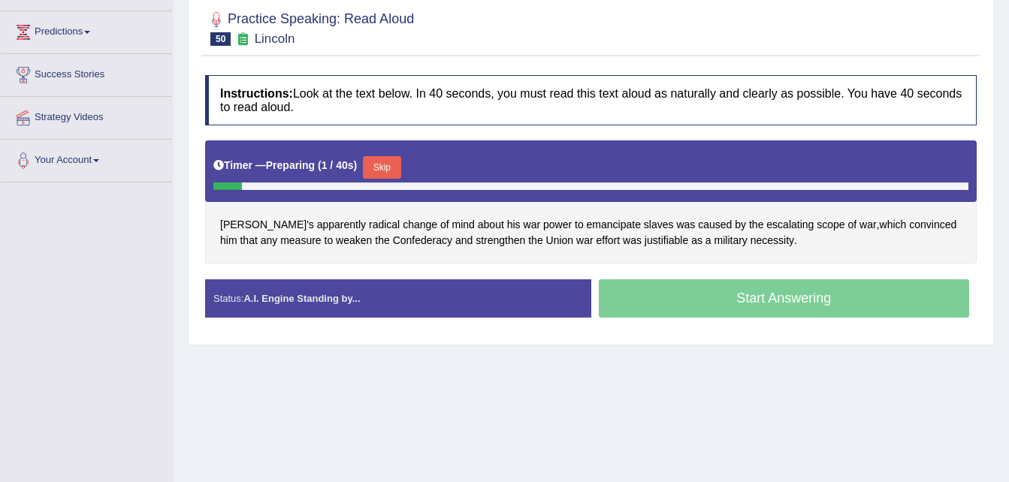
scroll to position [270, 0]
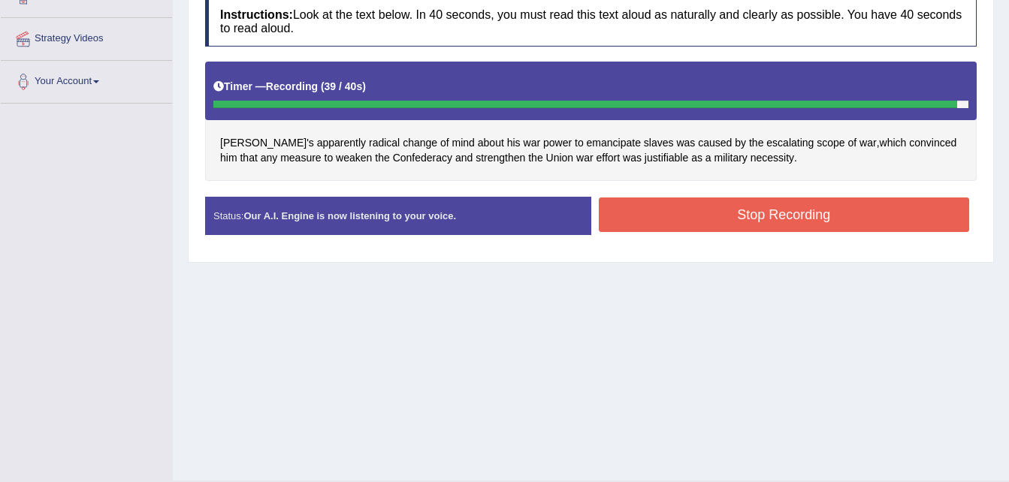
click at [691, 205] on button "Stop Recording" at bounding box center [784, 215] width 371 height 35
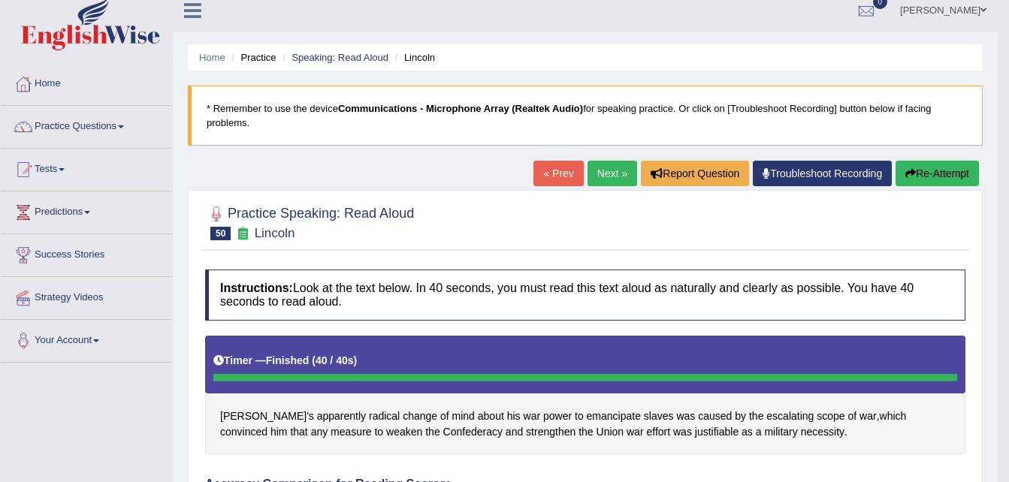
scroll to position [0, 0]
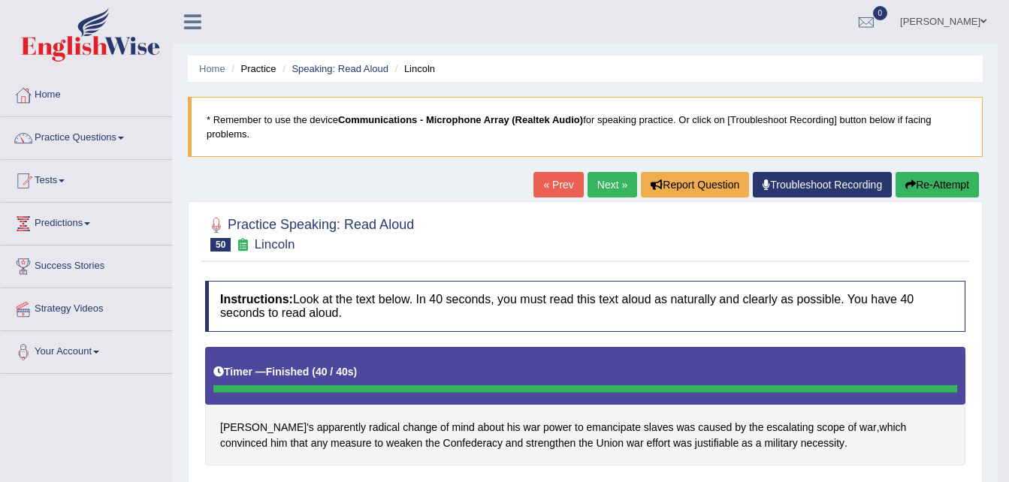
click at [609, 182] on link "Next »" at bounding box center [612, 185] width 50 height 26
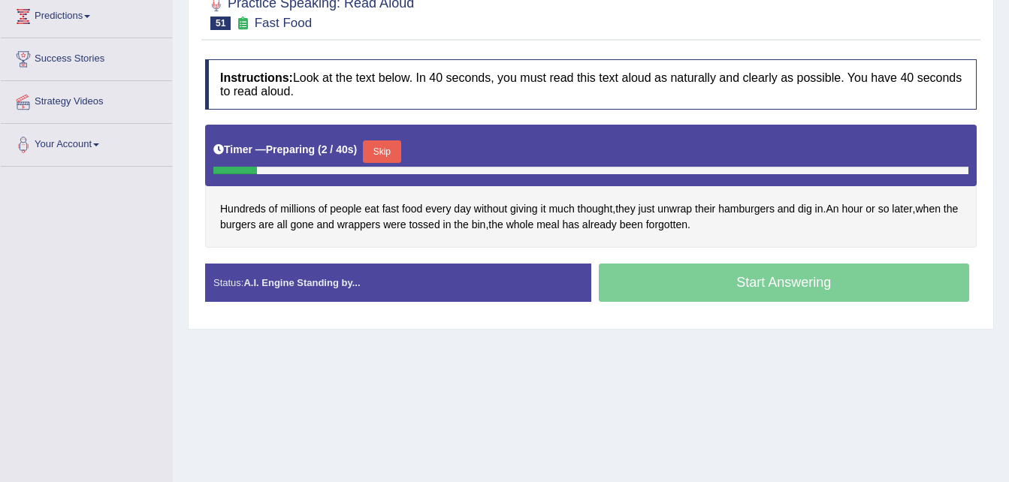
scroll to position [210, 0]
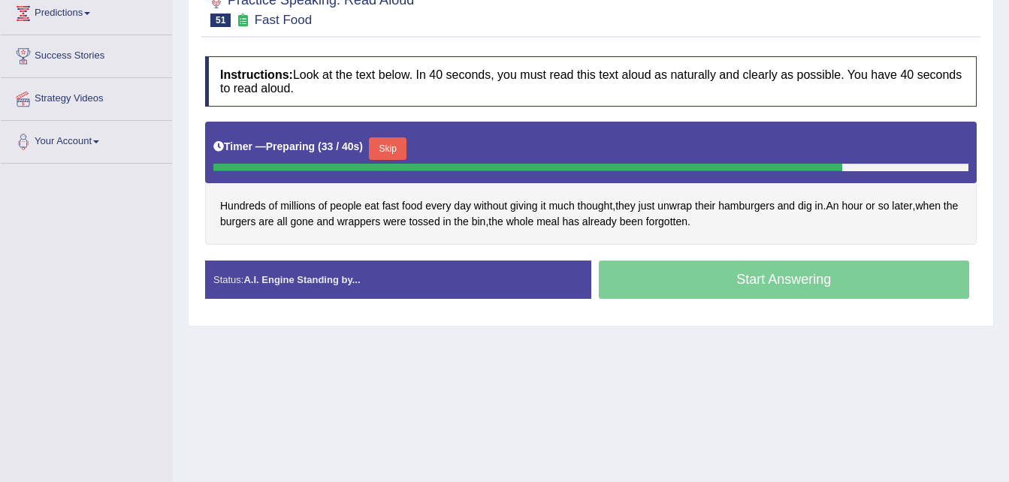
click at [755, 286] on div "Start Answering" at bounding box center [784, 282] width 386 height 42
click at [383, 150] on button "Skip" at bounding box center [388, 148] width 38 height 23
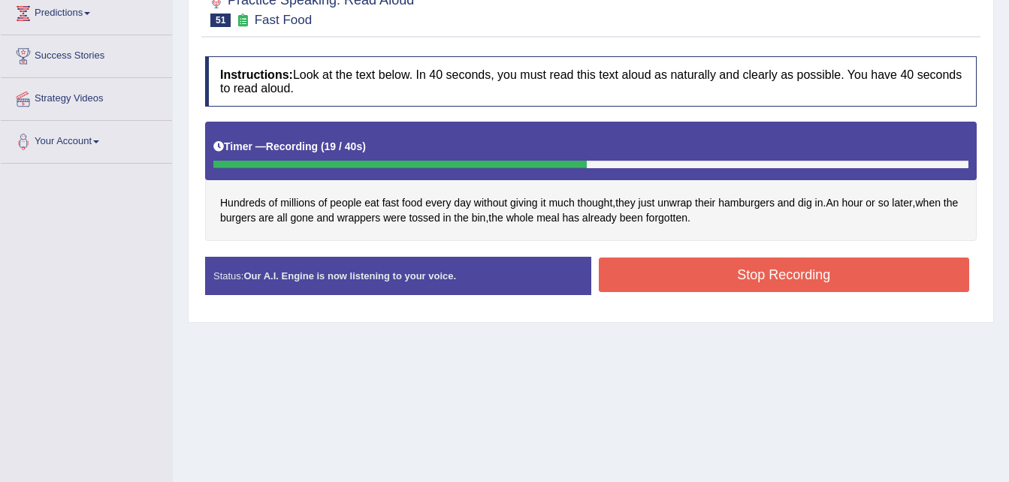
click at [804, 279] on button "Stop Recording" at bounding box center [784, 275] width 371 height 35
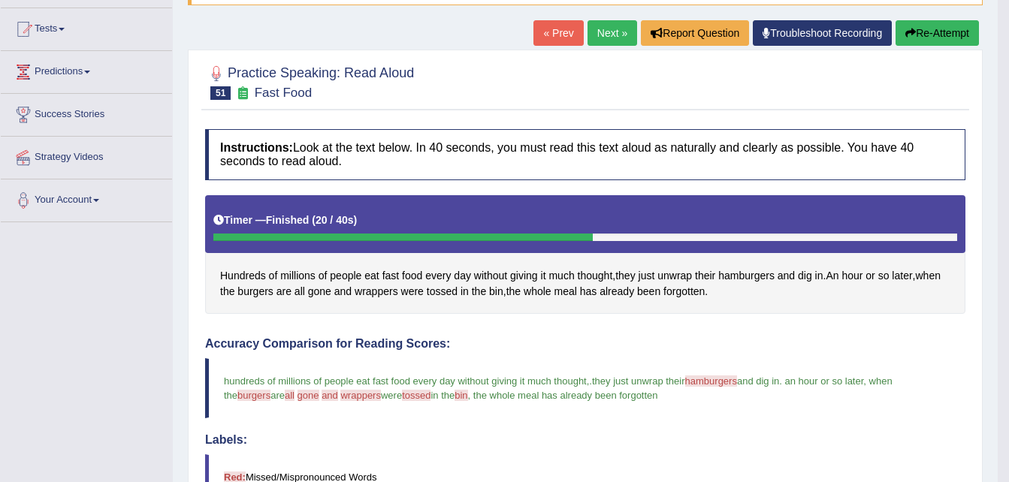
scroll to position [150, 0]
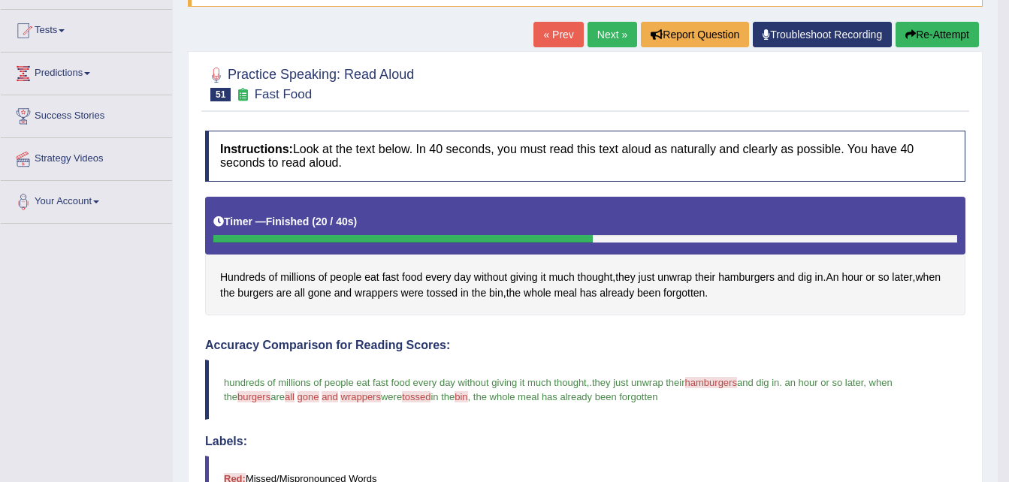
click at [949, 38] on button "Re-Attempt" at bounding box center [936, 35] width 83 height 26
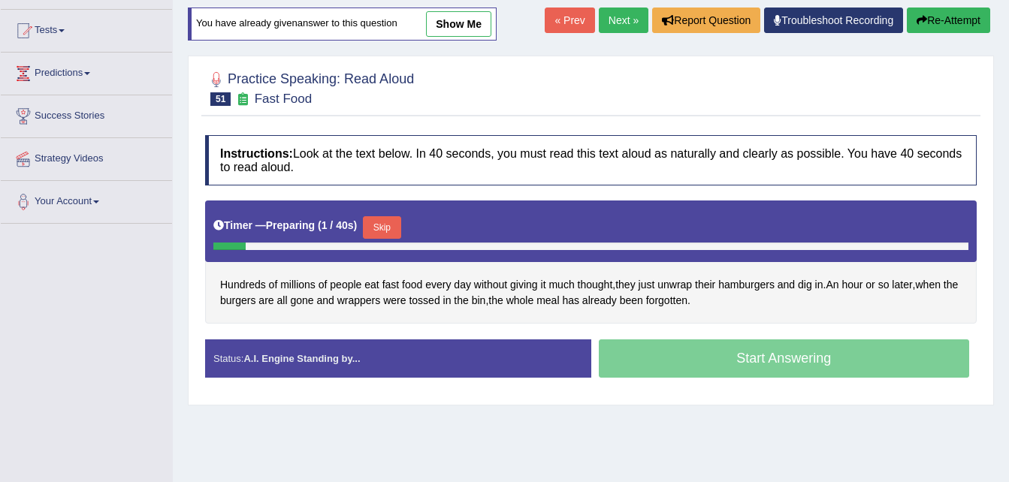
click at [383, 231] on button "Skip" at bounding box center [382, 227] width 38 height 23
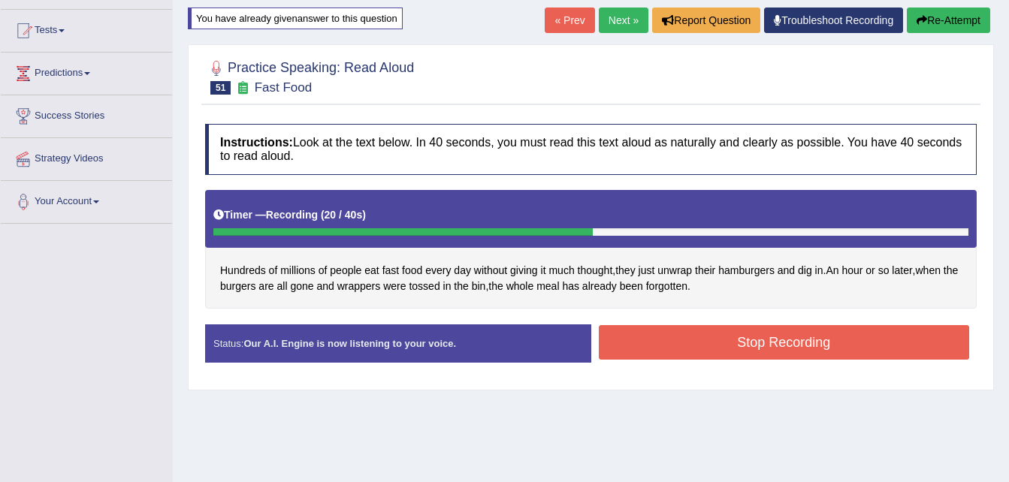
click at [747, 345] on button "Stop Recording" at bounding box center [784, 342] width 371 height 35
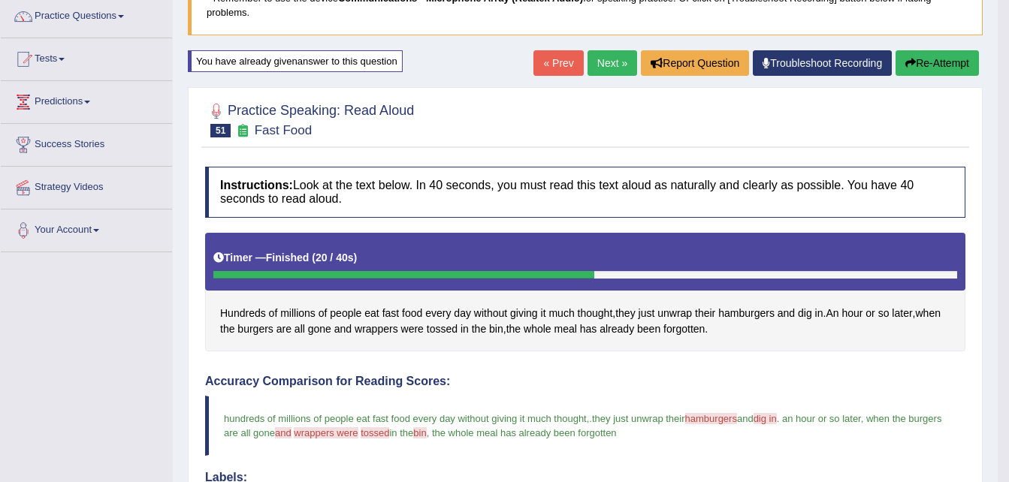
scroll to position [120, 0]
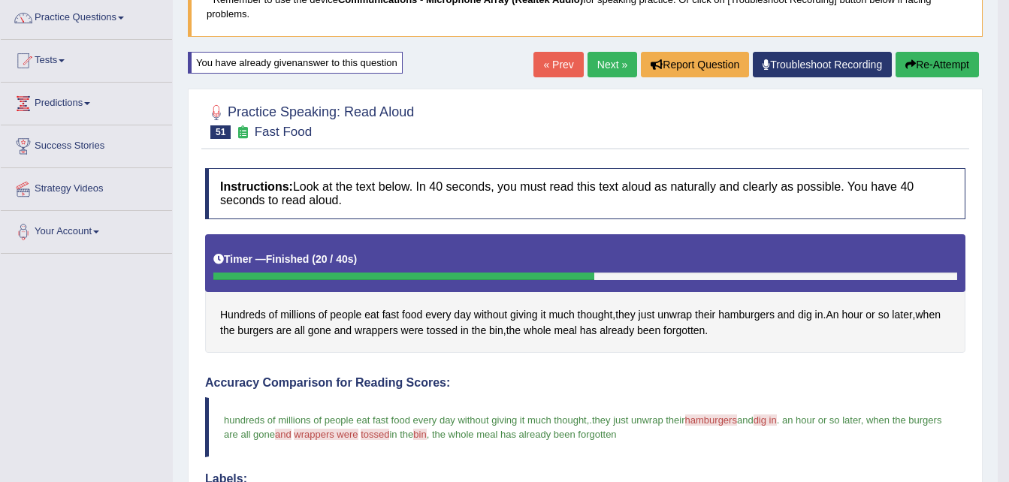
click at [615, 62] on link "Next »" at bounding box center [612, 65] width 50 height 26
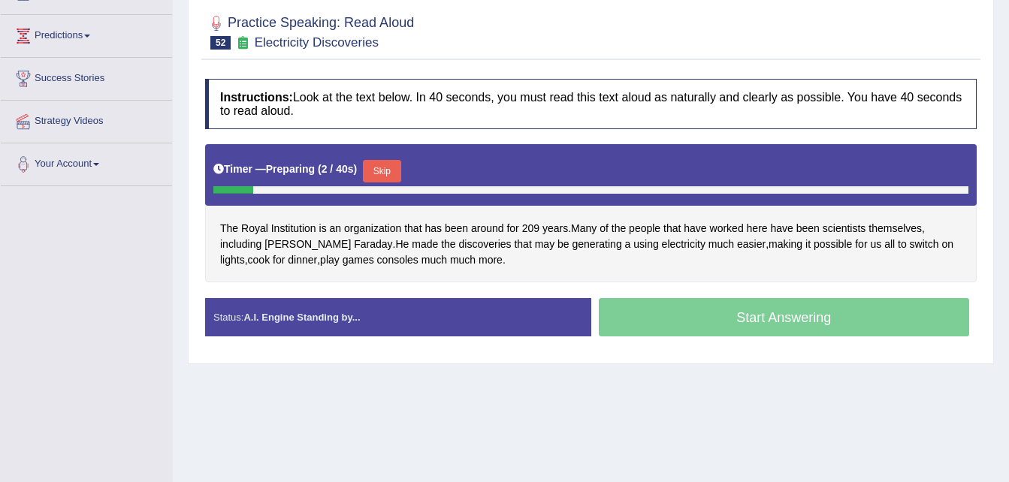
scroll to position [210, 0]
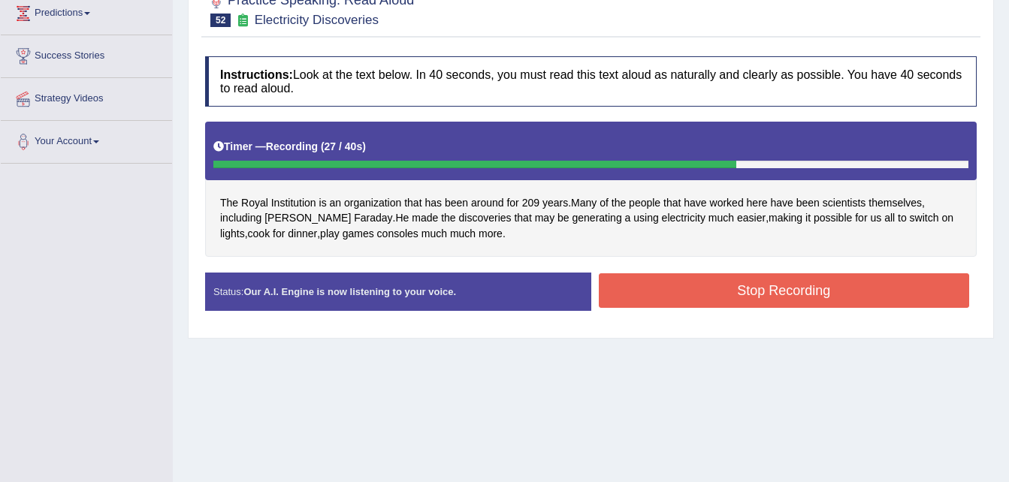
click at [737, 291] on button "Stop Recording" at bounding box center [784, 290] width 371 height 35
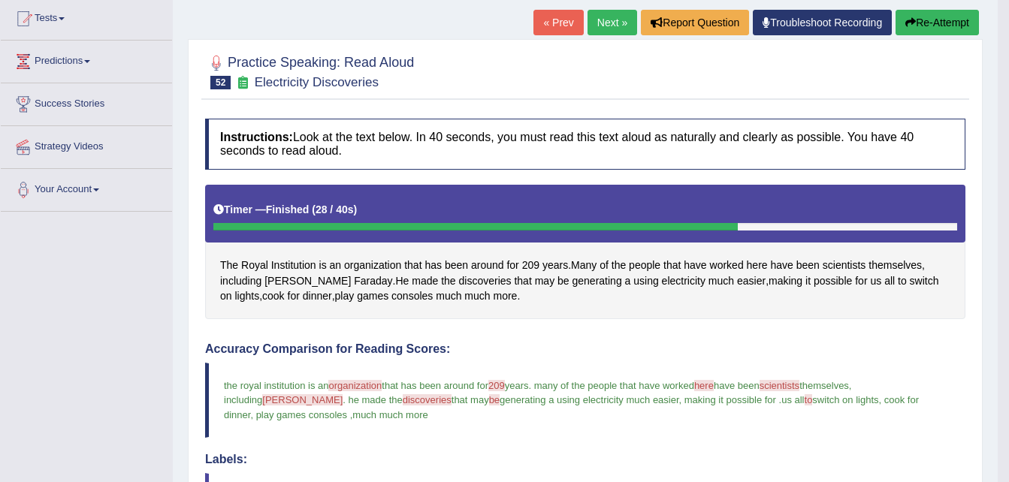
scroll to position [120, 0]
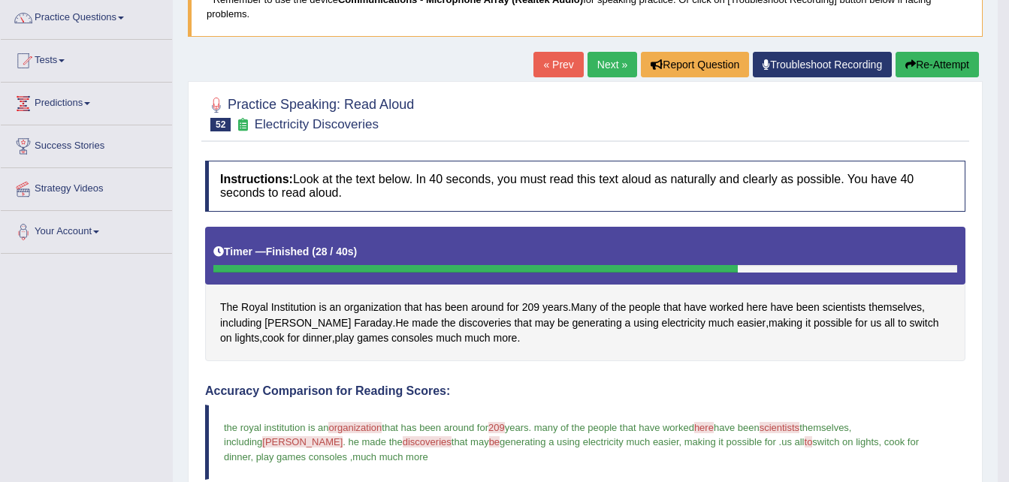
click at [622, 58] on link "Next »" at bounding box center [612, 65] width 50 height 26
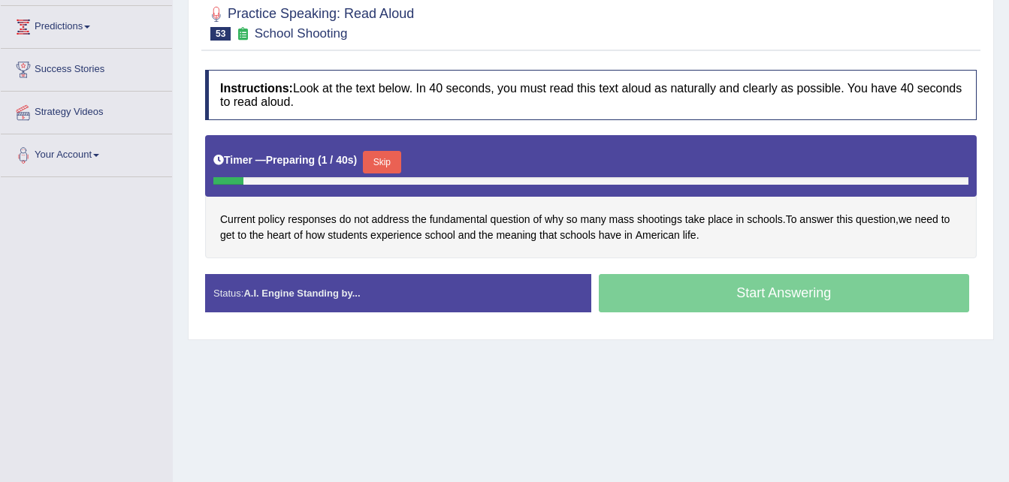
scroll to position [300, 0]
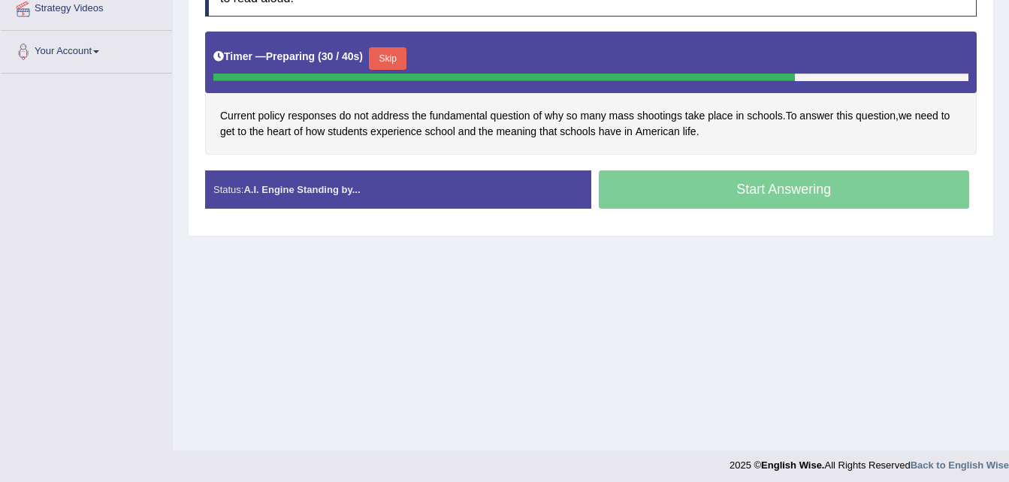
click at [385, 60] on button "Skip" at bounding box center [388, 58] width 38 height 23
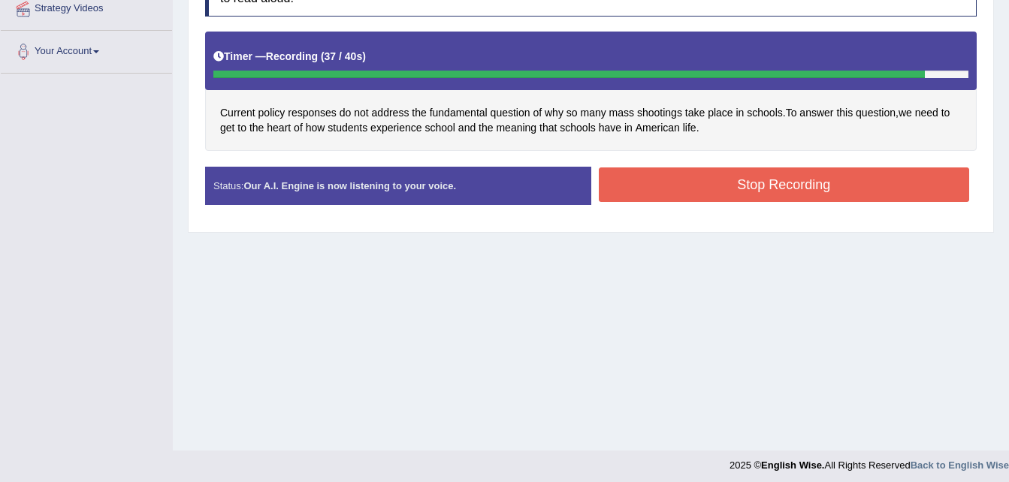
click at [678, 187] on button "Stop Recording" at bounding box center [784, 184] width 371 height 35
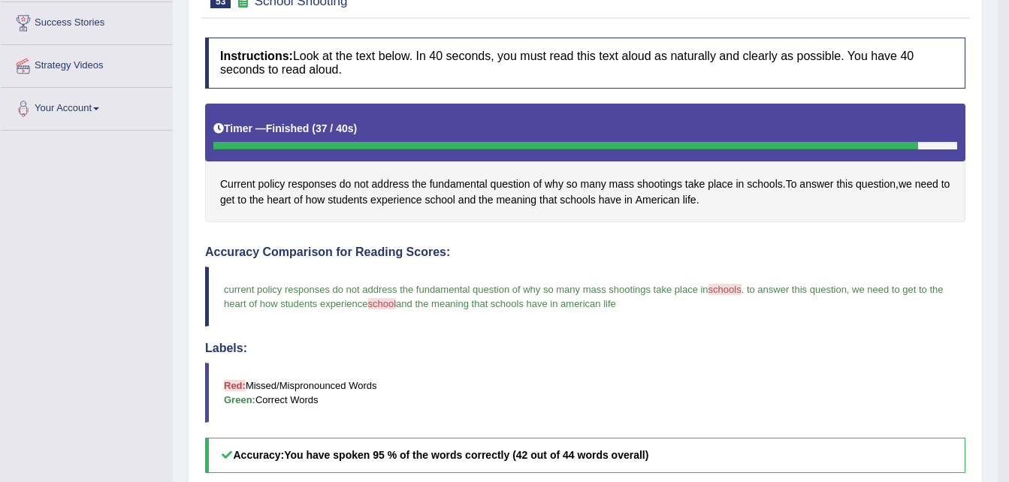
scroll to position [180, 0]
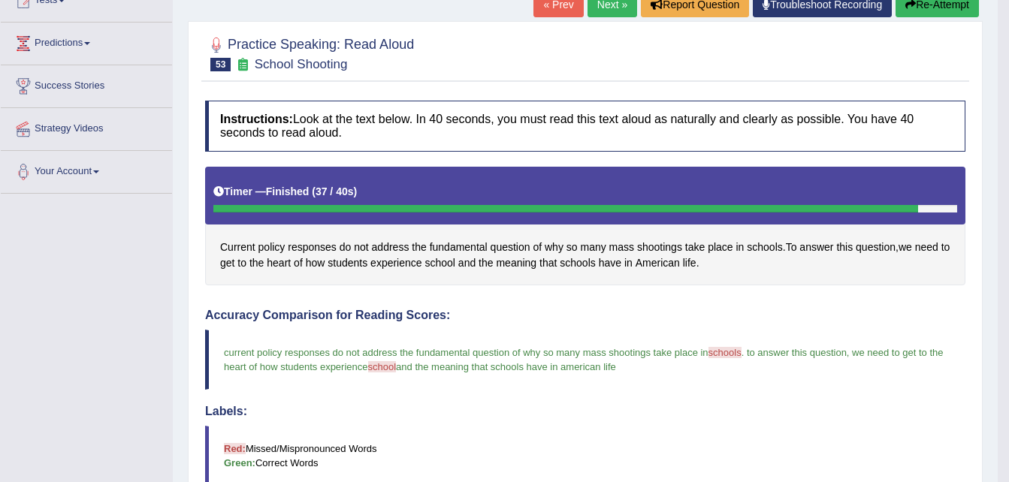
click at [614, 3] on link "Next »" at bounding box center [612, 5] width 50 height 26
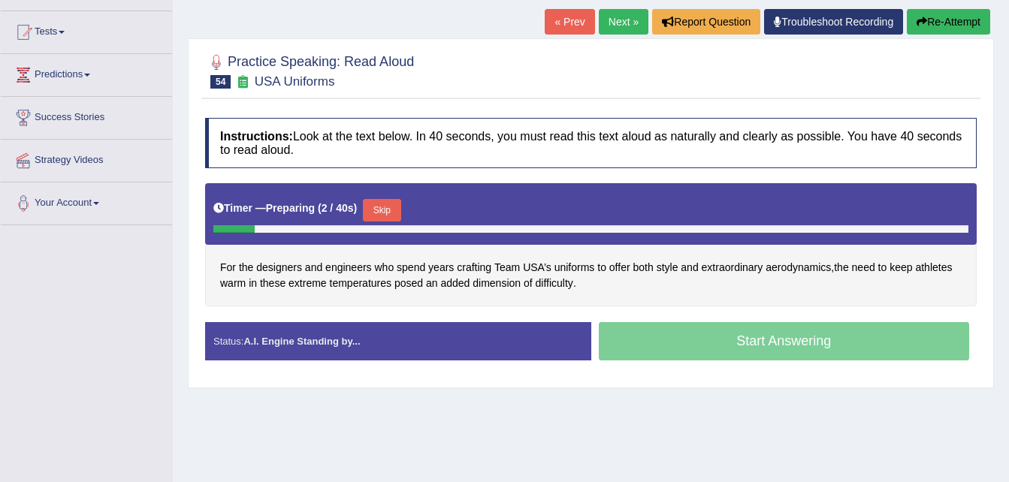
scroll to position [150, 0]
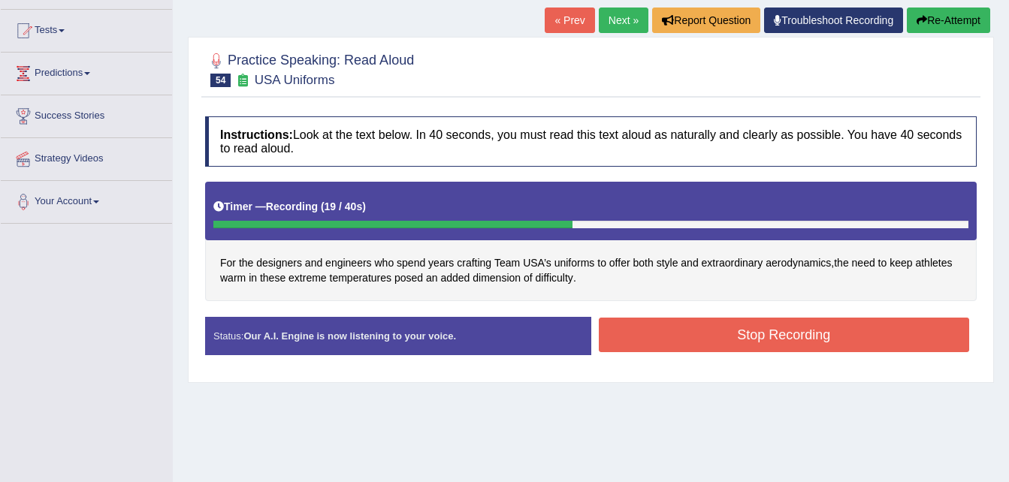
click at [742, 342] on button "Stop Recording" at bounding box center [784, 335] width 371 height 35
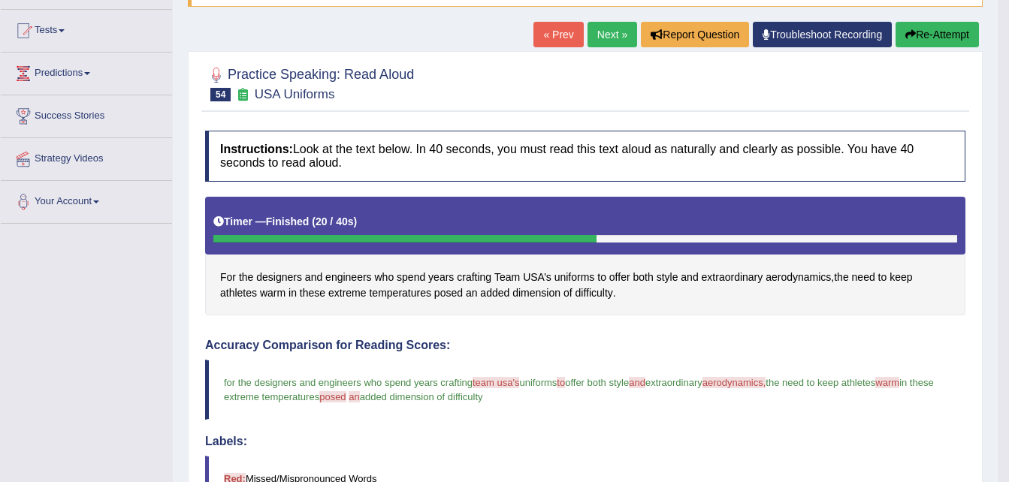
click at [912, 37] on icon "button" at bounding box center [910, 34] width 11 height 11
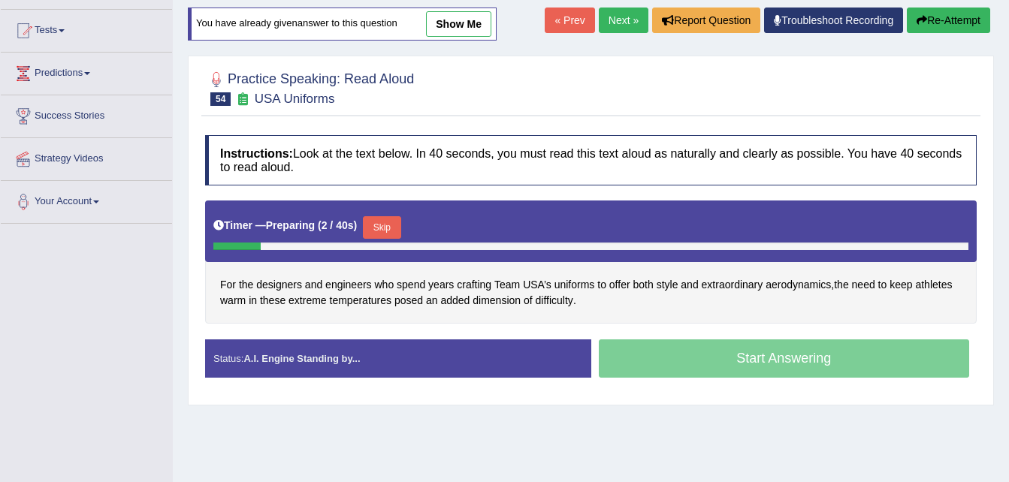
click at [383, 219] on button "Skip" at bounding box center [382, 227] width 38 height 23
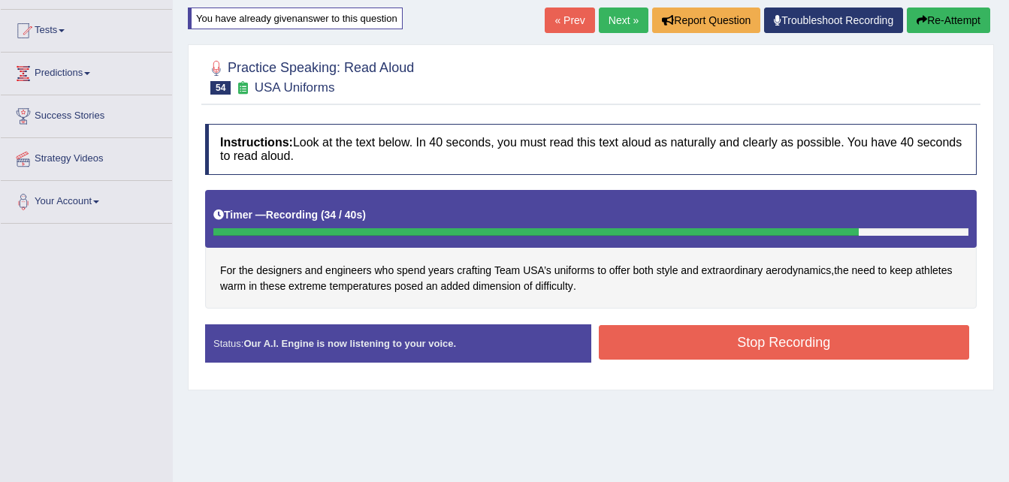
click at [721, 350] on button "Stop Recording" at bounding box center [784, 342] width 371 height 35
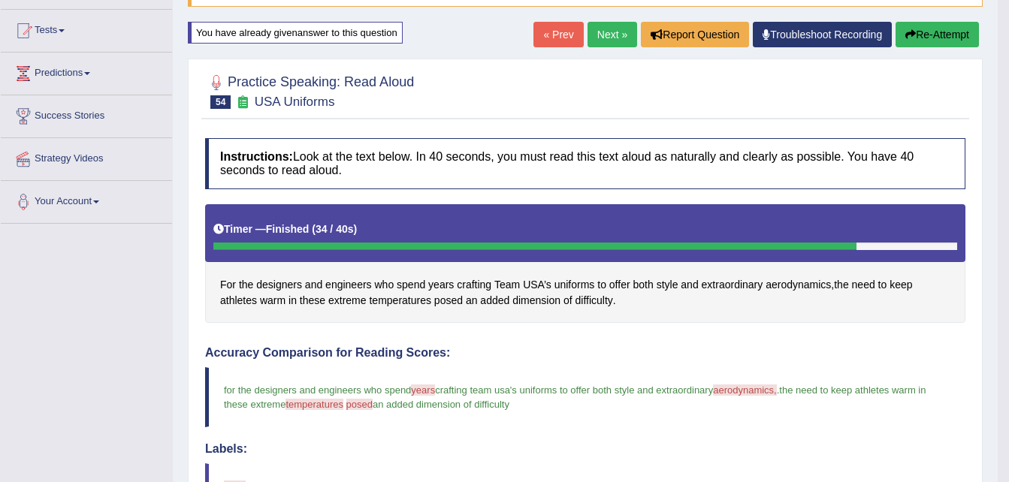
scroll to position [120, 0]
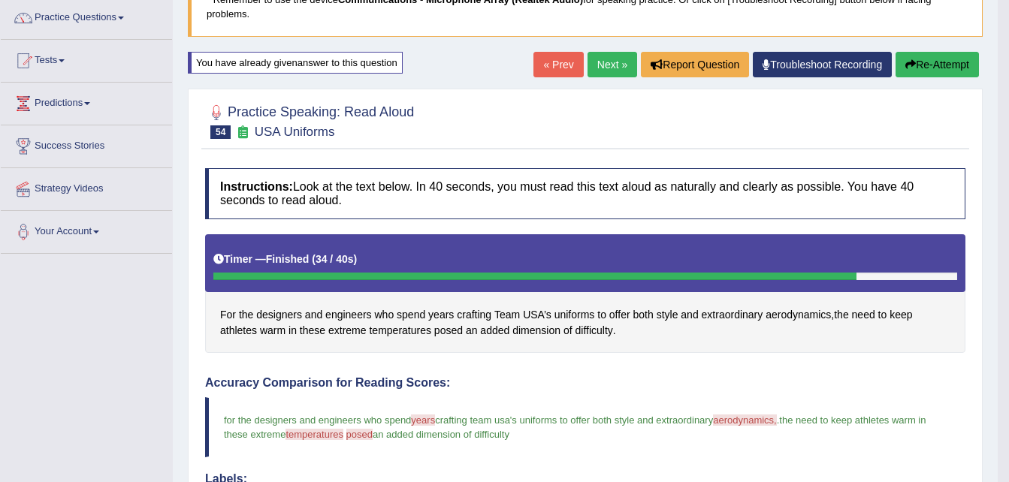
click at [615, 68] on link "Next »" at bounding box center [612, 65] width 50 height 26
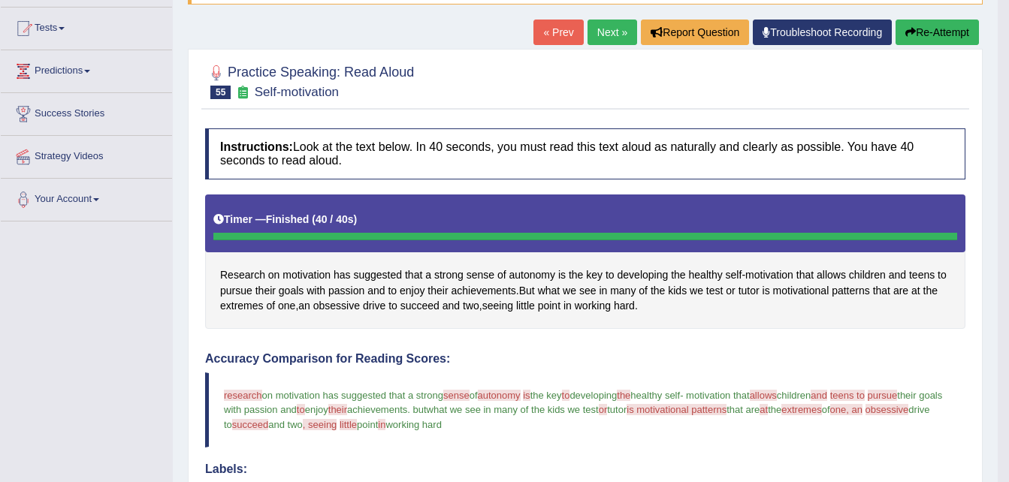
scroll to position [150, 0]
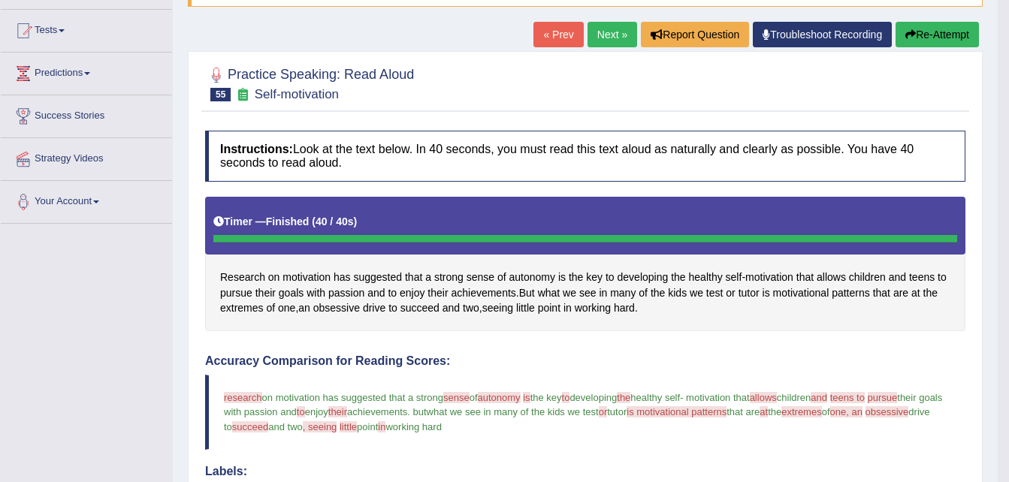
click at [602, 37] on link "Next »" at bounding box center [612, 35] width 50 height 26
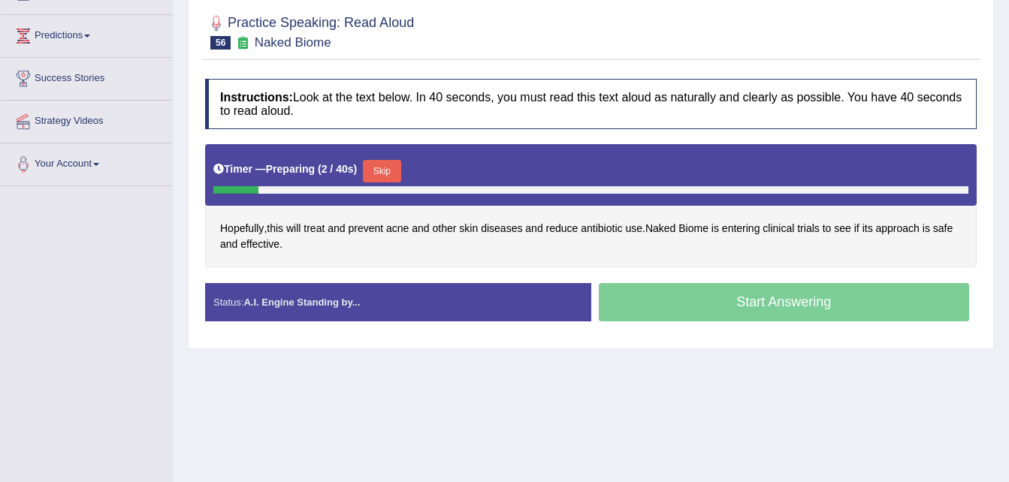
scroll to position [210, 0]
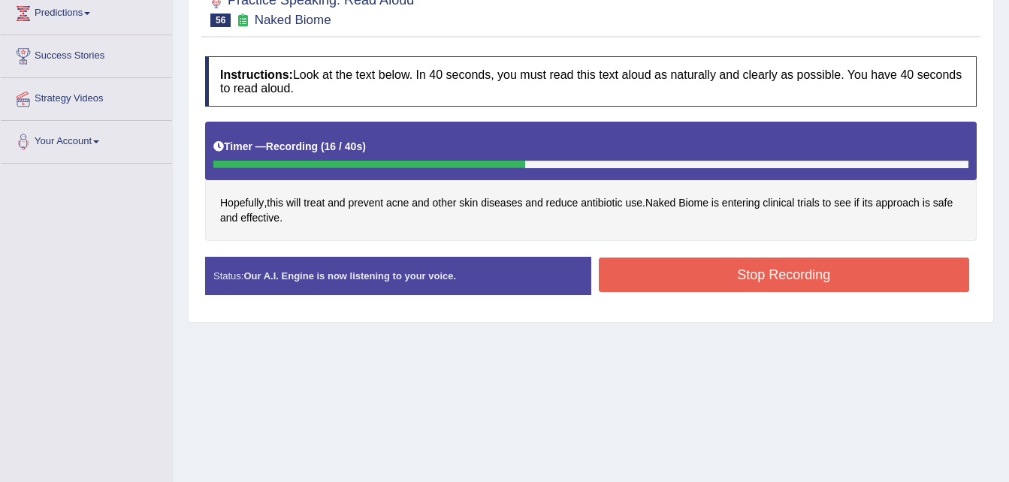
click at [714, 280] on button "Stop Recording" at bounding box center [784, 275] width 371 height 35
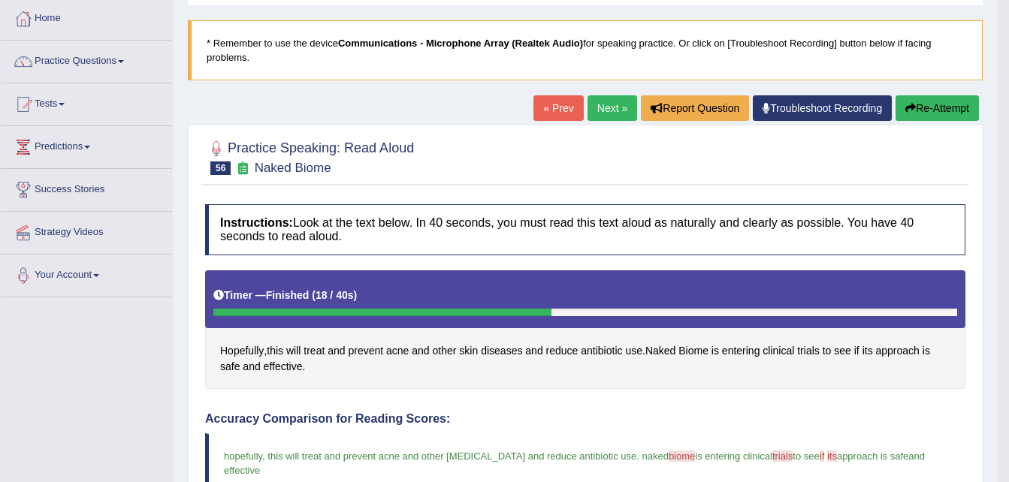
scroll to position [0, 0]
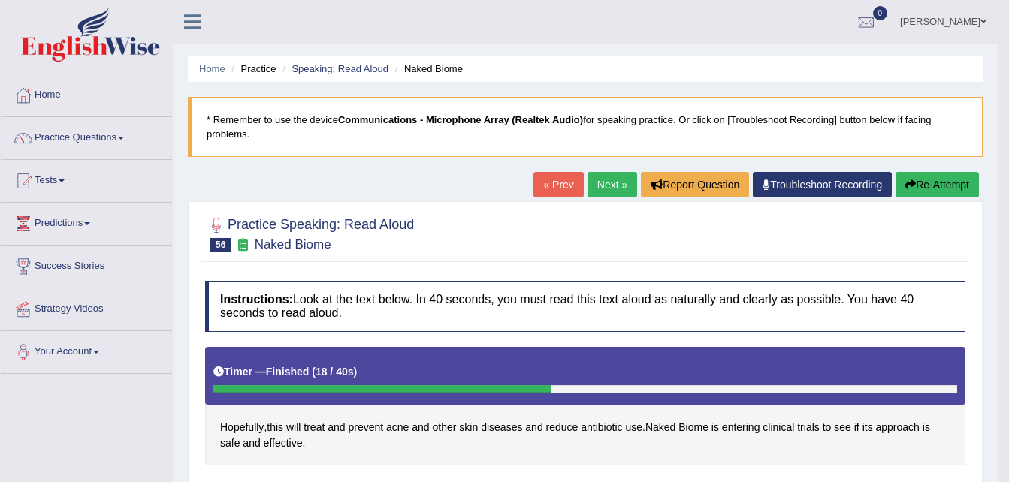
click at [614, 179] on link "Next »" at bounding box center [612, 185] width 50 height 26
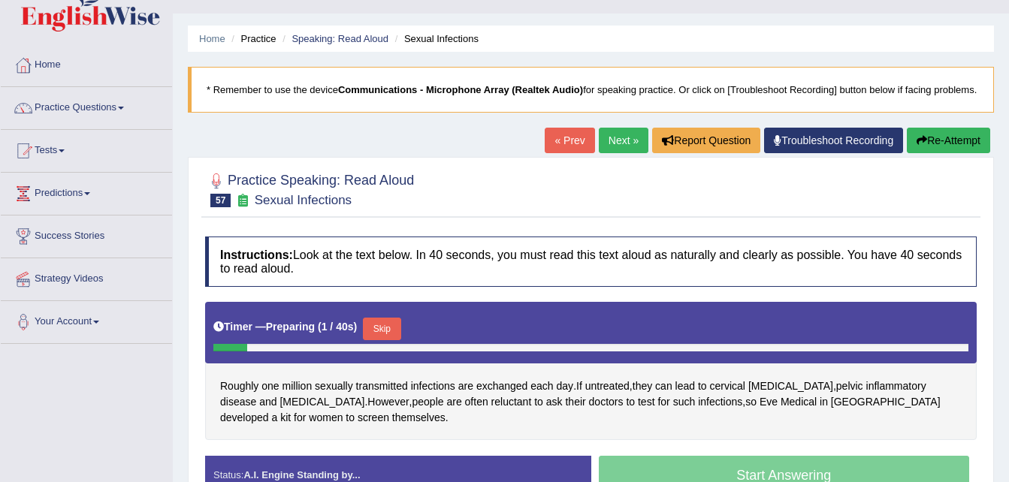
scroll to position [150, 0]
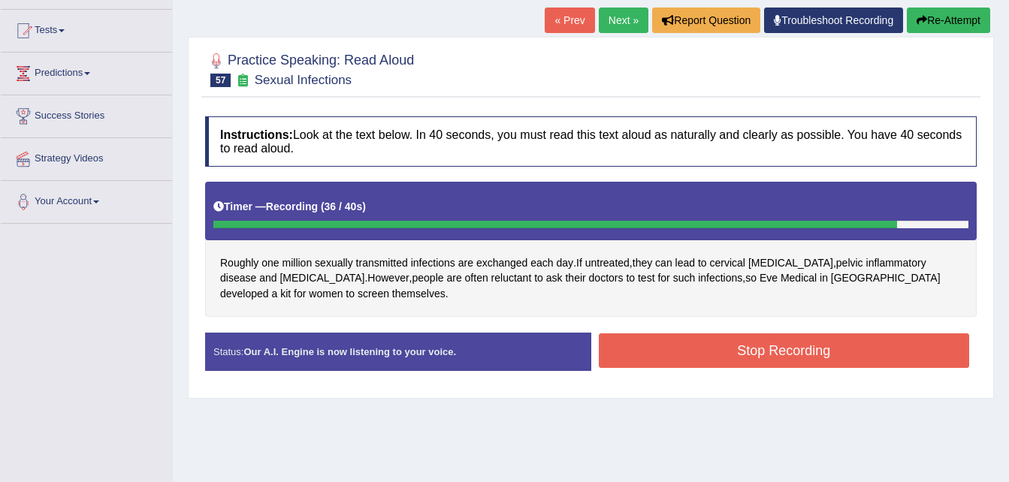
click at [778, 357] on button "Stop Recording" at bounding box center [784, 350] width 371 height 35
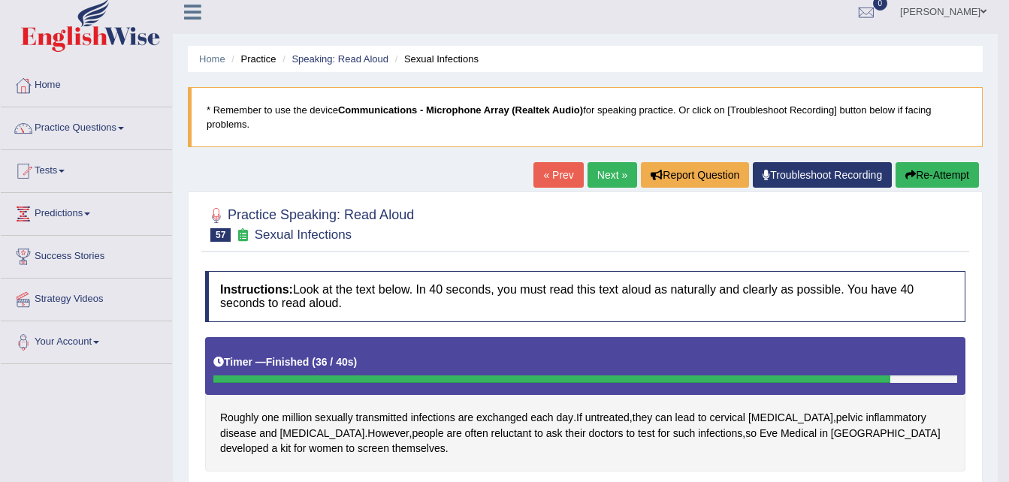
scroll to position [0, 0]
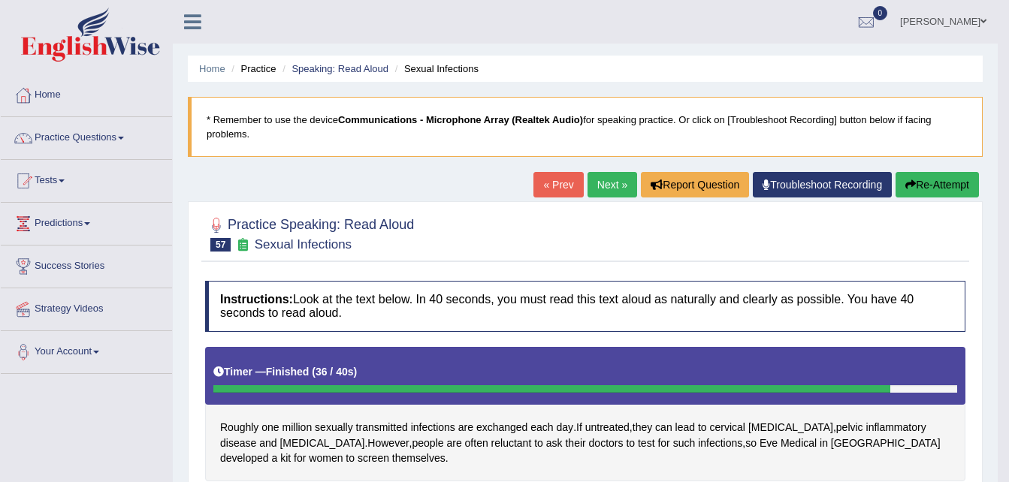
click at [604, 183] on link "Next »" at bounding box center [612, 185] width 50 height 26
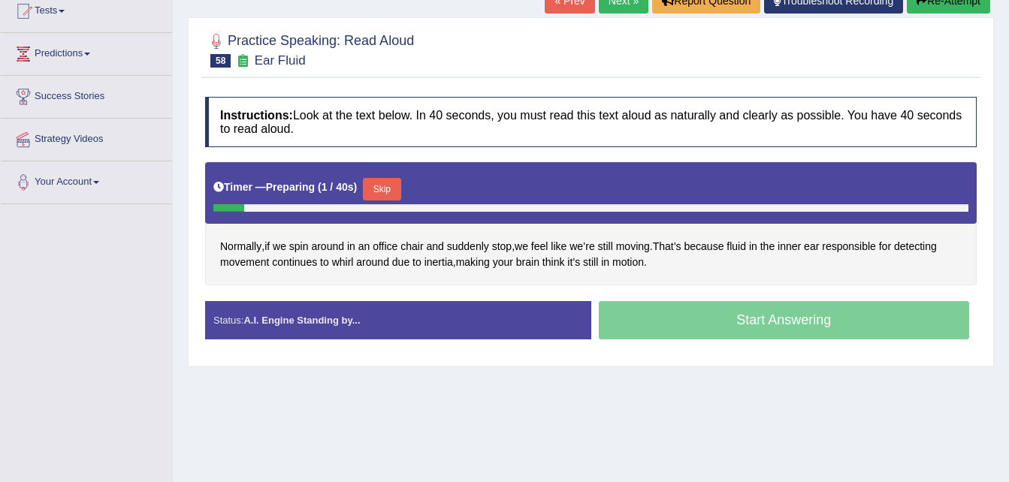
scroll to position [300, 0]
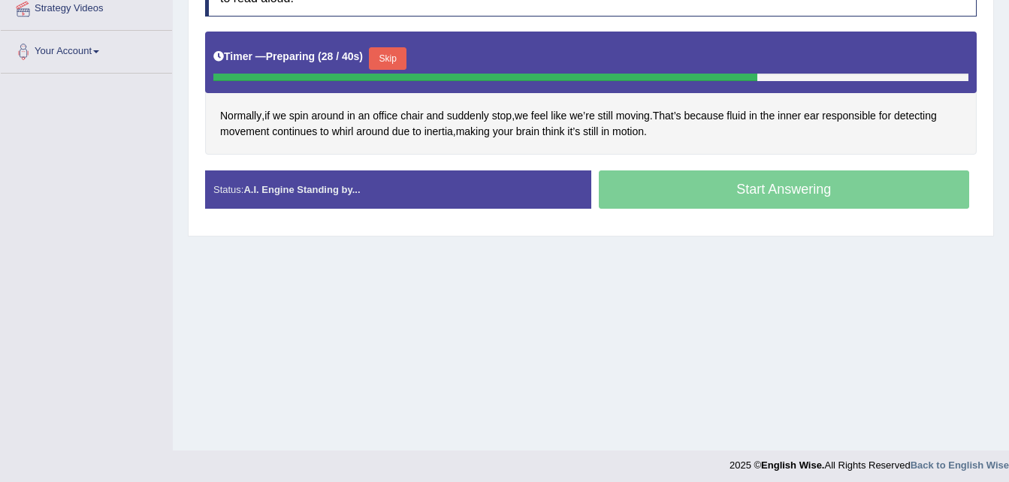
click at [391, 60] on button "Skip" at bounding box center [388, 58] width 38 height 23
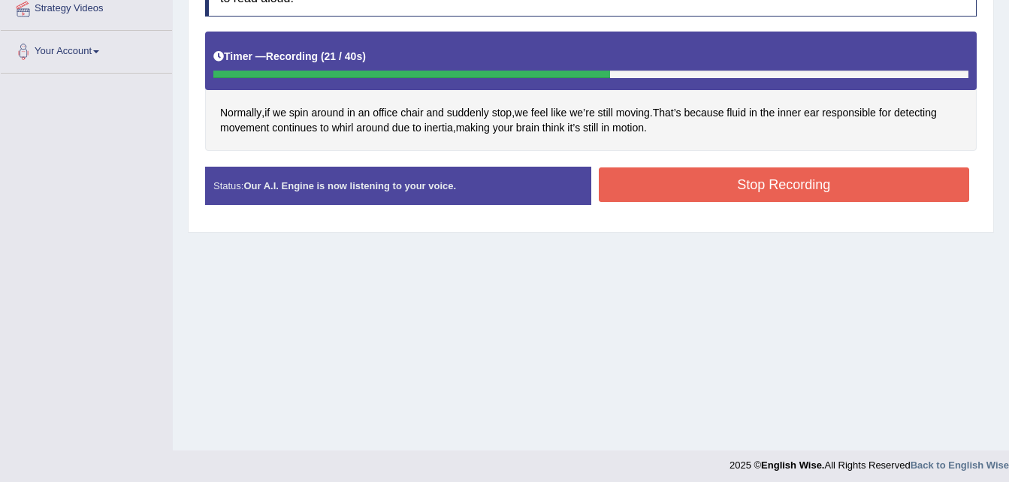
click at [651, 192] on button "Stop Recording" at bounding box center [784, 184] width 371 height 35
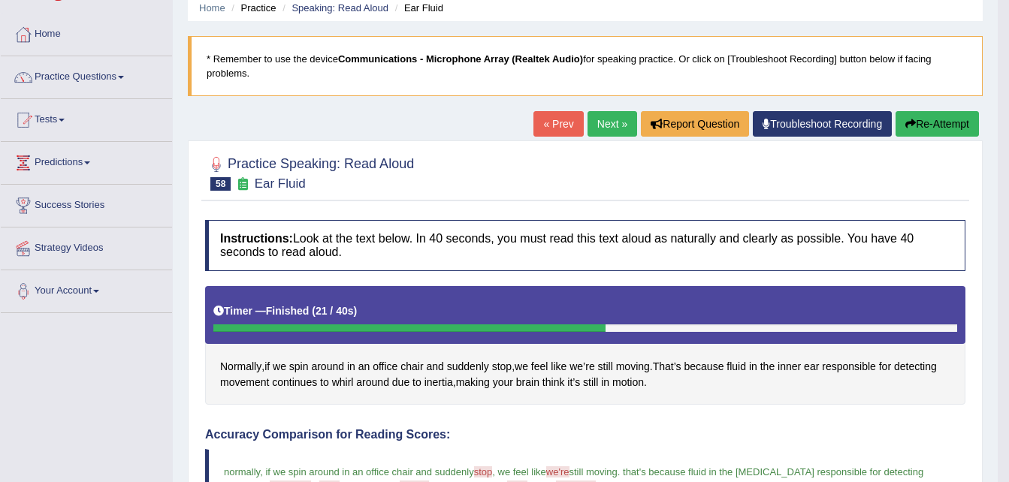
scroll to position [60, 0]
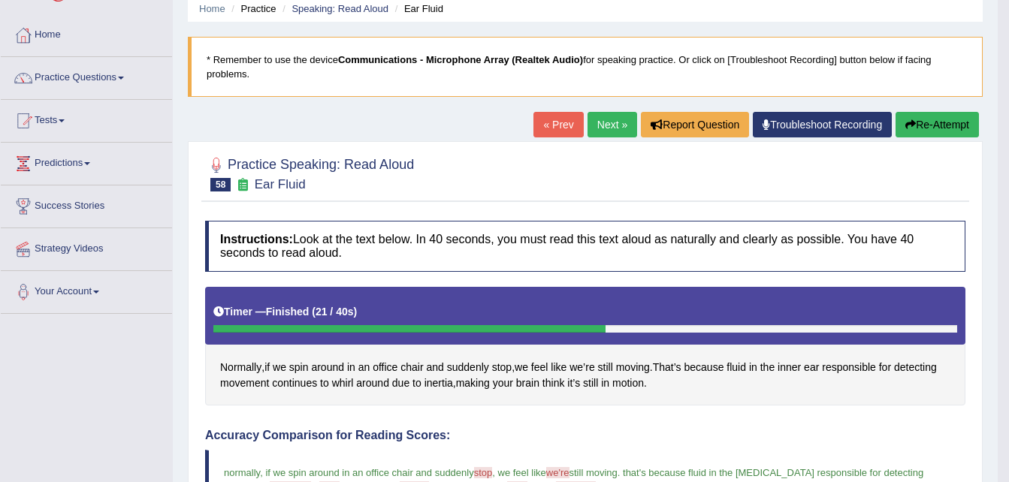
click at [603, 122] on link "Next »" at bounding box center [612, 125] width 50 height 26
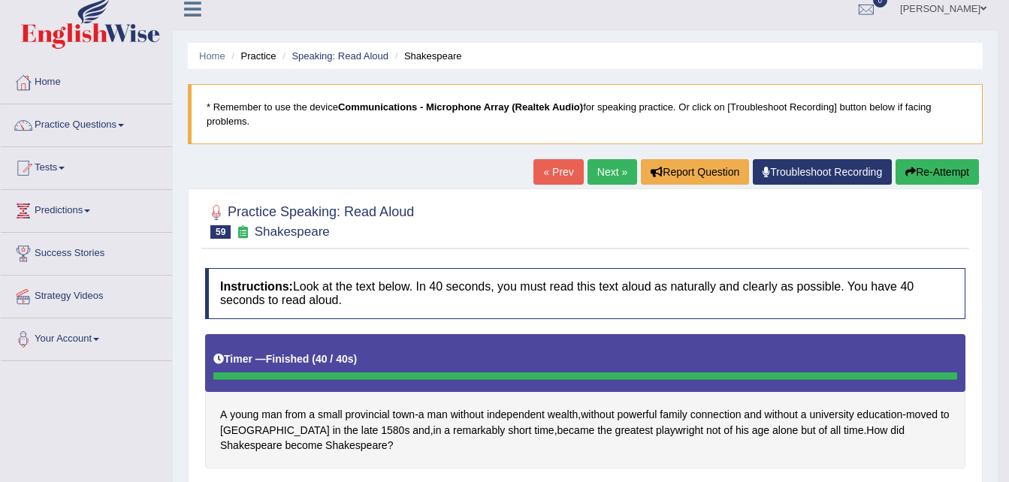
scroll to position [3, 0]
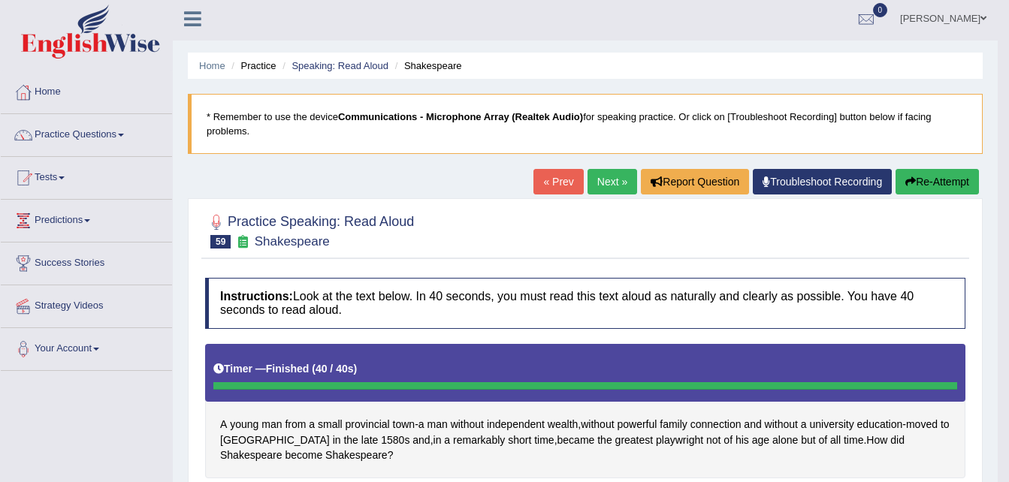
click at [601, 181] on link "Next »" at bounding box center [612, 182] width 50 height 26
